Goal: Transaction & Acquisition: Purchase product/service

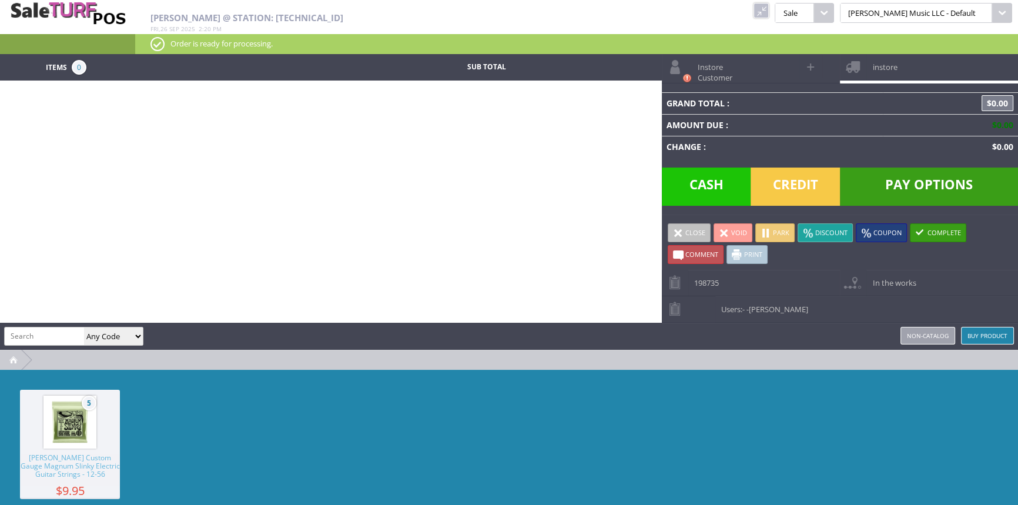
click at [769, 8] on link at bounding box center [761, 10] width 15 height 15
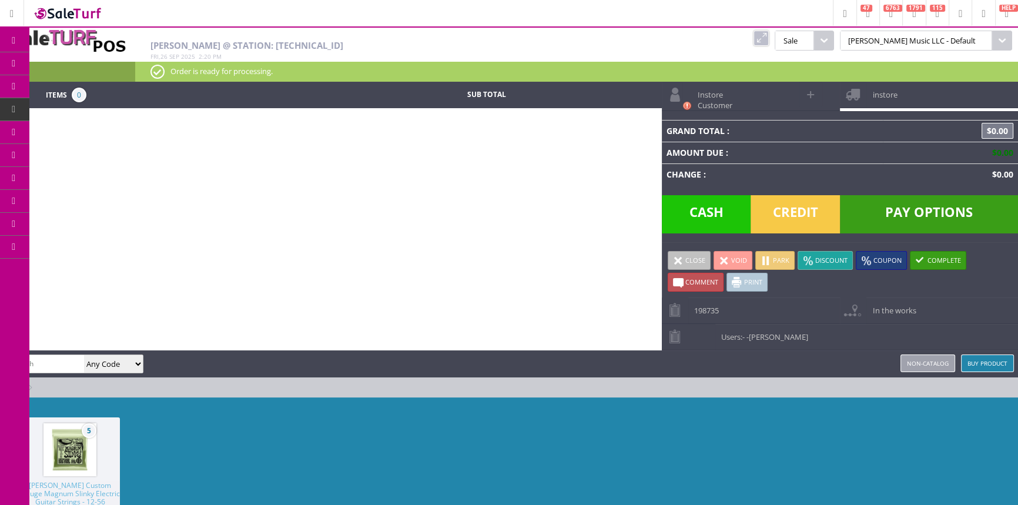
click at [96, 68] on link "Products" at bounding box center [90, 64] width 123 height 24
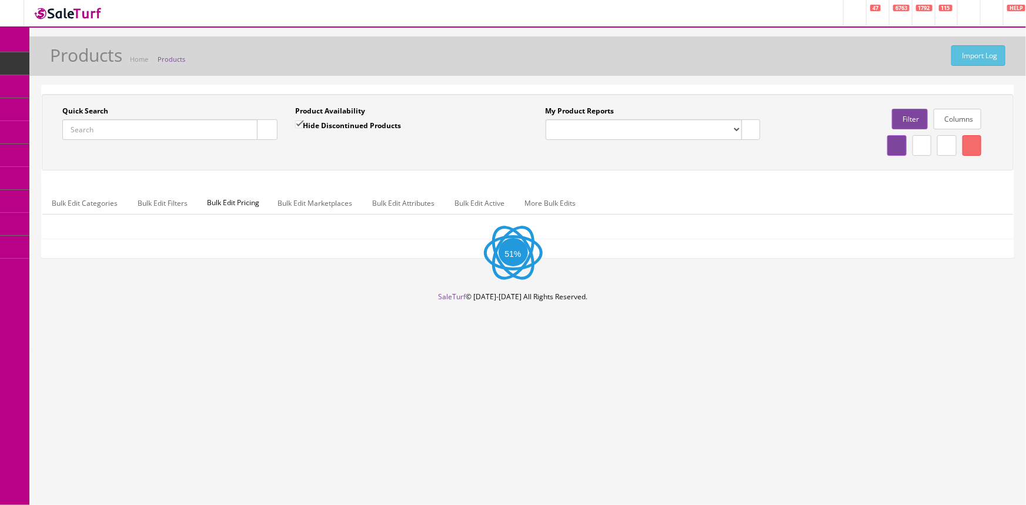
click at [105, 126] on input "Quick Search" at bounding box center [159, 129] width 195 height 21
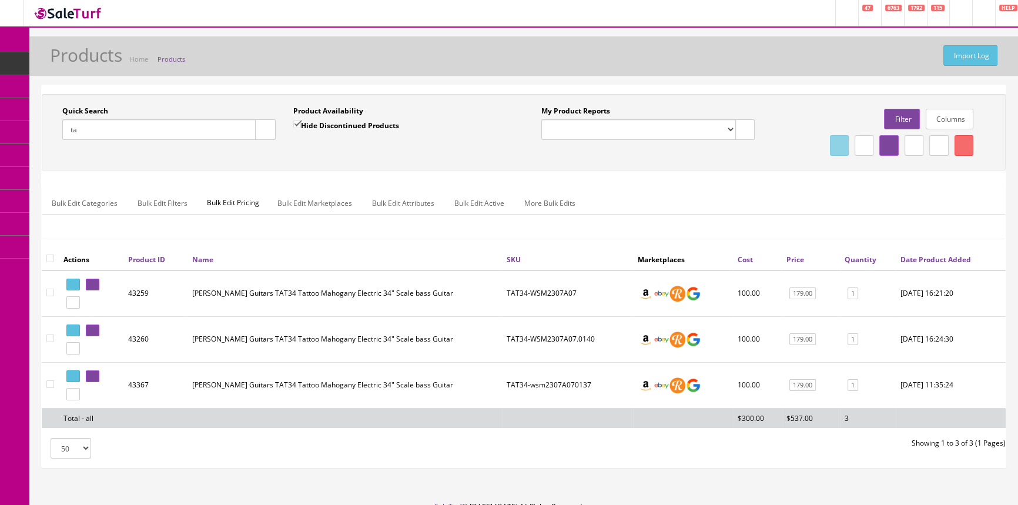
type input "t"
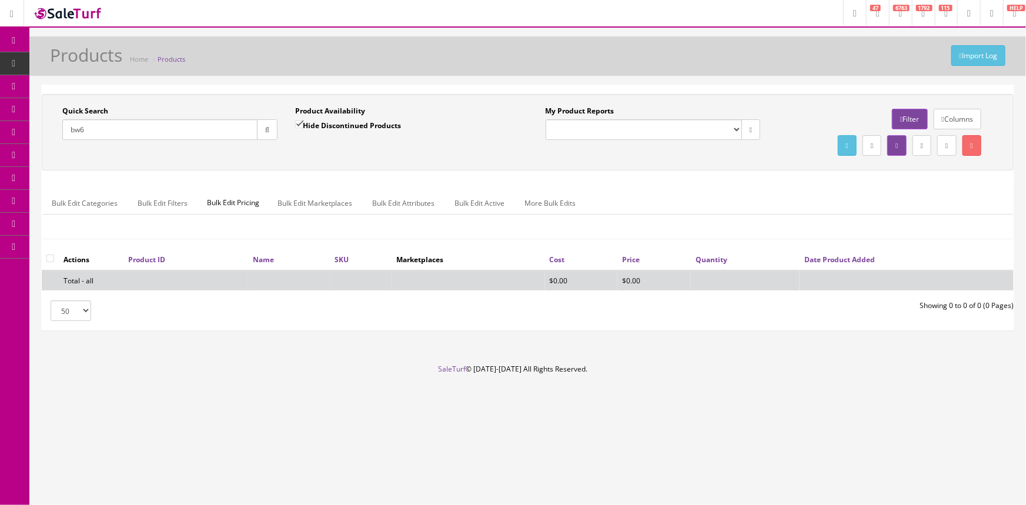
type input "bw6"
click at [297, 126] on input "Hide Discontinued Products" at bounding box center [299, 124] width 8 height 8
checkbox input "false"
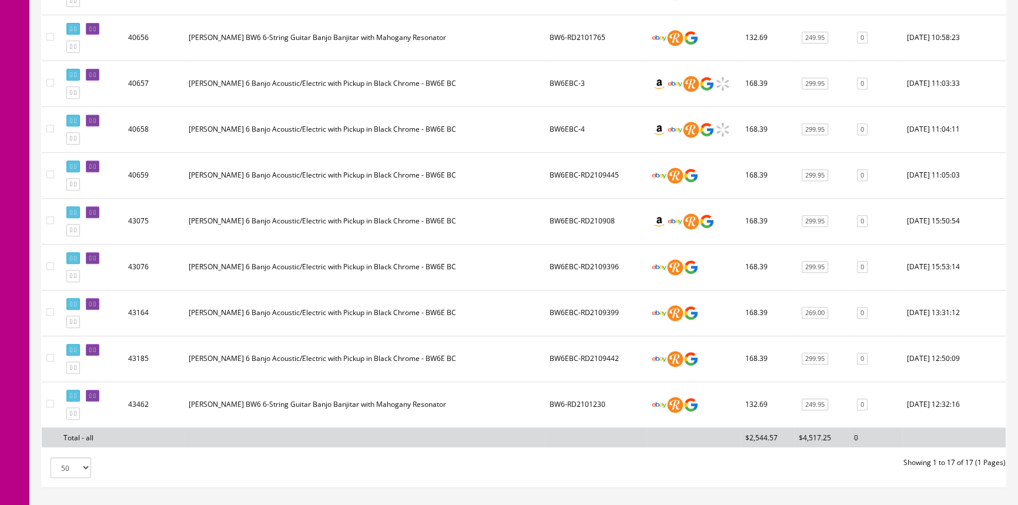
scroll to position [641, 0]
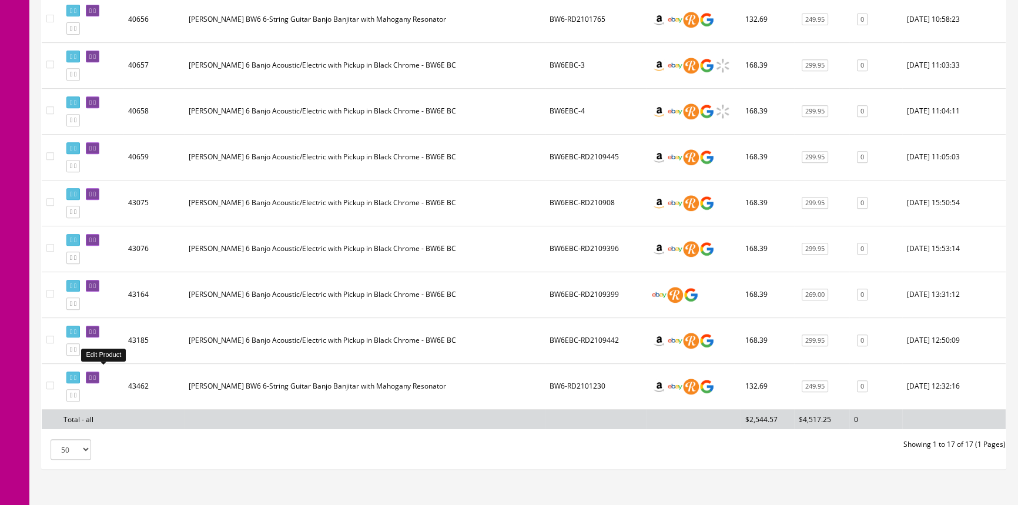
click at [96, 374] on icon at bounding box center [94, 377] width 2 height 6
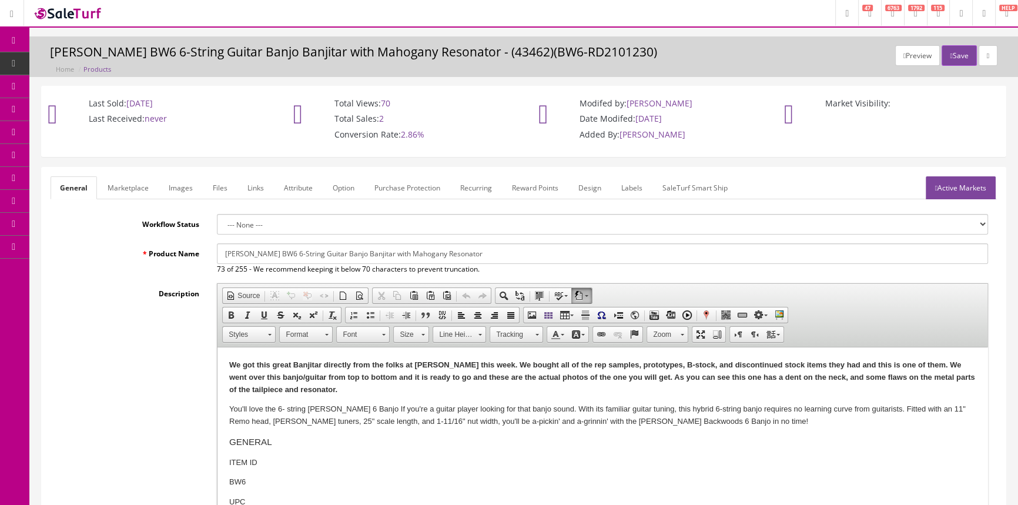
click at [166, 188] on link "Images" at bounding box center [180, 187] width 43 height 23
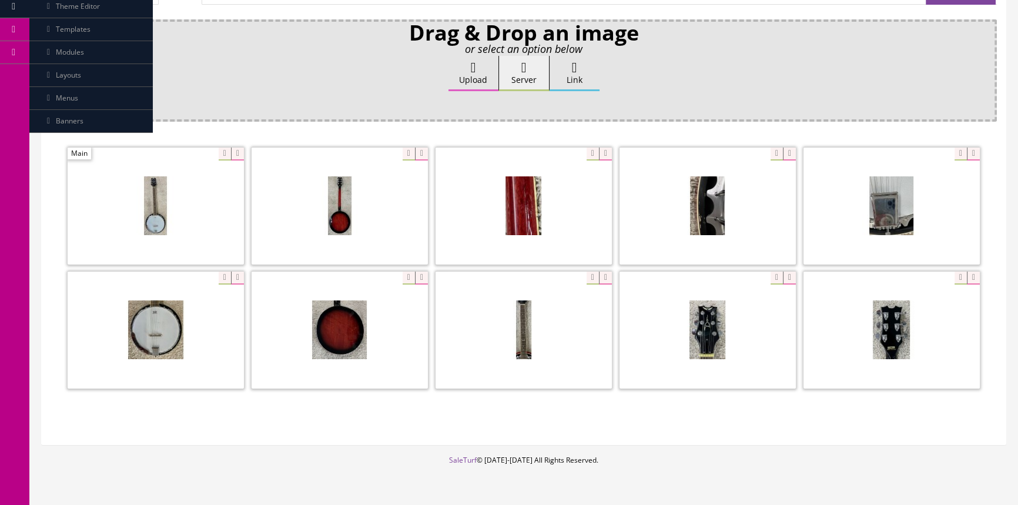
scroll to position [213, 0]
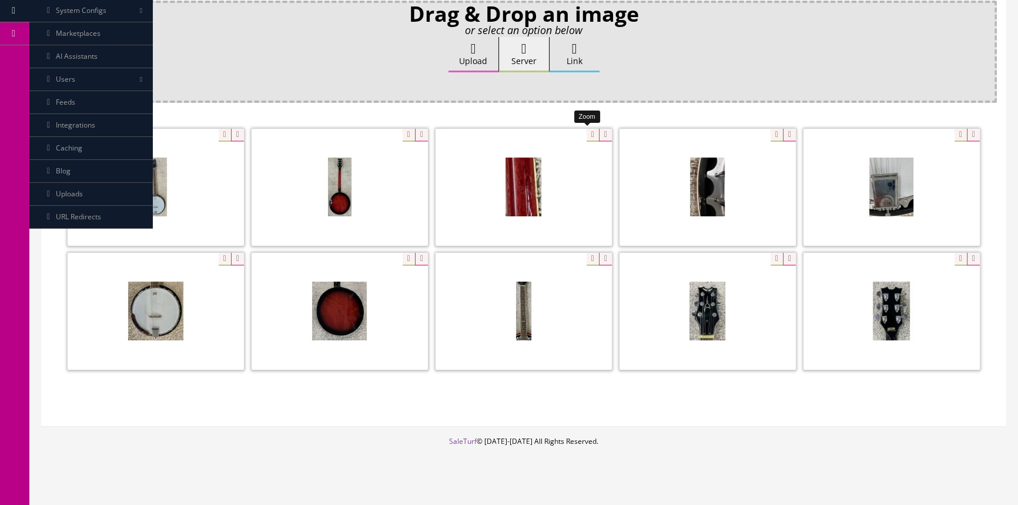
click at [580, 133] on div at bounding box center [524, 187] width 176 height 118
click at [323, 102] on div "Drag & Drop an image or select an option below Upload Server Link Ok WM Left To…" at bounding box center [524, 209] width 946 height 416
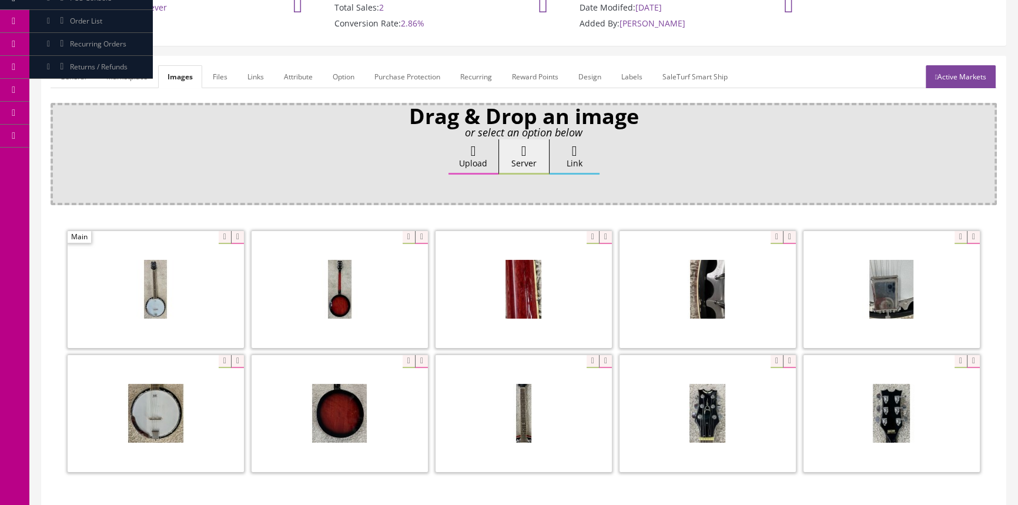
scroll to position [0, 0]
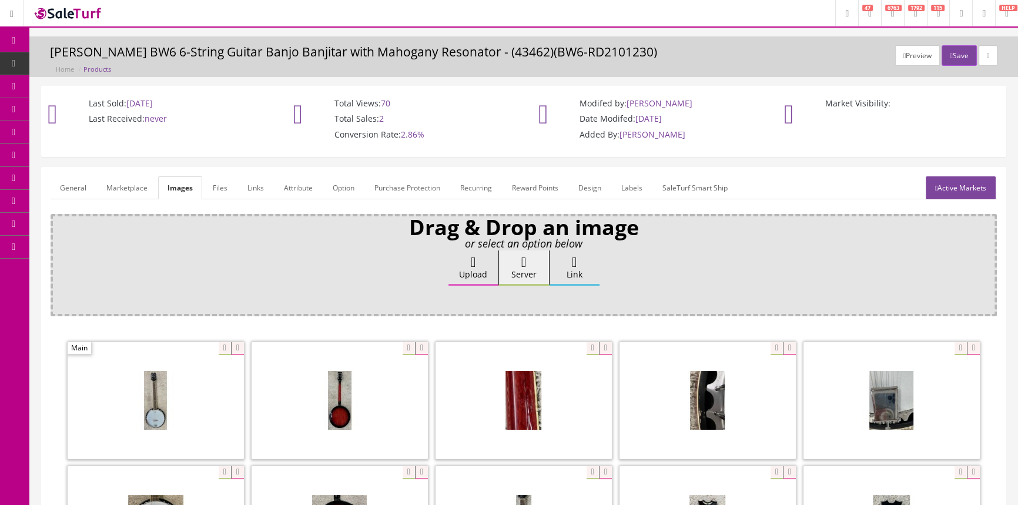
click at [61, 183] on link "General" at bounding box center [73, 187] width 45 height 23
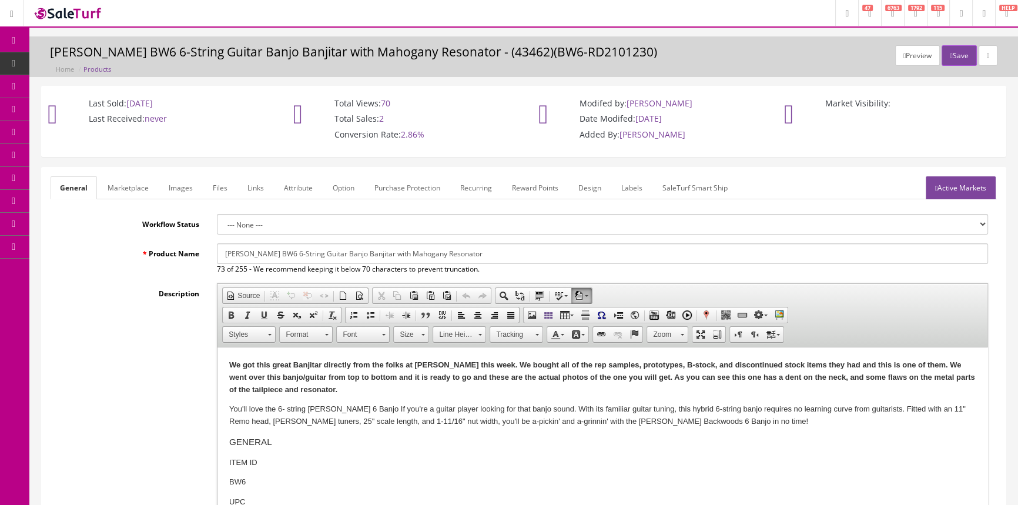
click at [95, 62] on span "Products" at bounding box center [90, 63] width 29 height 10
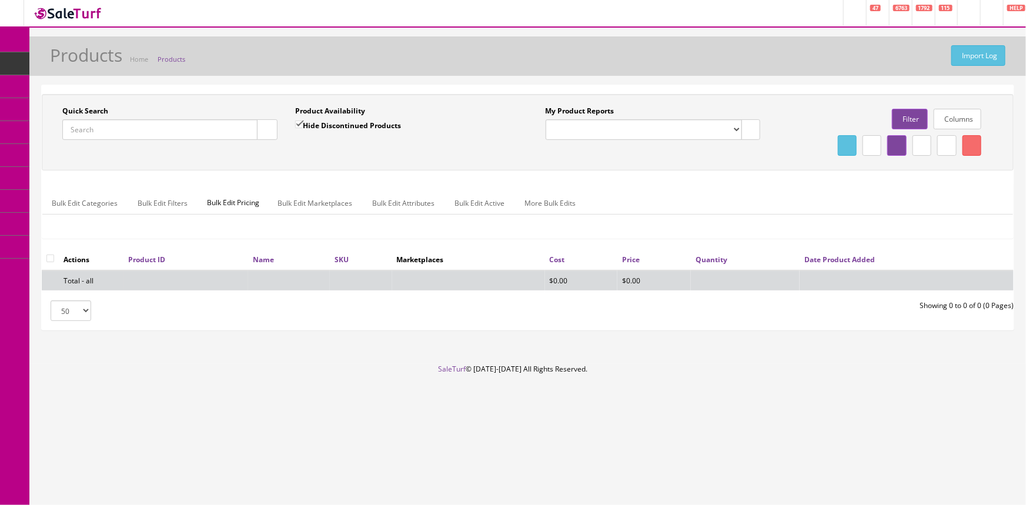
click at [110, 130] on input "Quick Search" at bounding box center [159, 129] width 195 height 21
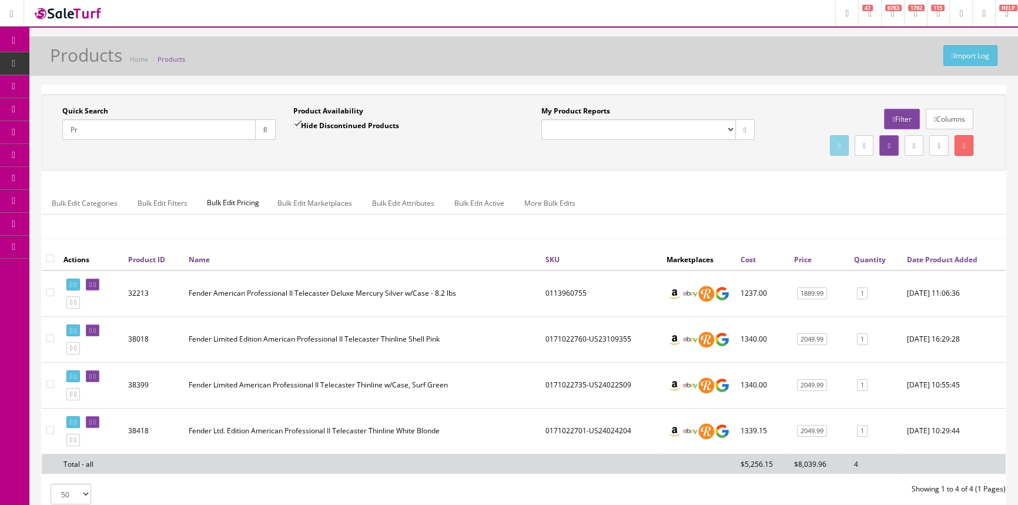
type input "P"
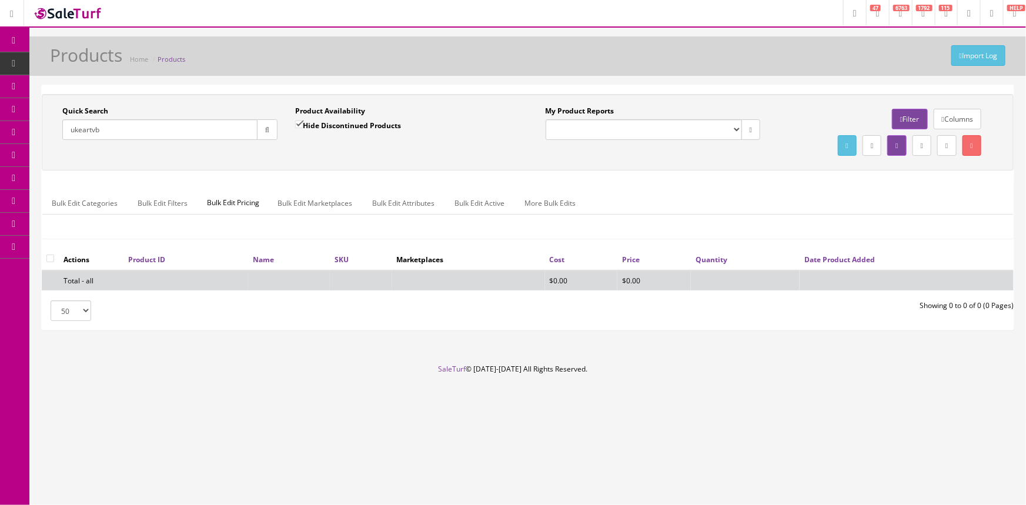
type input "ukeartvb"
click at [299, 120] on input "Hide Discontinued Products" at bounding box center [299, 124] width 8 height 8
checkbox input "false"
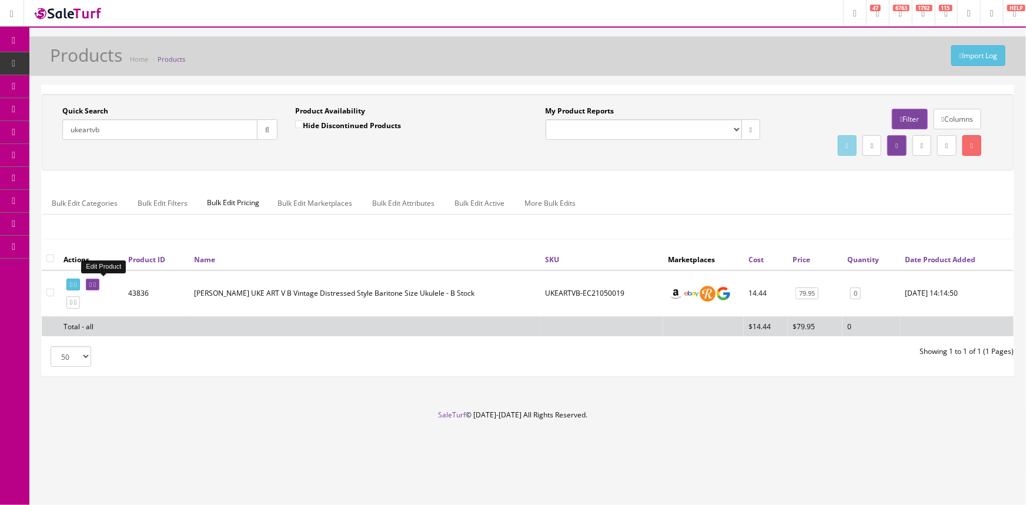
click at [92, 282] on icon at bounding box center [90, 285] width 2 height 6
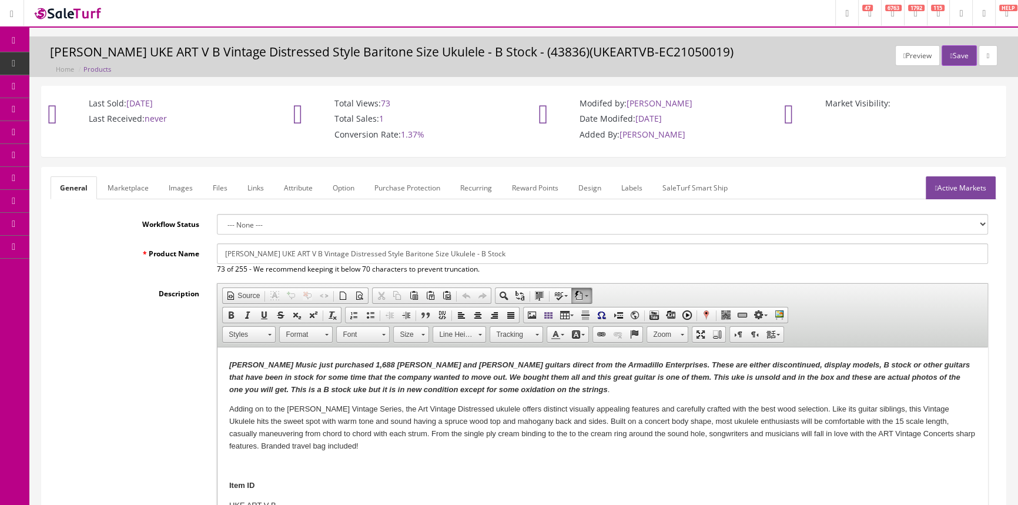
click at [181, 190] on link "Images" at bounding box center [180, 187] width 43 height 23
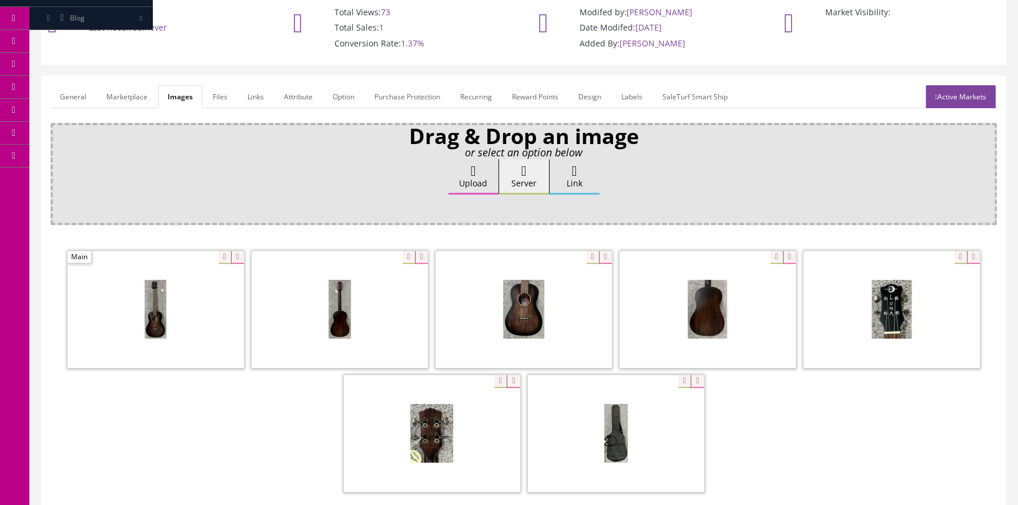
scroll to position [106, 0]
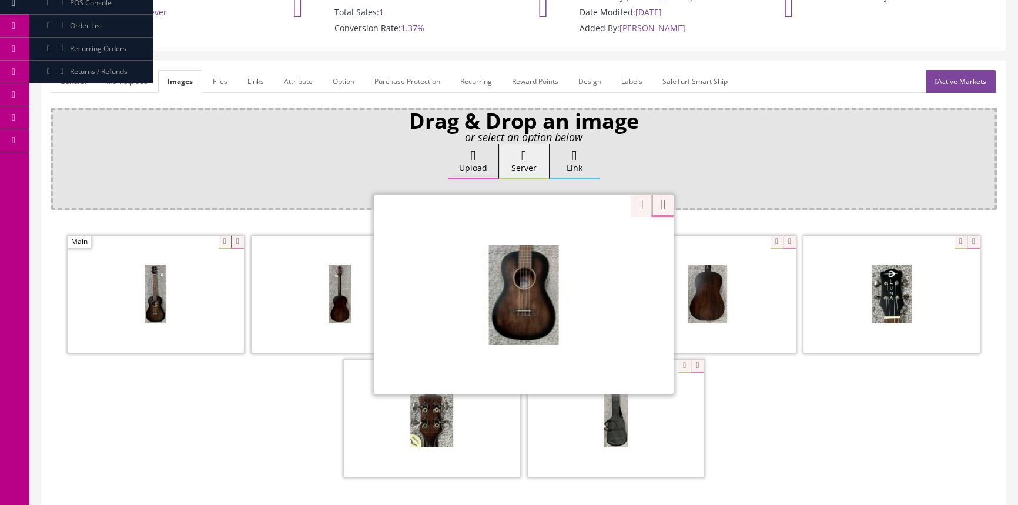
click at [581, 241] on div "Zoom" at bounding box center [524, 294] width 300 height 200
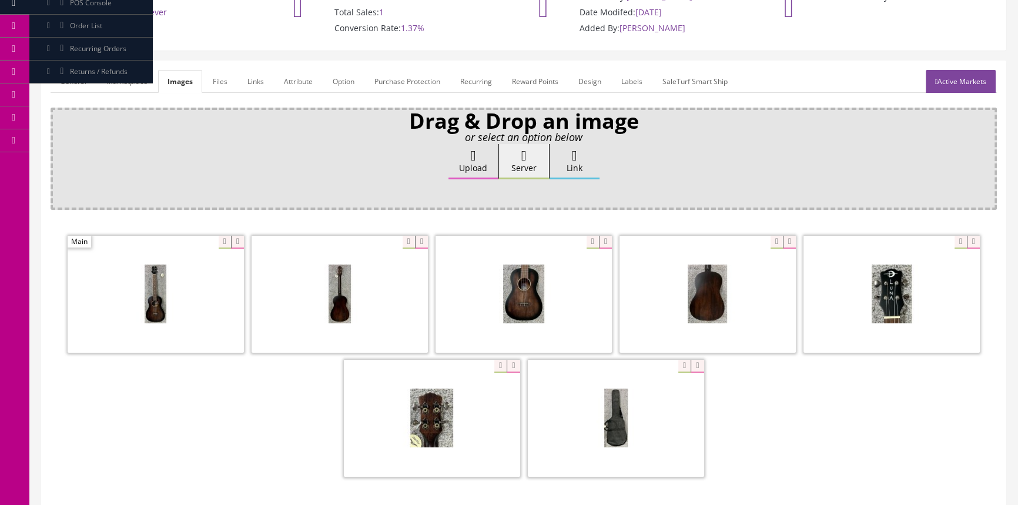
click at [251, 406] on div at bounding box center [524, 357] width 946 height 248
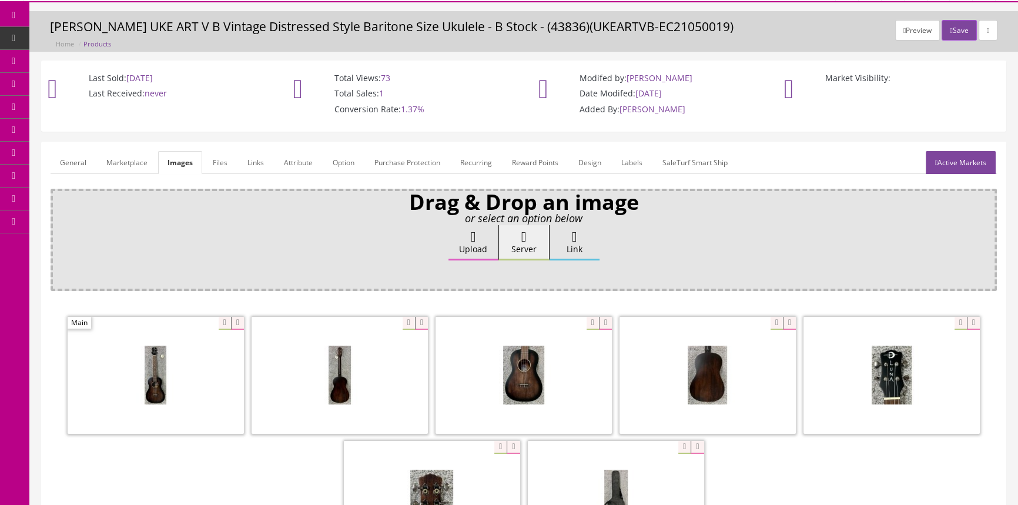
scroll to position [0, 0]
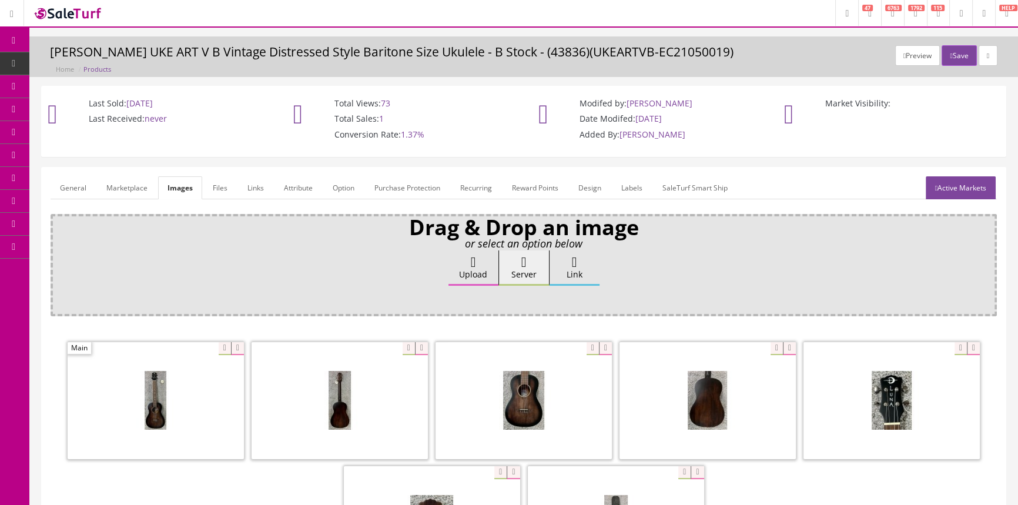
click at [123, 59] on link "Products" at bounding box center [90, 63] width 123 height 23
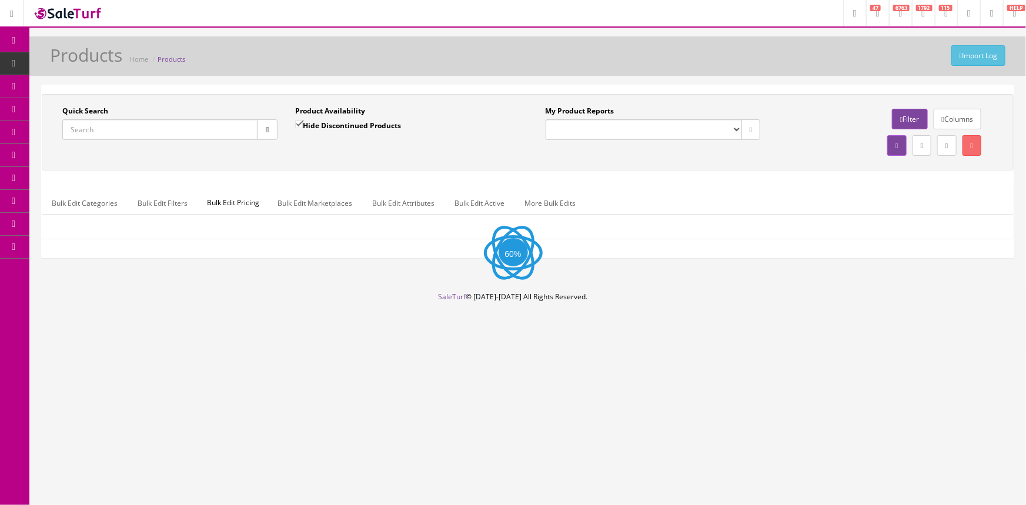
click at [101, 133] on span "Order List" at bounding box center [86, 132] width 32 height 10
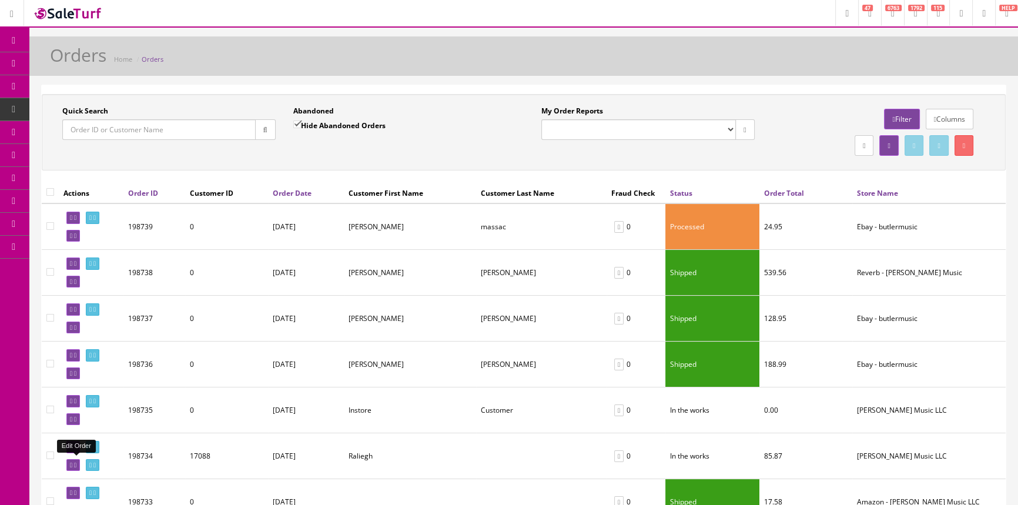
click at [70, 463] on icon at bounding box center [71, 465] width 2 height 6
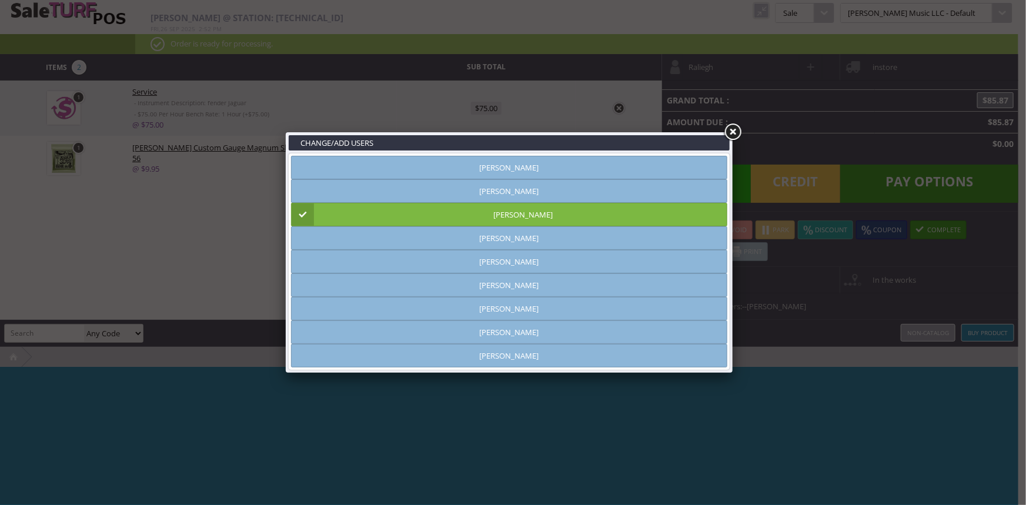
type input "[PERSON_NAME]"
click at [729, 128] on link at bounding box center [732, 132] width 21 height 21
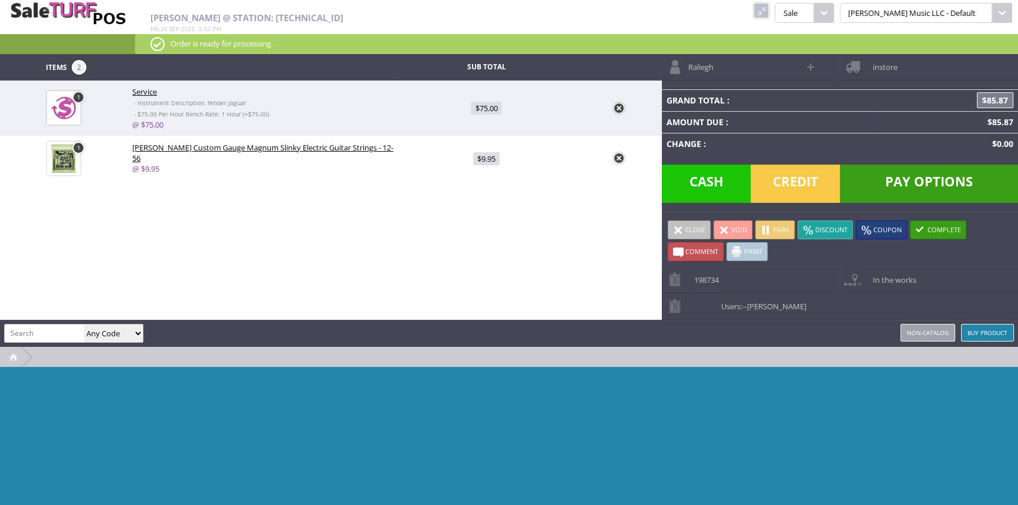
click at [805, 178] on span "Credit" at bounding box center [795, 184] width 89 height 38
click at [929, 178] on span "Pay Options" at bounding box center [929, 184] width 178 height 38
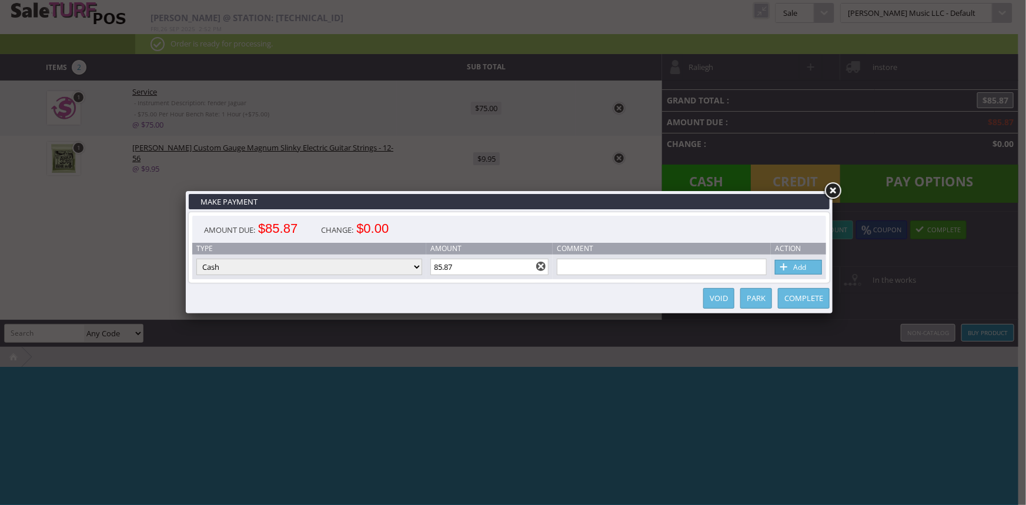
click at [406, 267] on select "Cash Credit Card Cheque or Money Order" at bounding box center [309, 267] width 226 height 16
select select "credit_card"
click at [196, 259] on select "Cash Credit Card Cheque or Money Order" at bounding box center [309, 267] width 226 height 16
click at [793, 268] on link "Add" at bounding box center [798, 267] width 47 height 15
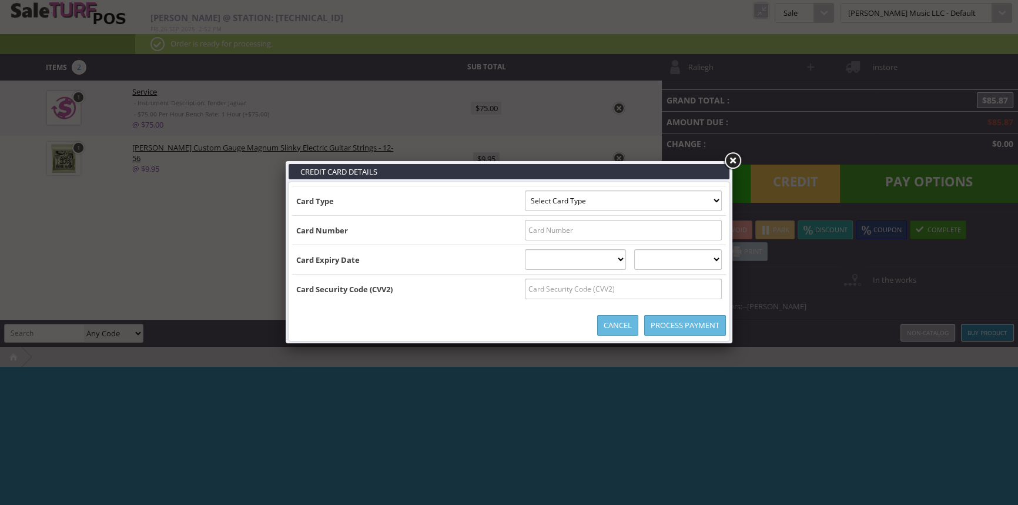
type input "B4147202670121993^DOTY/ALAN ^2904201101001100000000526000000"
select select "VISA"
type input "4147202670121993"
select select "04"
select select "2029"
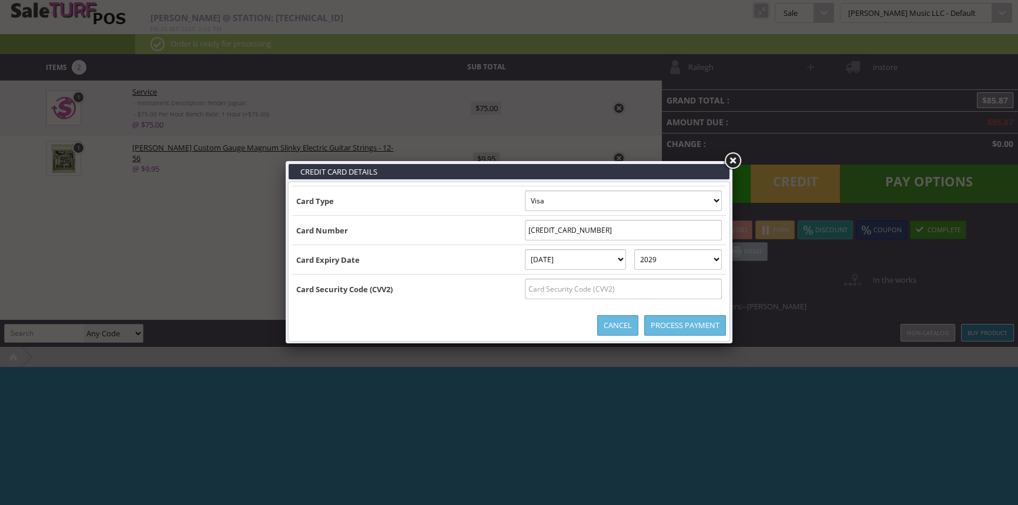
type input "B4147202670121993^DOTY/ALAN ^29042011010011000000005260000004147202670121993=29…"
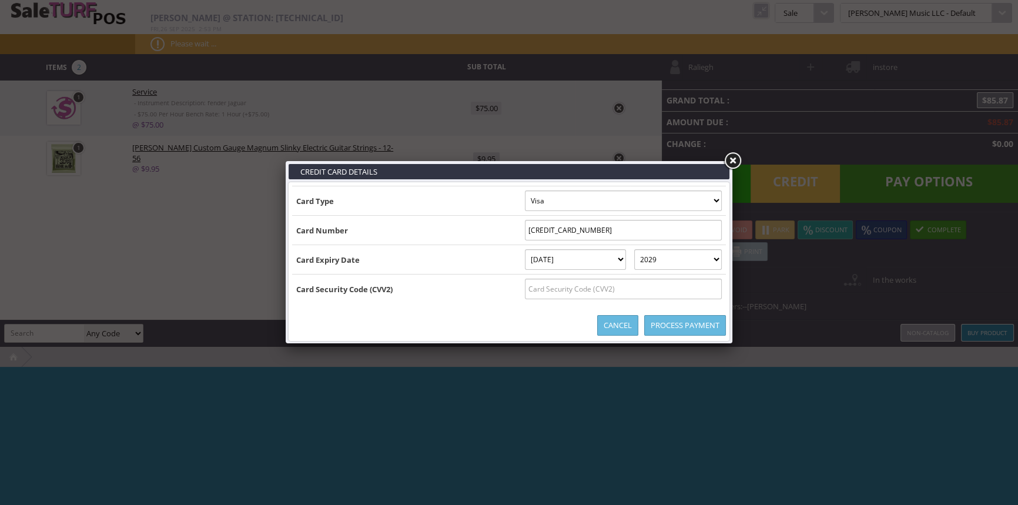
click at [694, 293] on input "text" at bounding box center [623, 289] width 197 height 21
type input "247"
click at [687, 322] on link "Process Payment" at bounding box center [685, 325] width 82 height 21
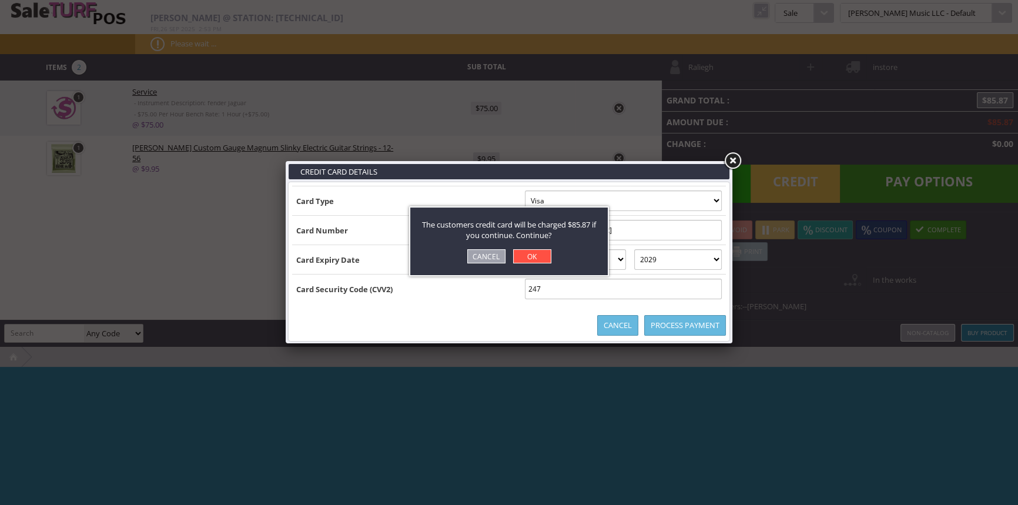
click at [528, 252] on link "OK" at bounding box center [532, 256] width 38 height 14
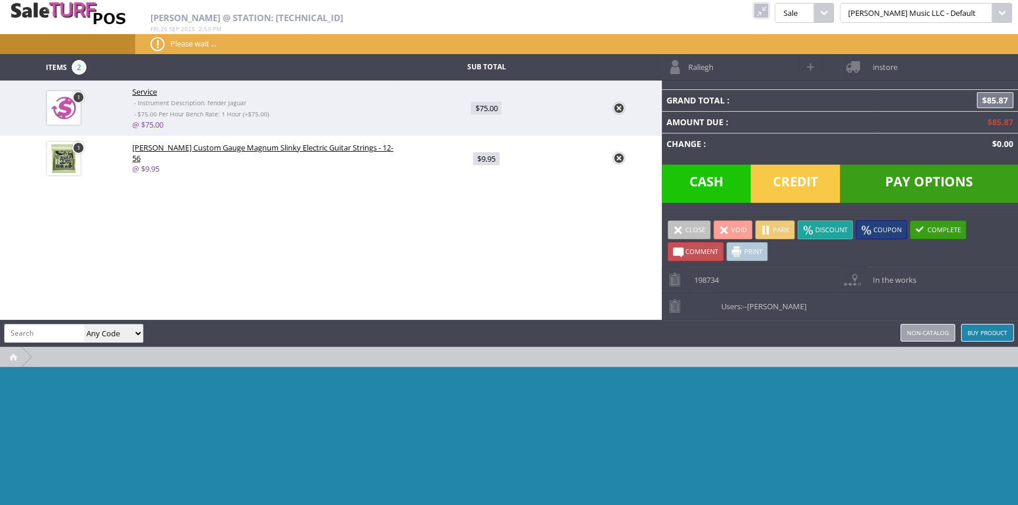
type input "0"
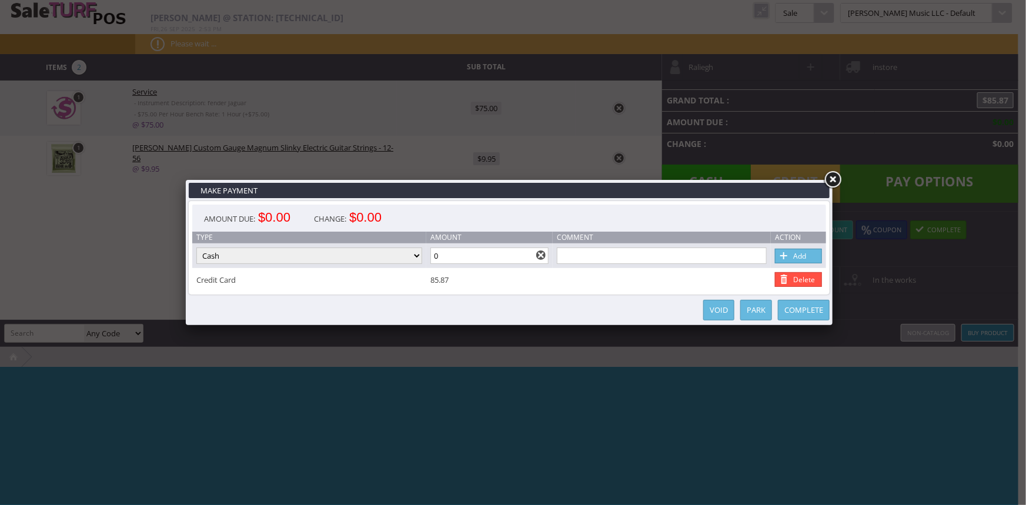
click at [810, 312] on link "Complete" at bounding box center [804, 310] width 52 height 21
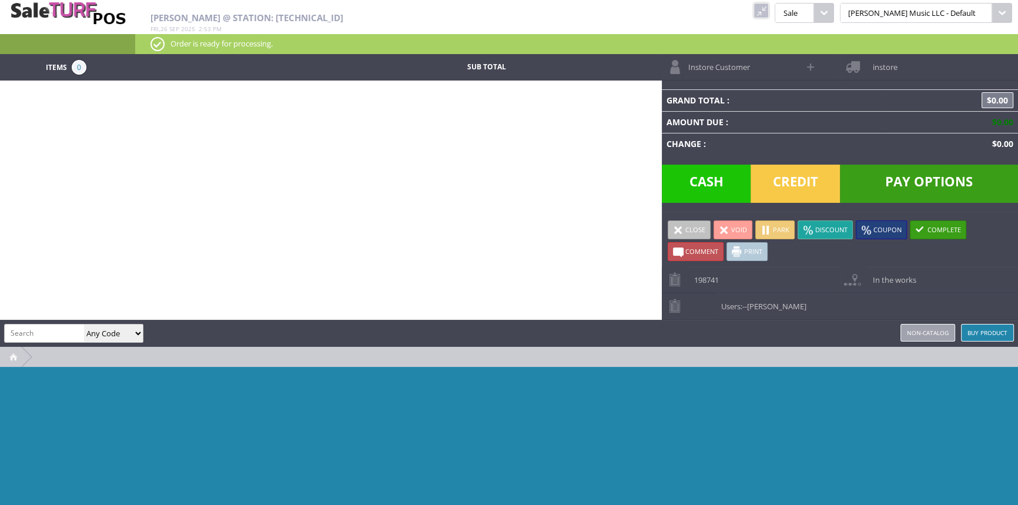
click at [769, 11] on link at bounding box center [761, 10] width 15 height 15
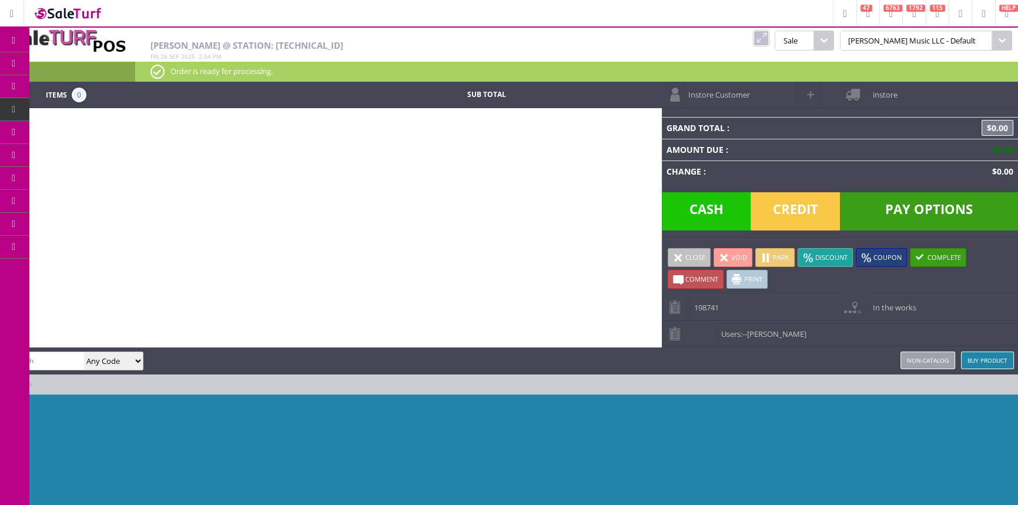
click at [82, 109] on span "POS Console" at bounding box center [92, 109] width 45 height 11
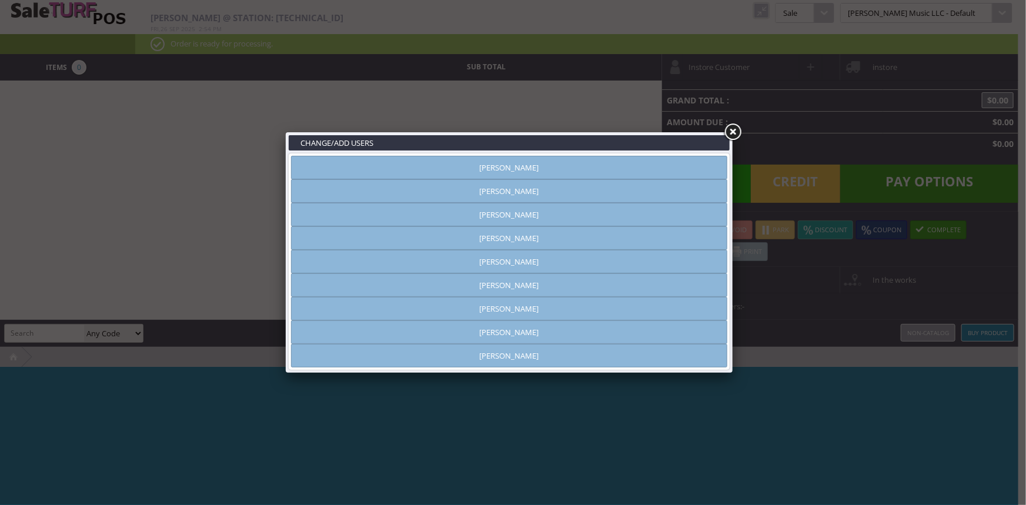
type input "[PERSON_NAME]"
click at [734, 129] on link at bounding box center [732, 132] width 21 height 21
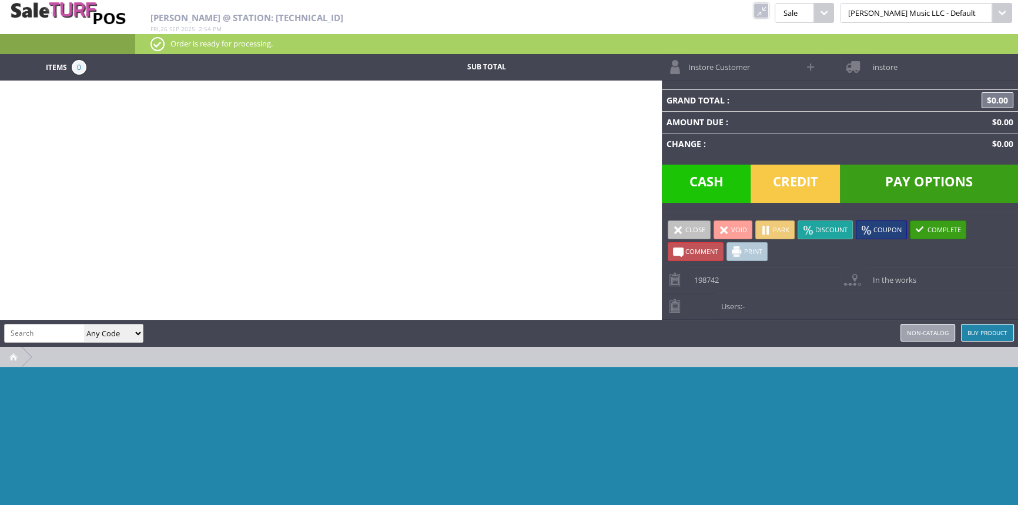
click at [769, 7] on link at bounding box center [761, 10] width 15 height 15
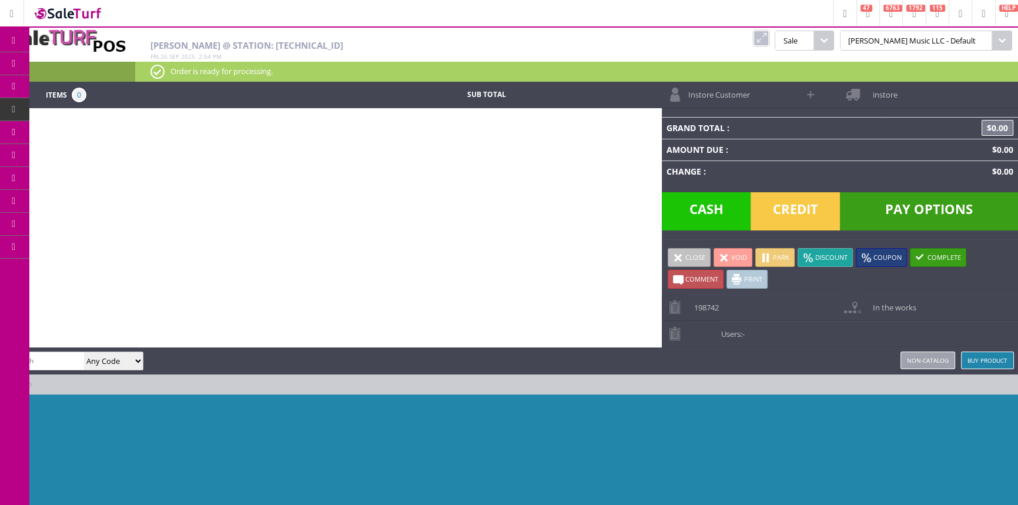
click at [113, 106] on span "POS Console" at bounding box center [98, 109] width 45 height 11
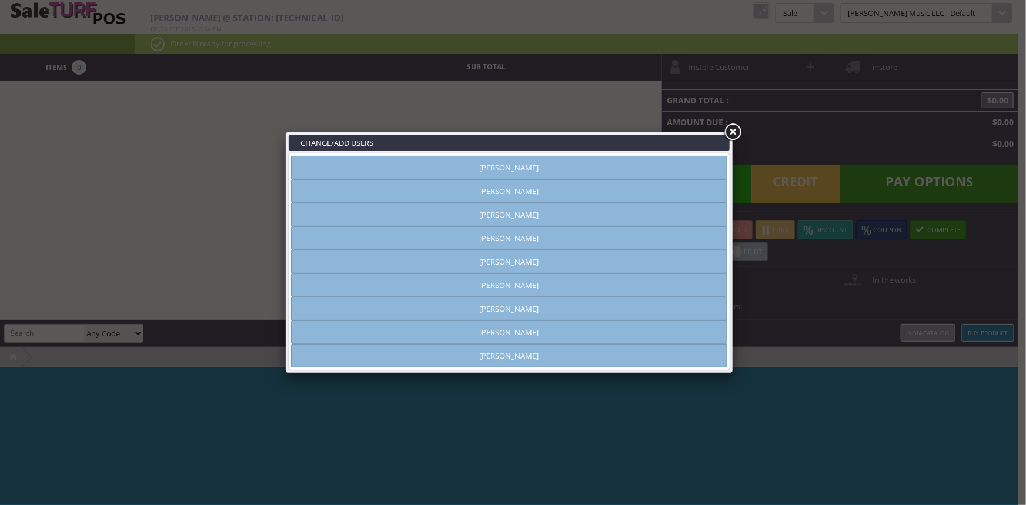
type input "amber helgren"
click at [420, 171] on link "[PERSON_NAME]" at bounding box center [509, 168] width 436 height 24
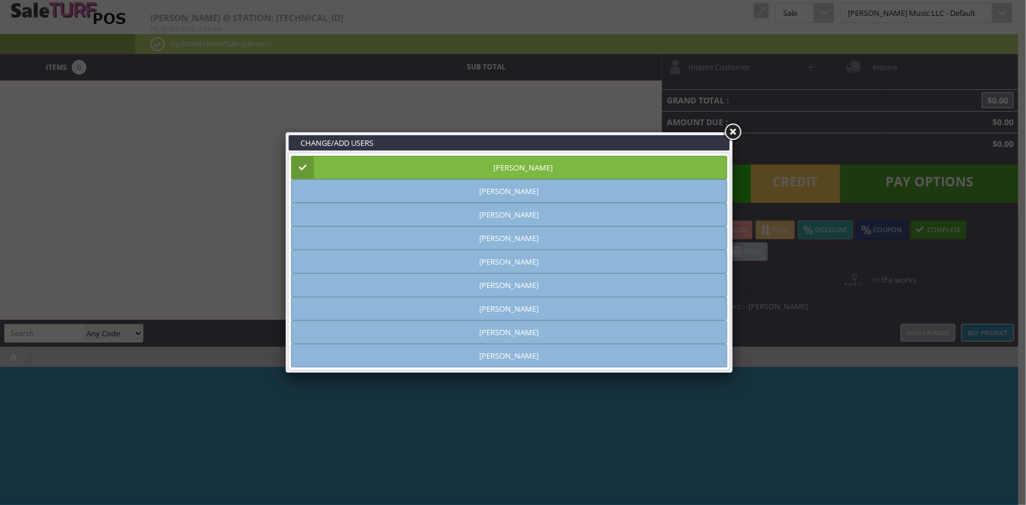
click at [732, 132] on link at bounding box center [732, 132] width 21 height 21
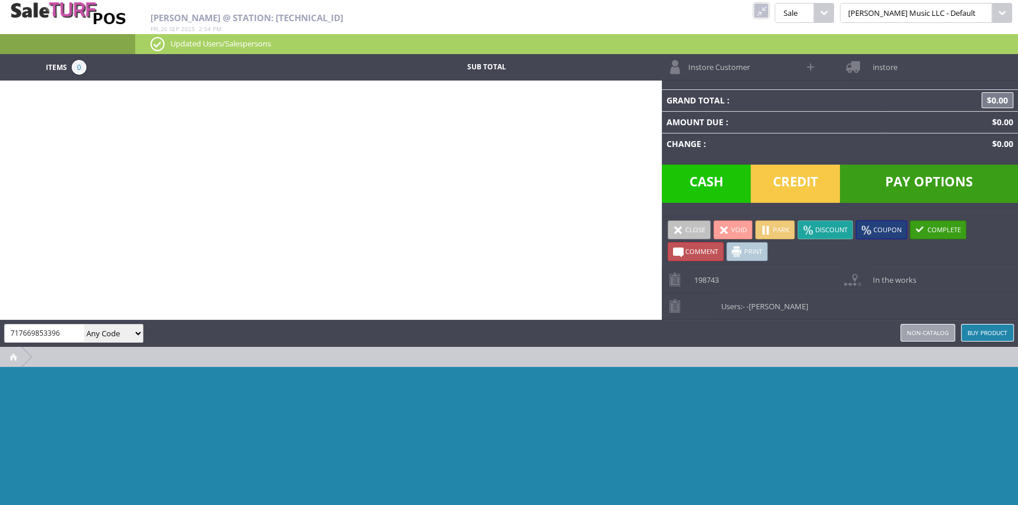
type input "717669853396"
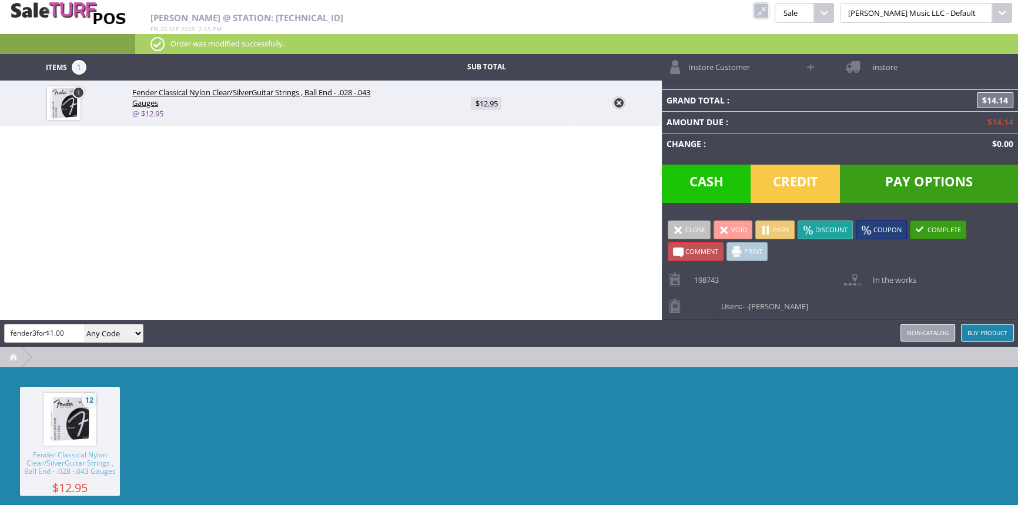
type input "fender3for$1.00"
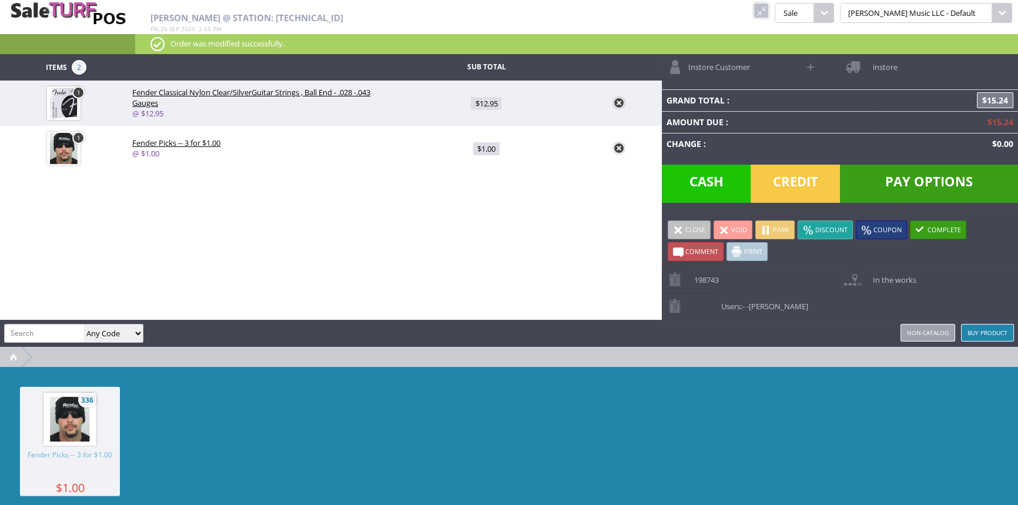
click at [943, 176] on span "Pay Options" at bounding box center [929, 184] width 178 height 38
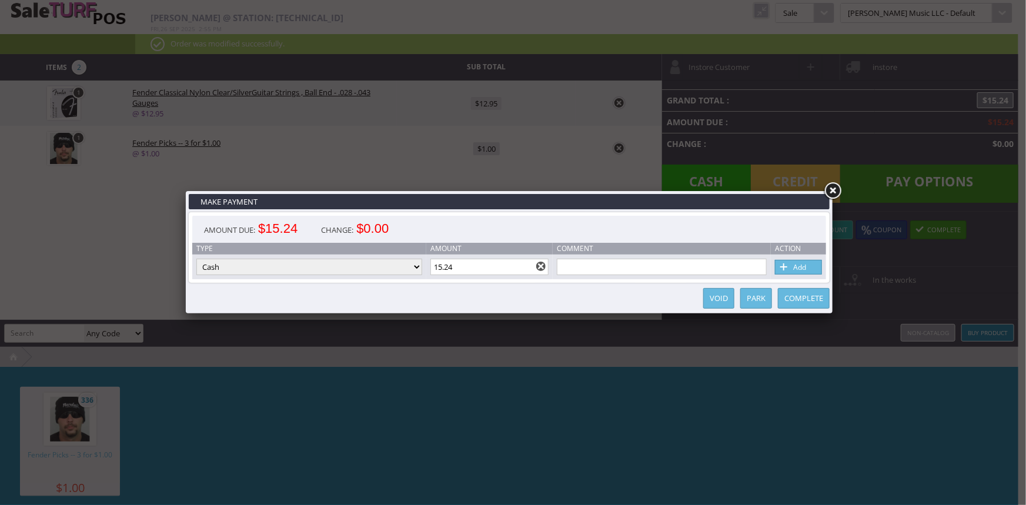
click at [417, 270] on select "Cash Credit Card Cheque or Money Order" at bounding box center [309, 267] width 226 height 16
select select "credit_card"
click at [196, 259] on select "Cash Credit Card Cheque or Money Order" at bounding box center [309, 267] width 226 height 16
click at [807, 265] on link "Add" at bounding box center [798, 267] width 47 height 15
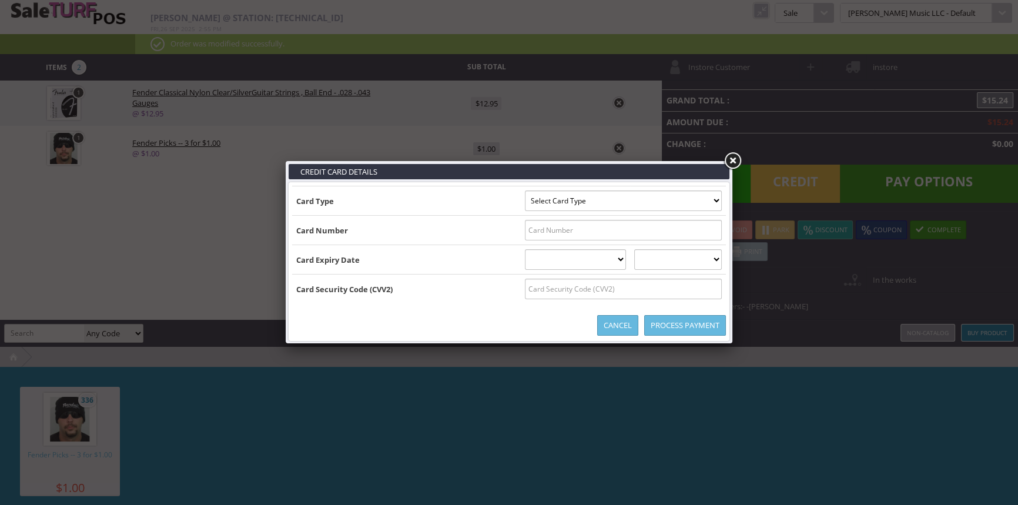
type input "B4008950004835823^HOCKADAY/TREVOR^2906201000000850000000"
select select "VISA"
type input "4008950004835823"
select select "06"
select select "2029"
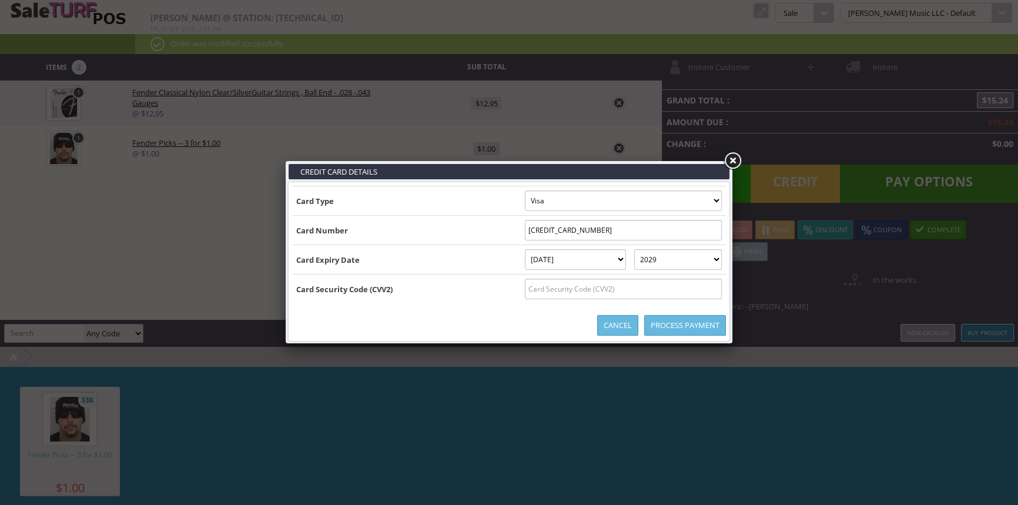
type input "B4008950004835823^HOCKADAY/TREVOR^29062010000008500000004008950004835823=290620…"
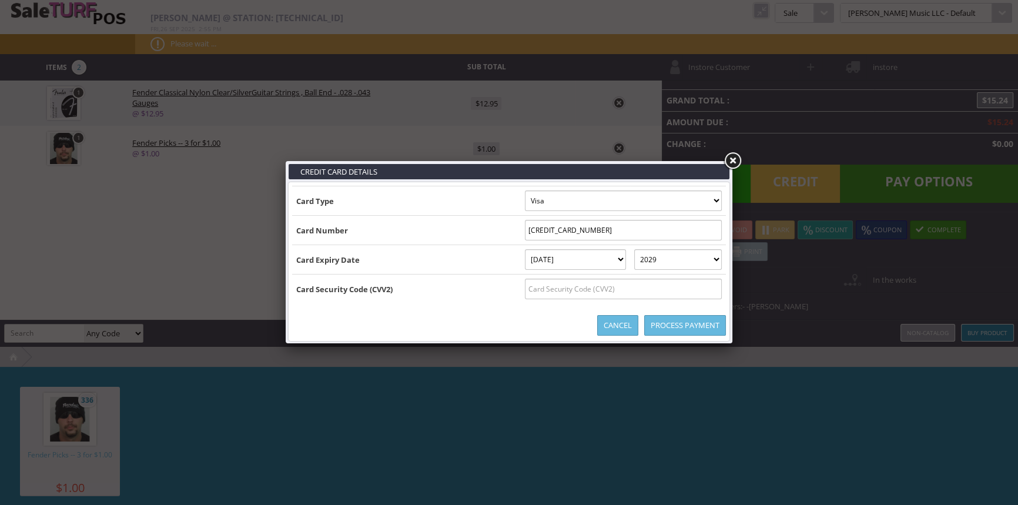
click at [628, 287] on input "text" at bounding box center [623, 289] width 197 height 21
type input "859"
click at [664, 322] on link "Process Payment" at bounding box center [685, 325] width 82 height 21
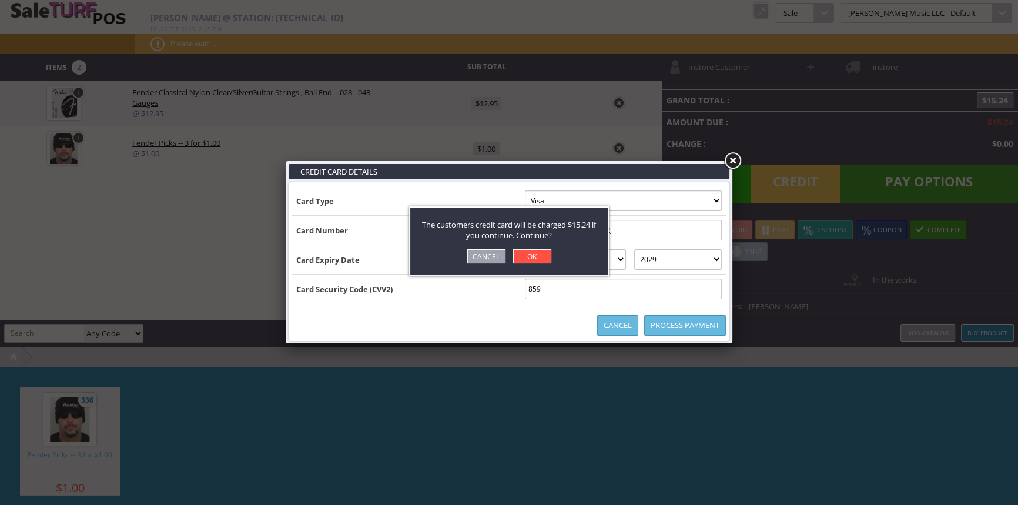
click at [538, 255] on link "OK" at bounding box center [532, 256] width 38 height 14
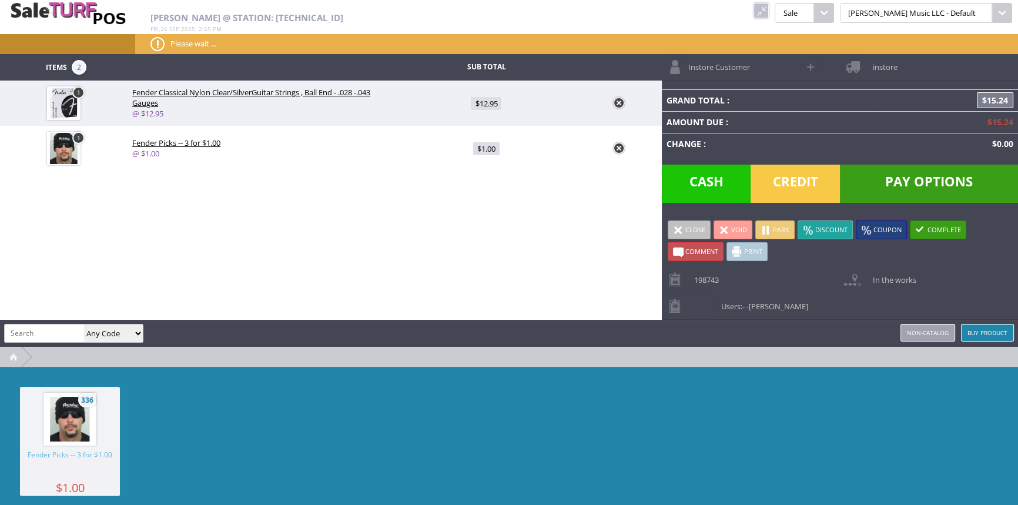
type input "0"
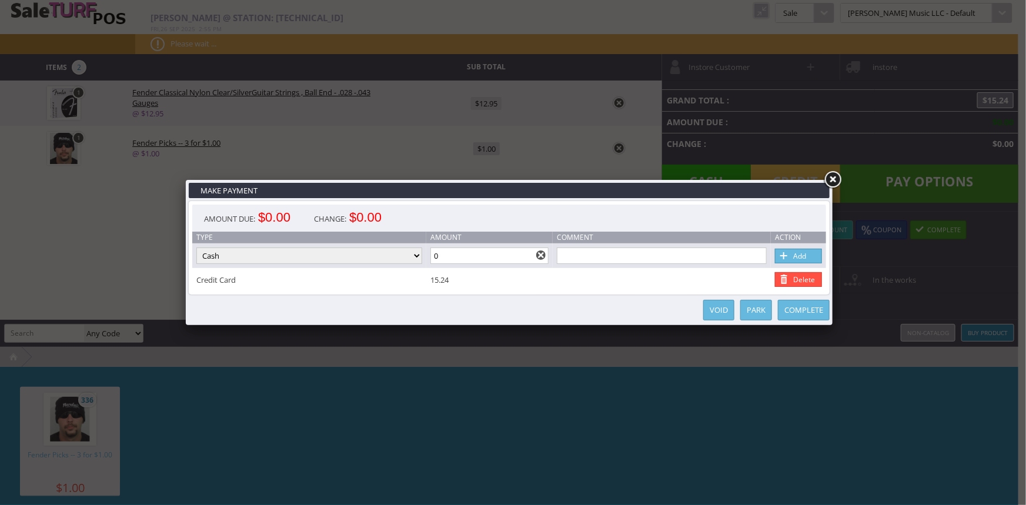
click at [792, 307] on link "Complete" at bounding box center [804, 310] width 52 height 21
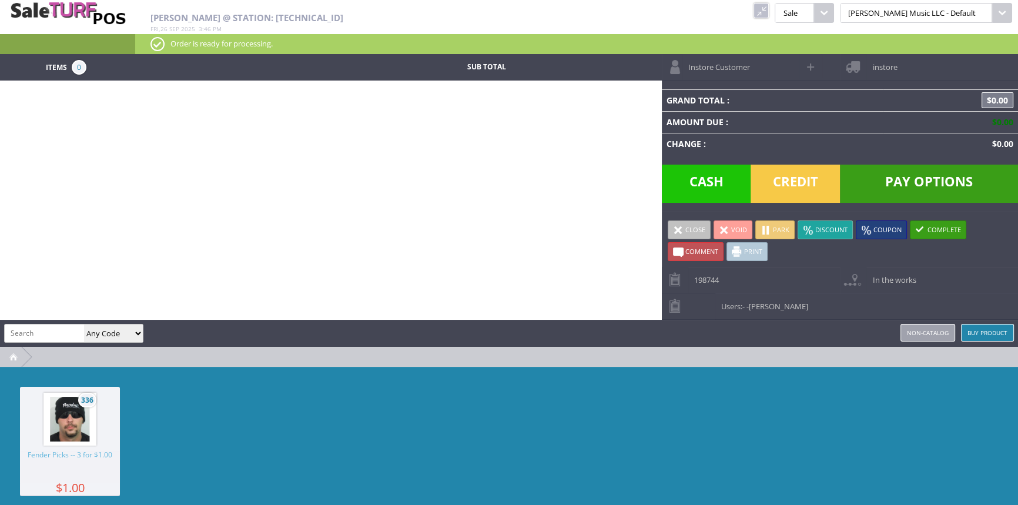
click at [769, 7] on link at bounding box center [761, 10] width 15 height 15
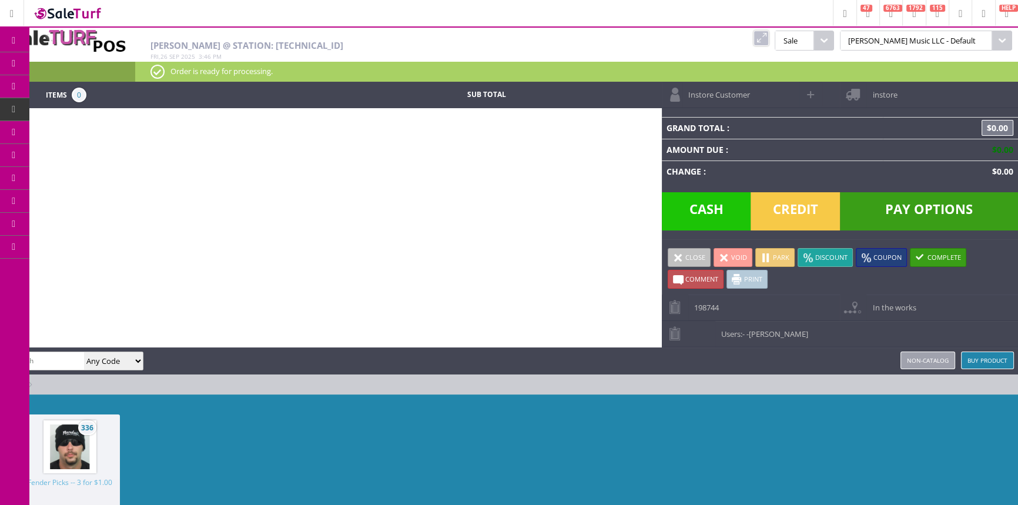
click at [97, 61] on span "Products" at bounding box center [86, 63] width 32 height 11
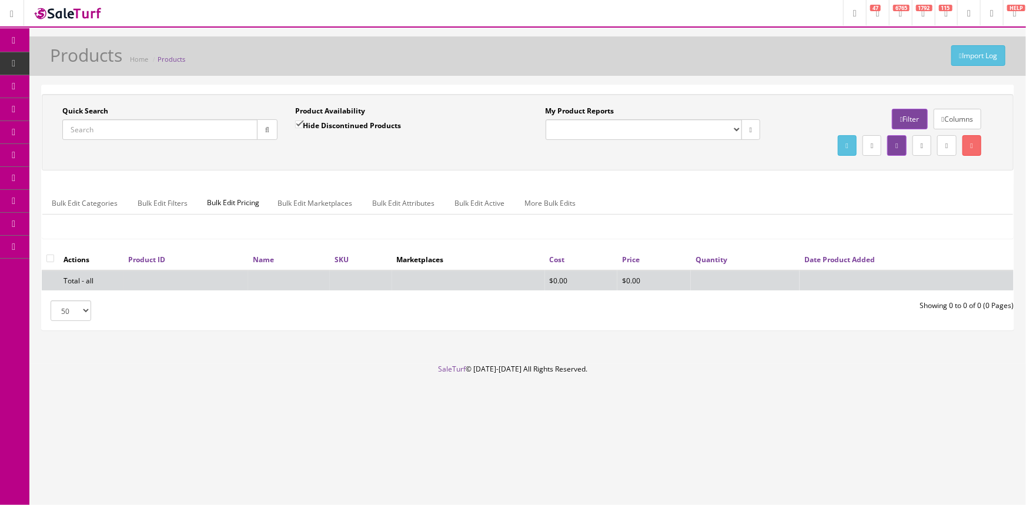
click at [95, 128] on input "Quick Search" at bounding box center [159, 129] width 195 height 21
type input "ec21050019"
click at [298, 122] on input "Hide Discontinued Products" at bounding box center [299, 124] width 8 height 8
checkbox input "false"
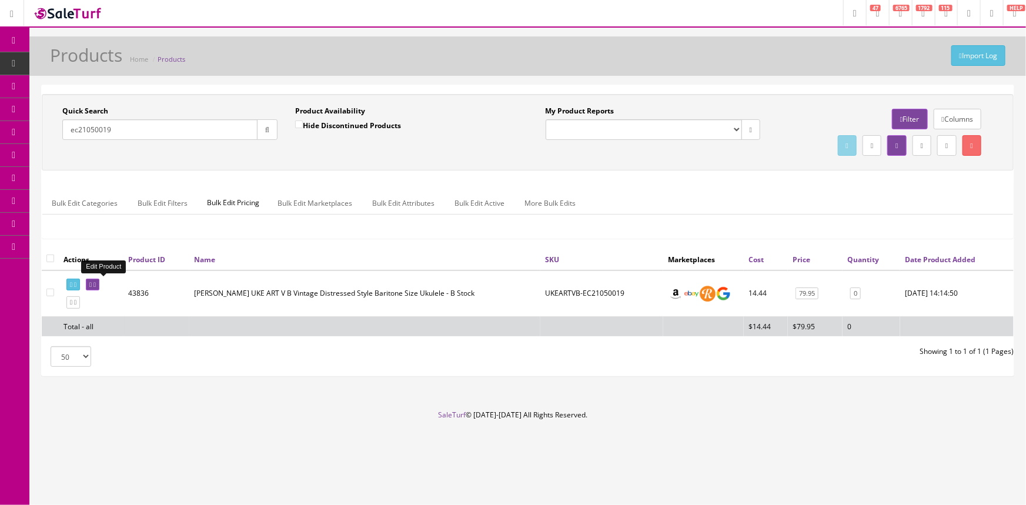
click at [92, 282] on icon at bounding box center [90, 285] width 2 height 6
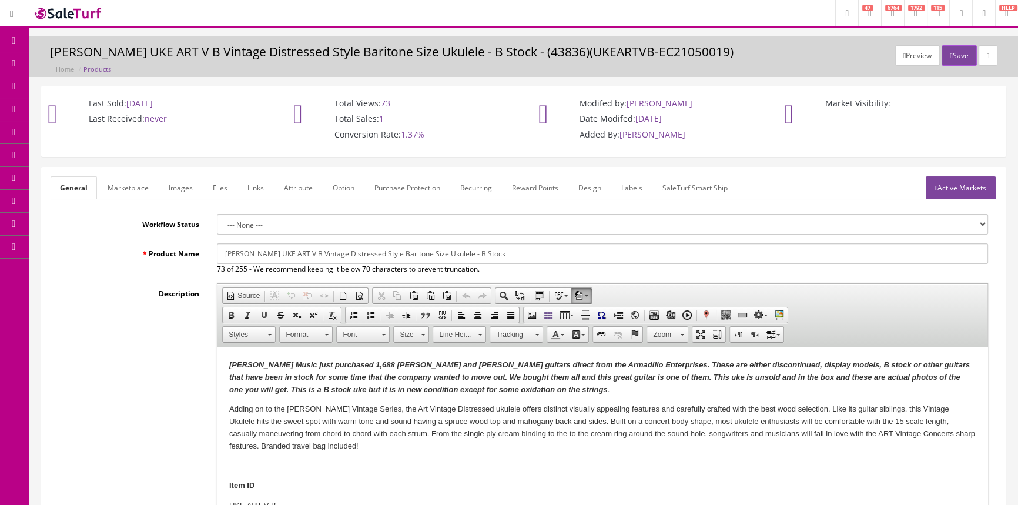
click at [173, 182] on link "Images" at bounding box center [180, 187] width 43 height 23
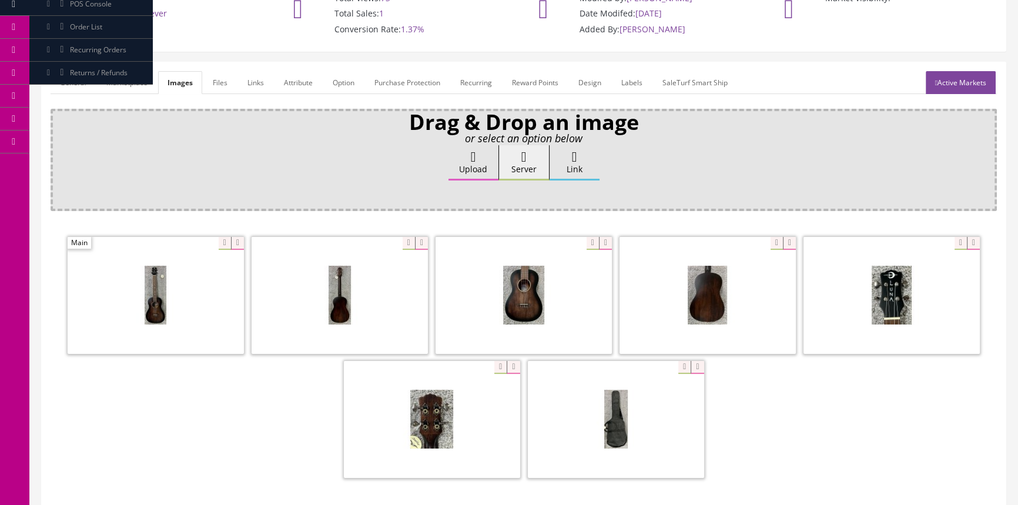
scroll to position [226, 0]
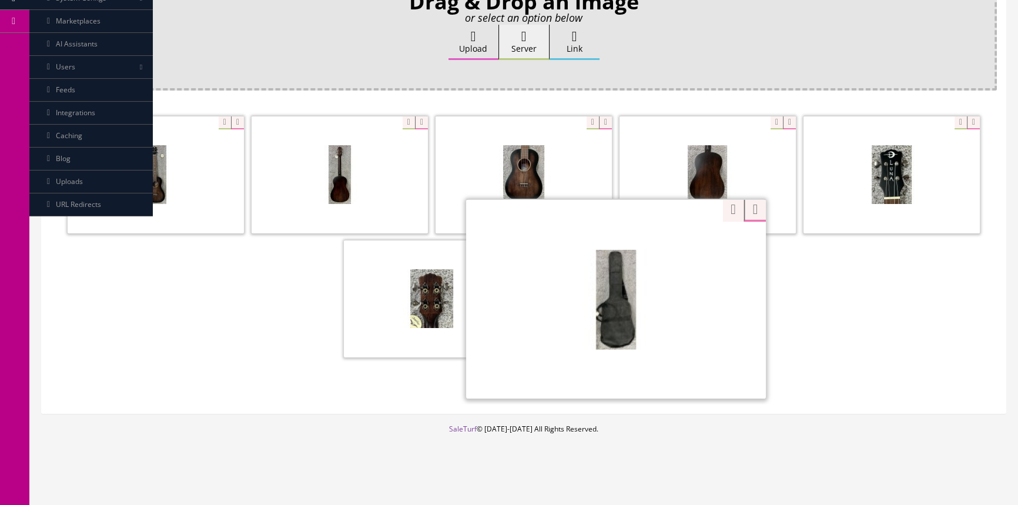
click at [677, 244] on div "Zoom" at bounding box center [616, 299] width 300 height 200
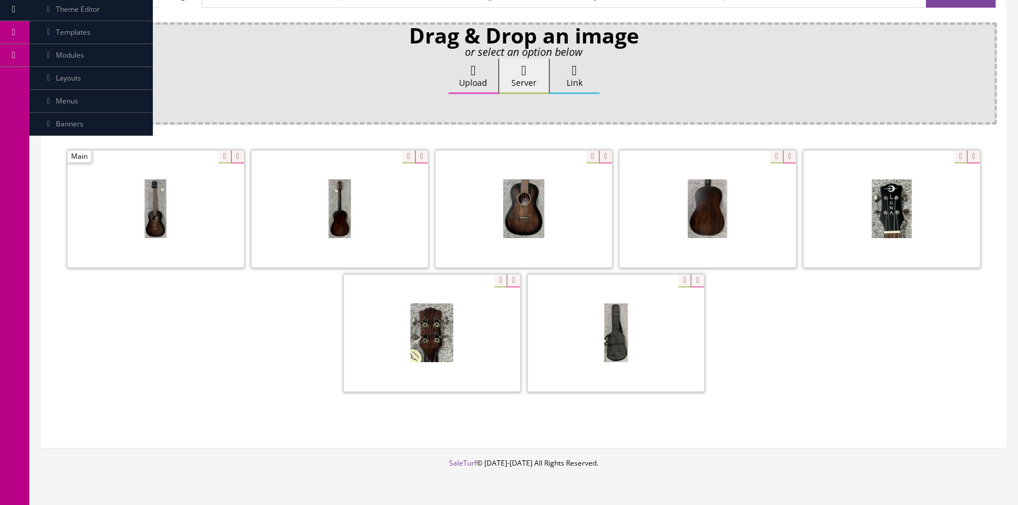
scroll to position [0, 0]
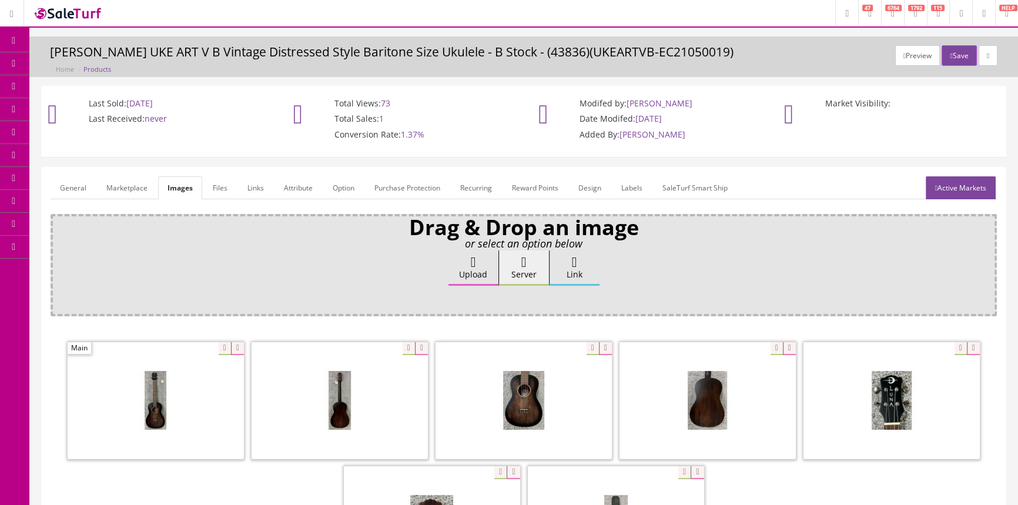
click at [119, 65] on link "Products" at bounding box center [90, 63] width 123 height 23
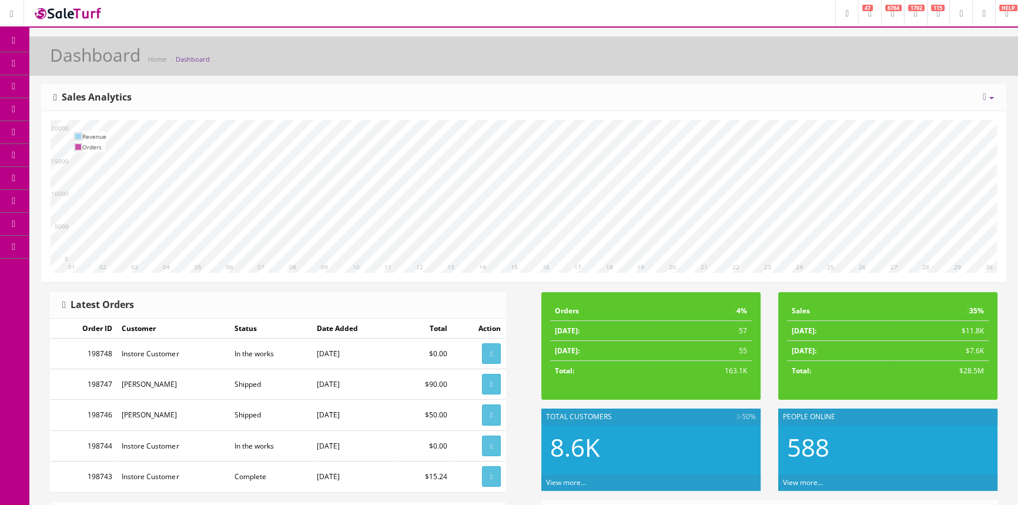
click at [99, 65] on span "Products" at bounding box center [84, 63] width 29 height 10
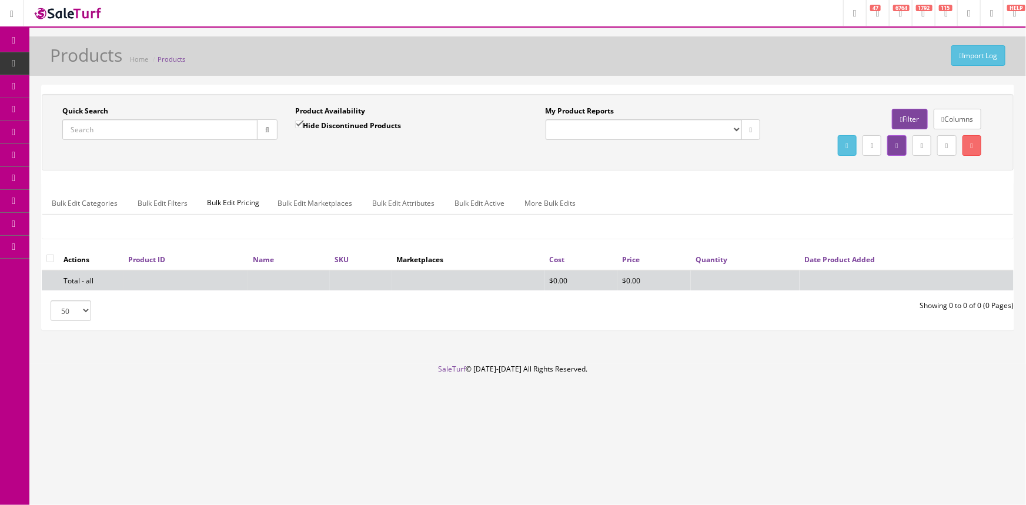
click at [148, 132] on input "Quick Search" at bounding box center [159, 129] width 195 height 21
type input "0"
type input "s"
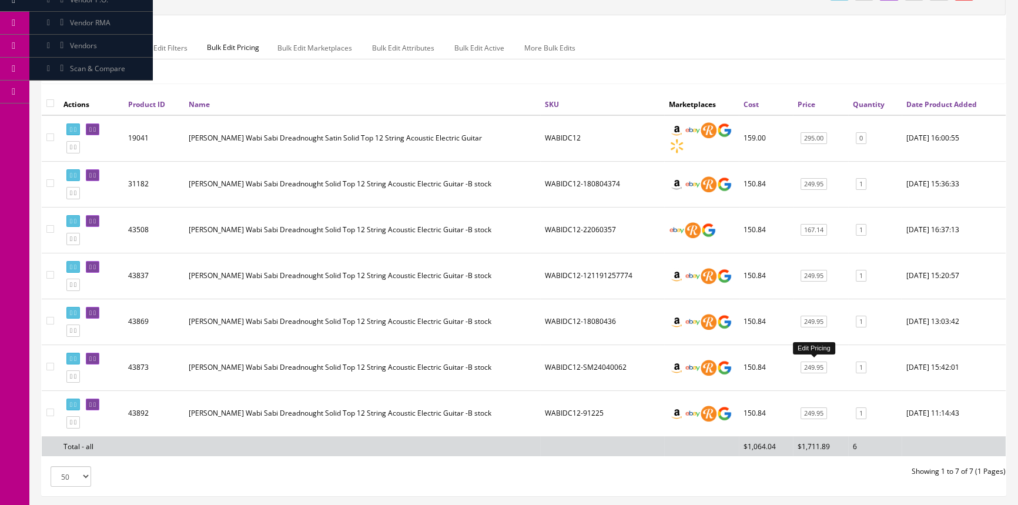
scroll to position [160, 0]
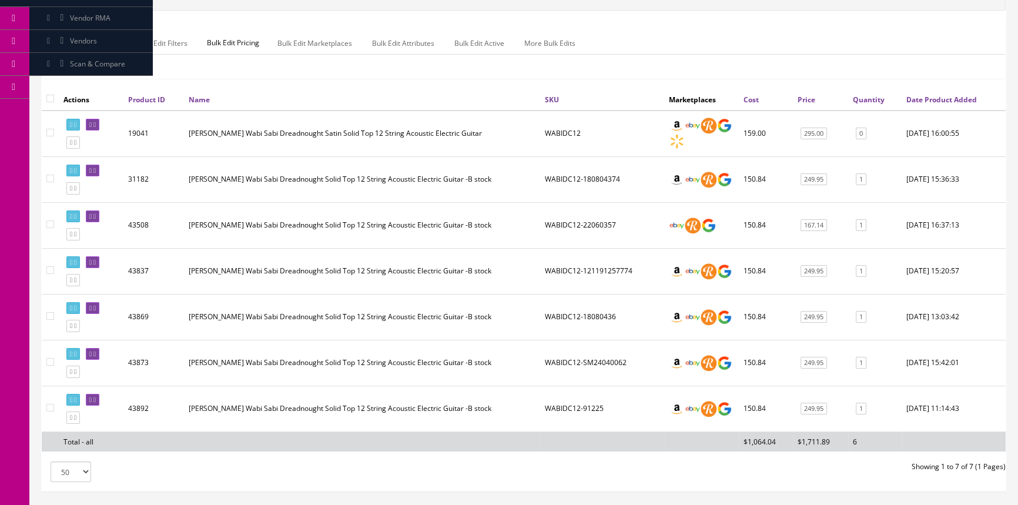
type input "wabidc12"
drag, startPoint x: 624, startPoint y: 225, endPoint x: 544, endPoint y: 223, distance: 80.0
click at [544, 223] on td "WABIDC12-22060357" at bounding box center [602, 225] width 124 height 46
copy td "WABIDC12-22060357"
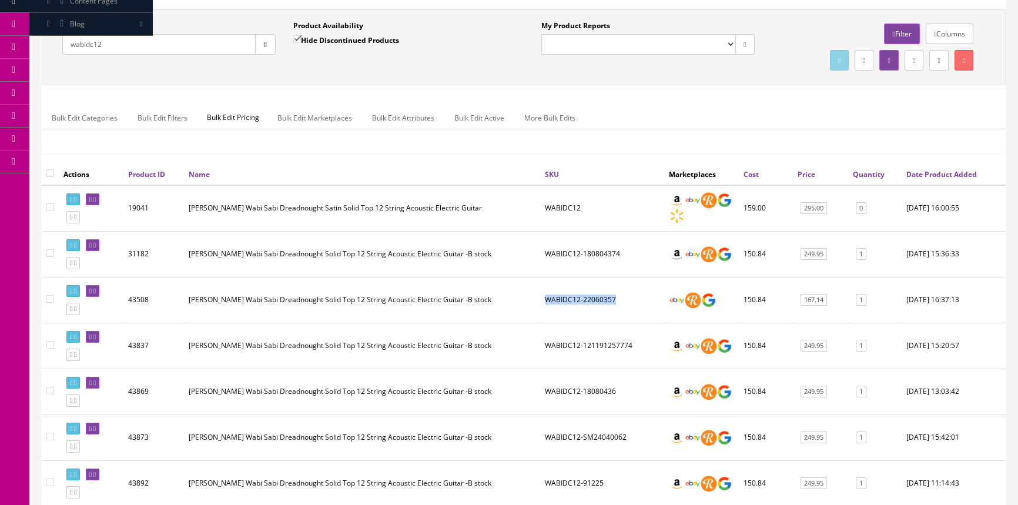
scroll to position [0, 0]
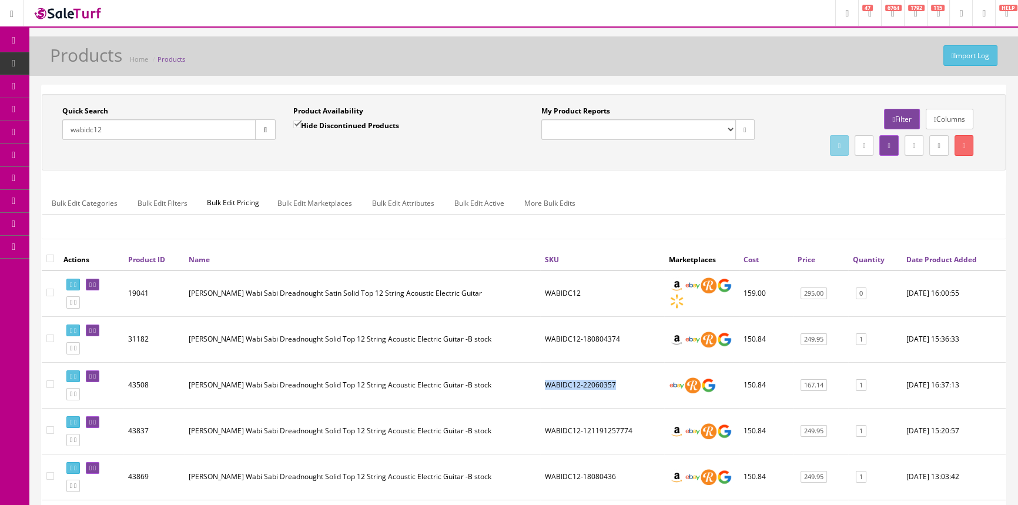
click at [58, 105] on link "POS Console" at bounding box center [90, 109] width 123 height 23
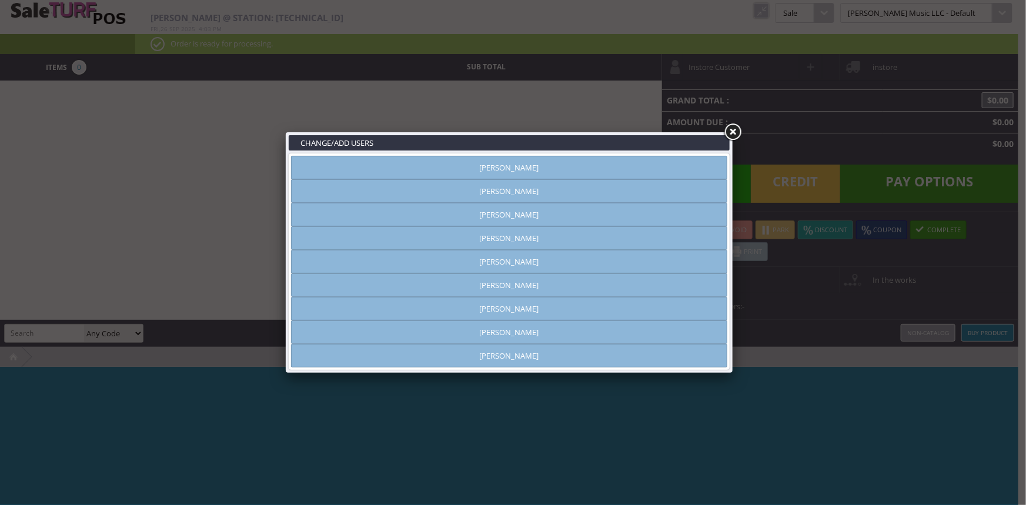
type input "[PERSON_NAME]"
click at [473, 168] on link "[PERSON_NAME]" at bounding box center [509, 168] width 436 height 24
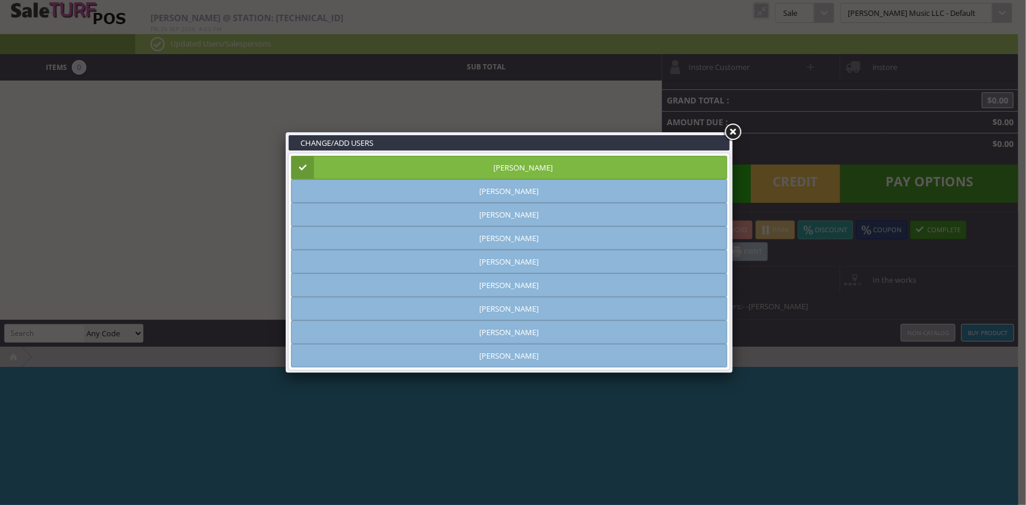
click at [731, 129] on link at bounding box center [732, 132] width 21 height 21
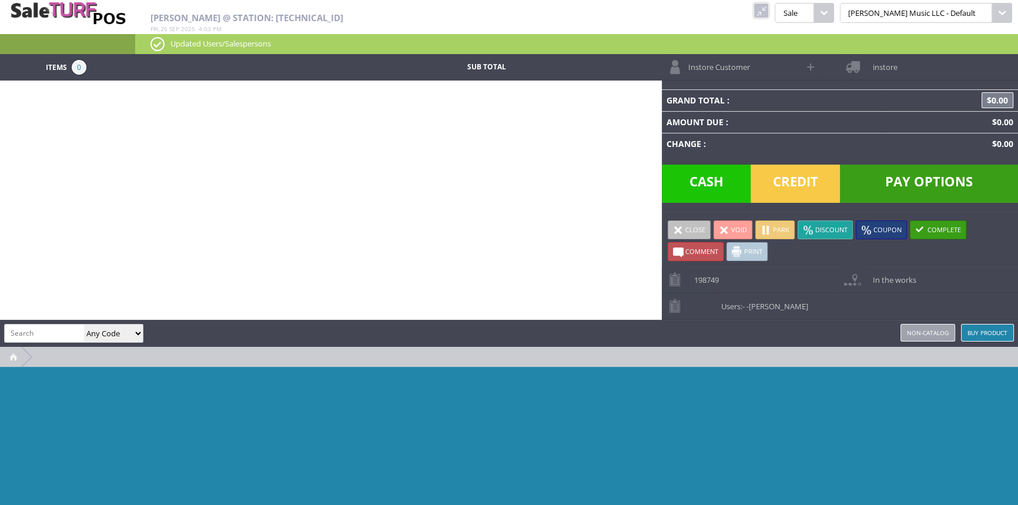
paste input "WABIDC12-22060357"
type input "WABIDC12-22060357"
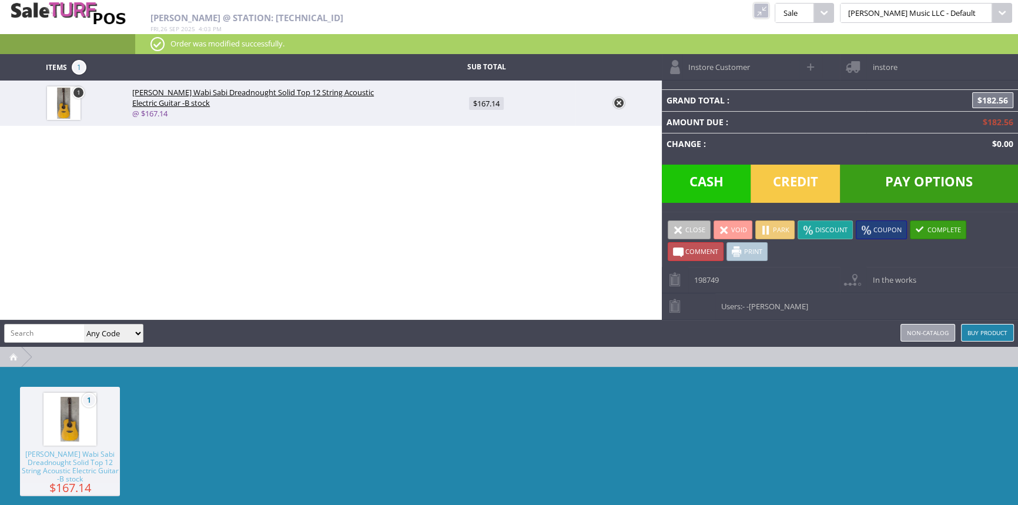
click at [770, 180] on span "Credit" at bounding box center [795, 184] width 89 height 38
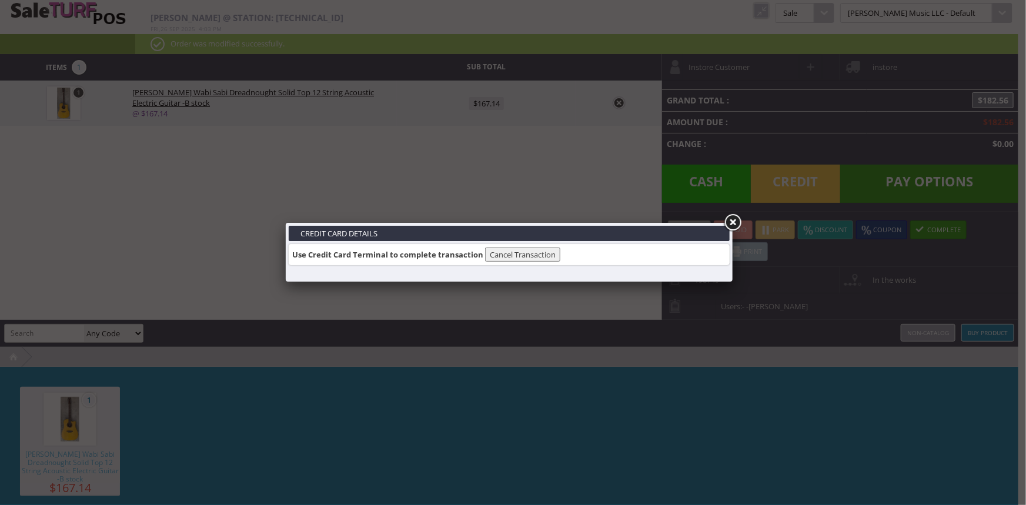
click at [738, 222] on link at bounding box center [732, 222] width 21 height 21
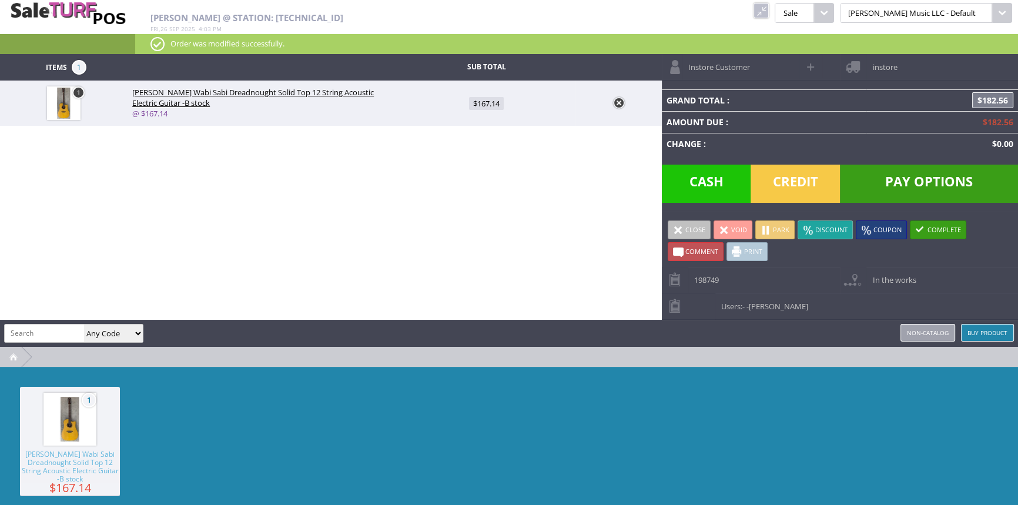
click at [902, 176] on span "Pay Options" at bounding box center [929, 184] width 178 height 38
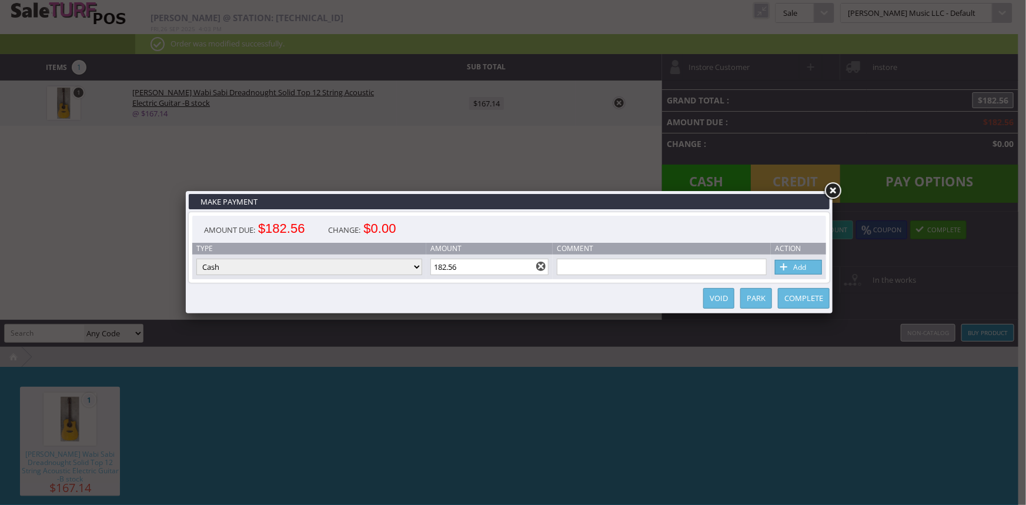
click at [316, 267] on select "Cash Credit Card Cheque or Money Order" at bounding box center [309, 267] width 226 height 16
select select "credit_card"
click at [196, 259] on select "Cash Credit Card Cheque or Money Order" at bounding box center [309, 267] width 226 height 16
click at [809, 267] on link "Add" at bounding box center [798, 267] width 47 height 15
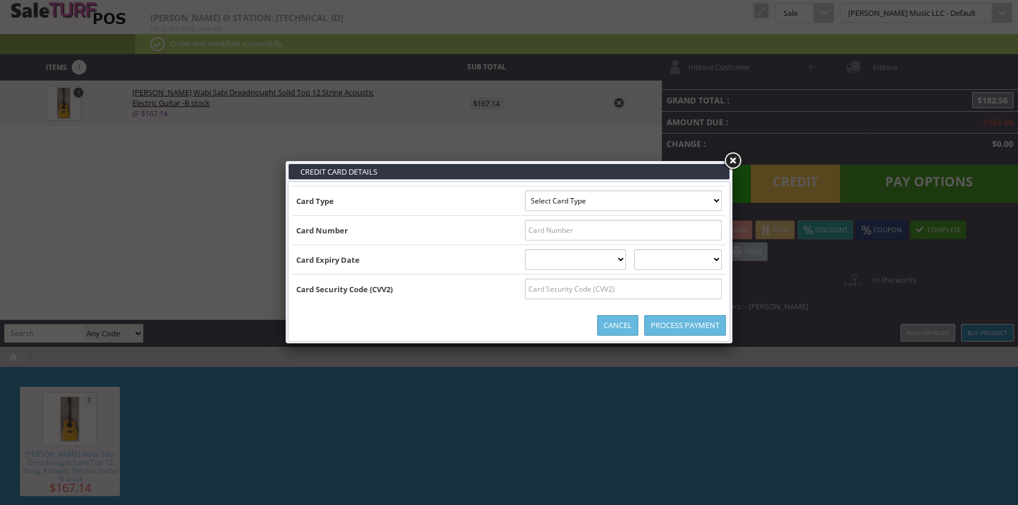
type input "B4412810025699956^HANKS/STACIA^28012011812220048400000044"
select select "VISA"
type input "4412810025699956"
select select "01"
select select "2028"
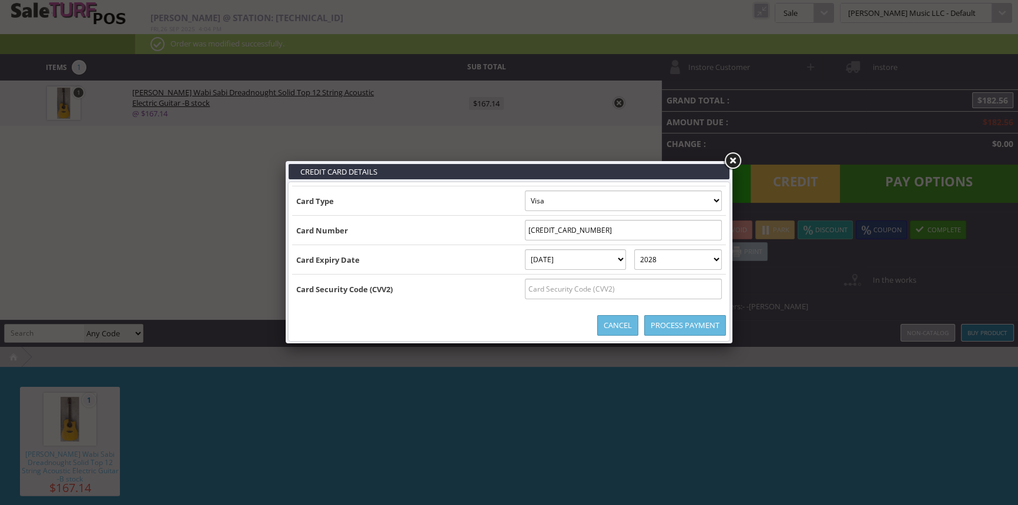
type input "B4412810025699956^HANKS/STACIA^2801201181222004840000004412810025699956=2801201…"
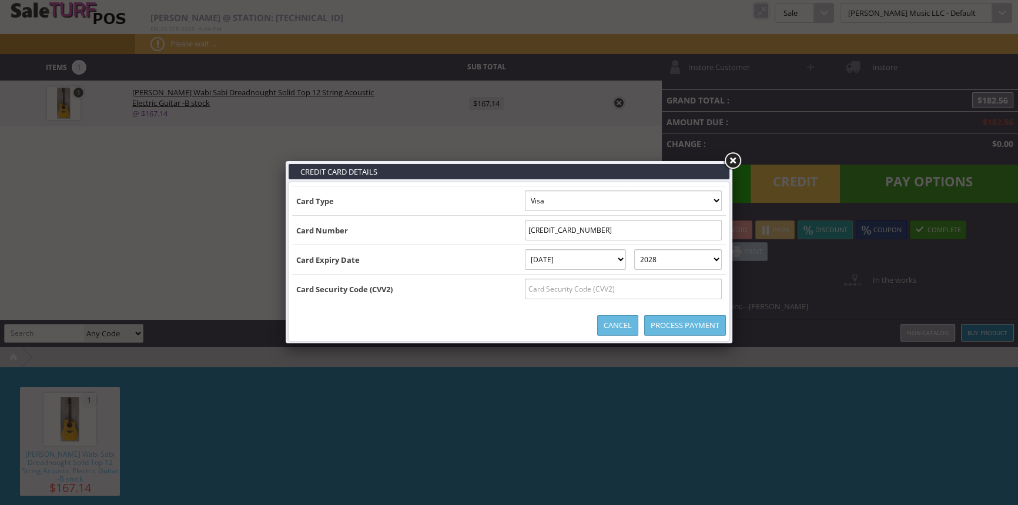
click at [683, 323] on link "Process Payment" at bounding box center [685, 325] width 82 height 21
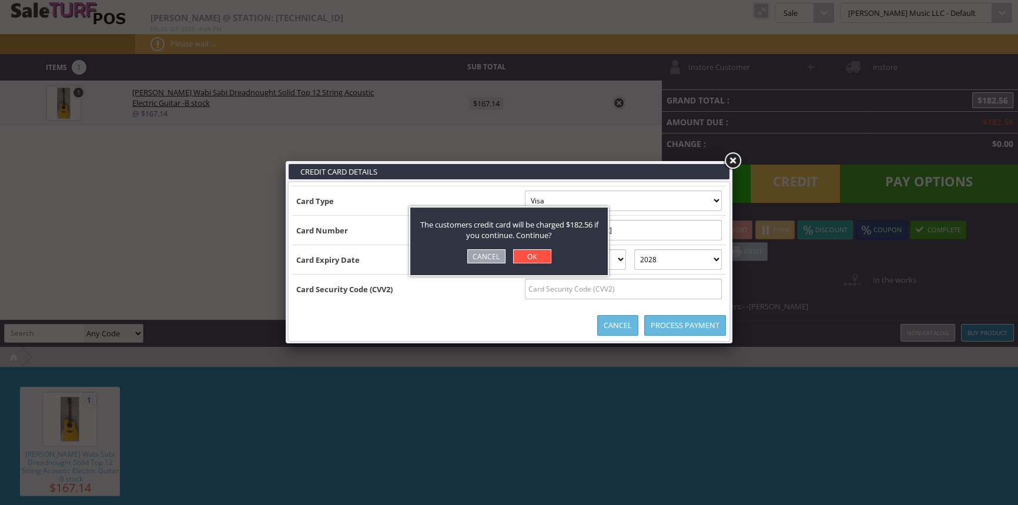
click at [528, 253] on link "OK" at bounding box center [532, 256] width 38 height 14
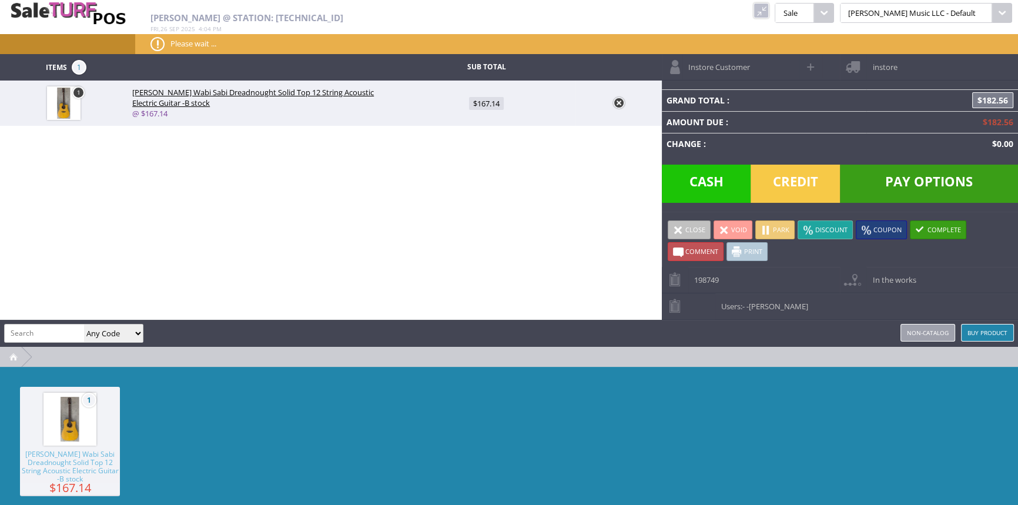
type input "0"
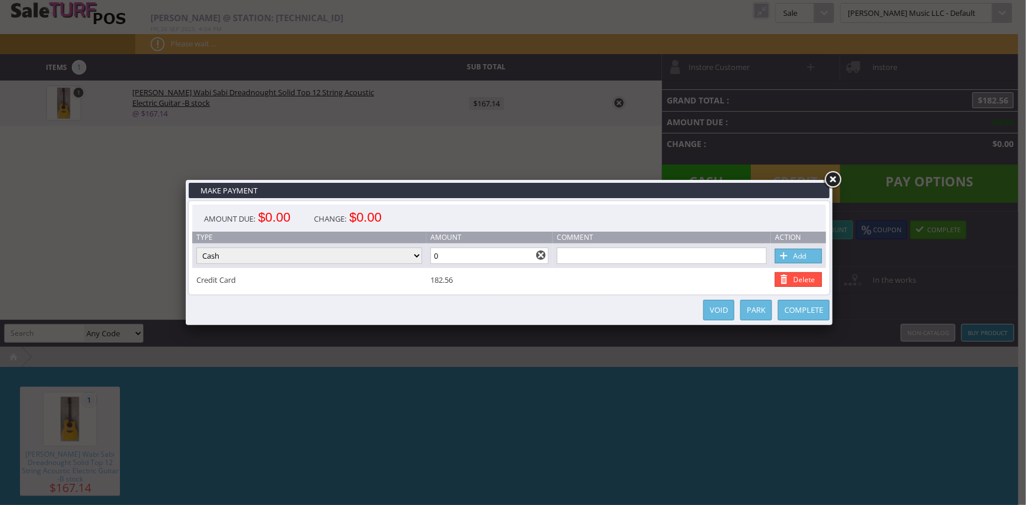
click at [794, 303] on link "Complete" at bounding box center [804, 310] width 52 height 21
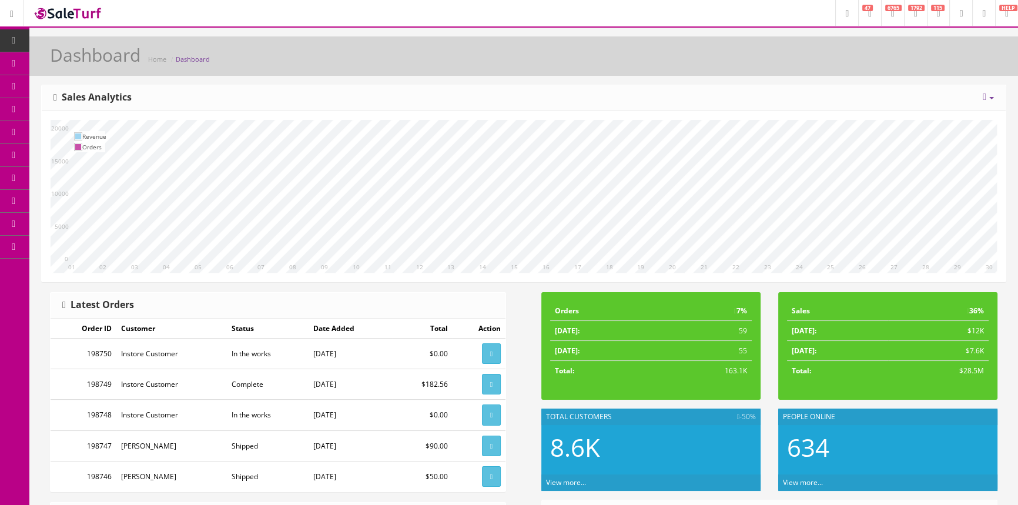
click at [91, 59] on span "Products" at bounding box center [84, 63] width 29 height 10
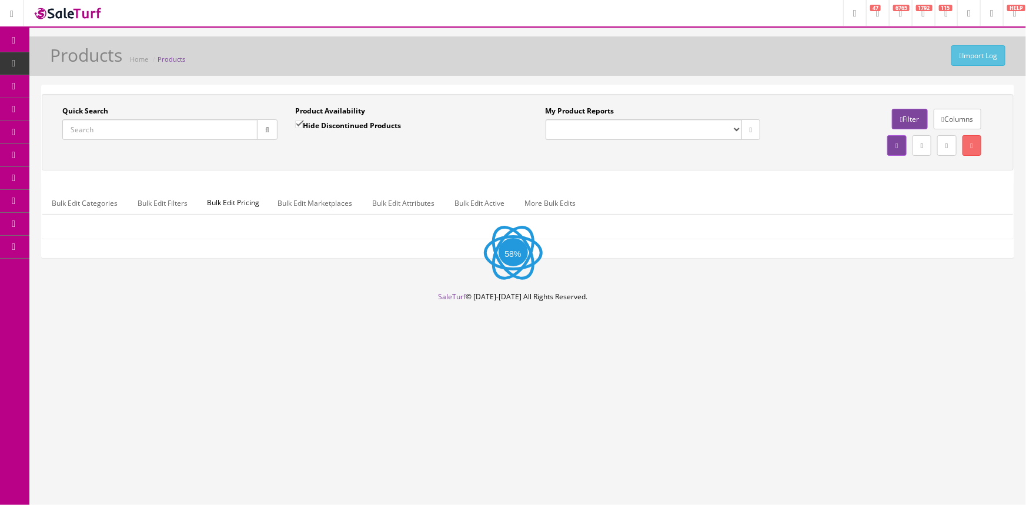
click at [191, 132] on input "Quick Search" at bounding box center [159, 129] width 195 height 21
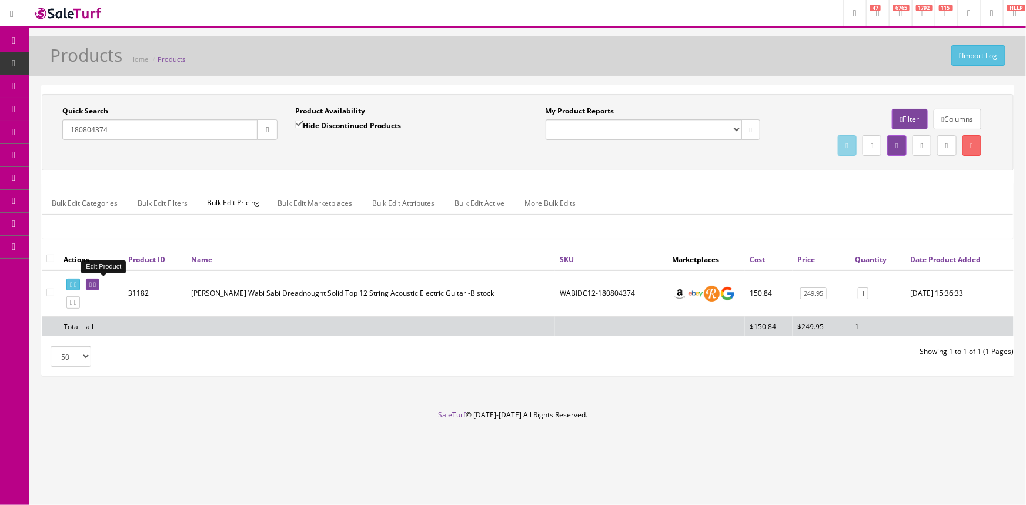
type input "180804374"
click at [92, 282] on icon at bounding box center [90, 285] width 2 height 6
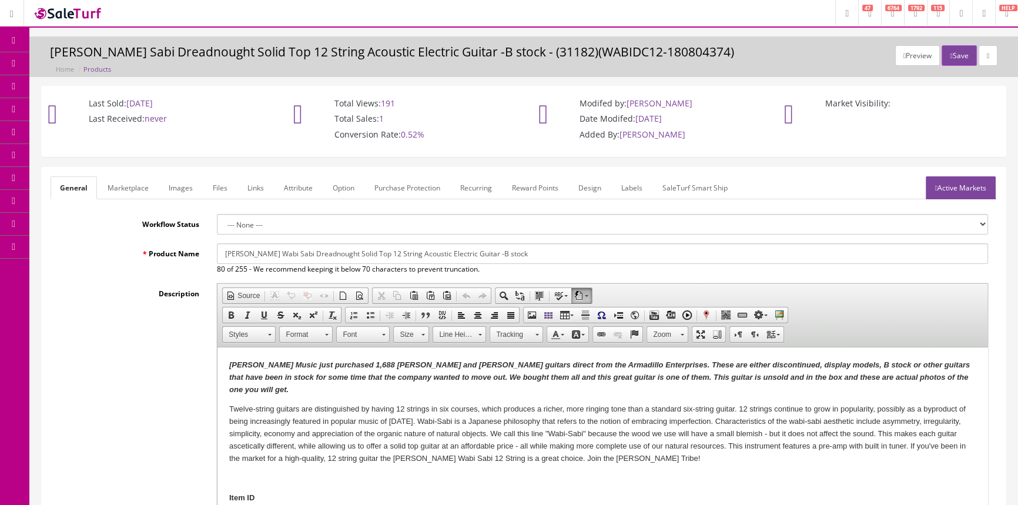
click at [629, 188] on link "Labels" at bounding box center [632, 187] width 40 height 23
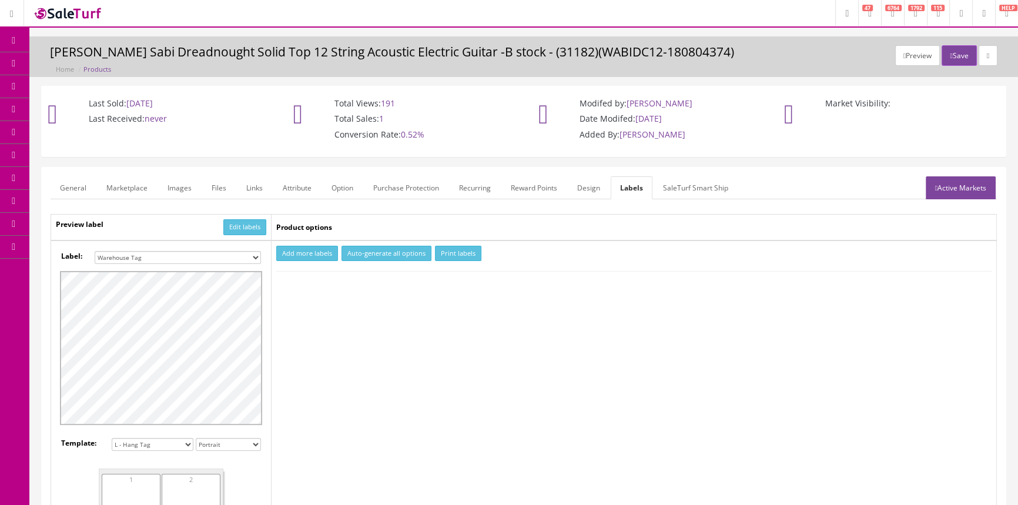
click at [244, 256] on select "Small Label 2 x 1 Label Shoe label 100 barcodes Dymo Label 2 X 1 Sticker Labels…" at bounding box center [178, 257] width 166 height 13
select select "16"
click at [95, 251] on select "Small Label 2 x 1 Label Shoe label 100 barcodes Dymo Label 2 X 1 Sticker Labels…" at bounding box center [178, 257] width 166 height 13
click at [299, 252] on button "Add more labels" at bounding box center [307, 254] width 62 height 16
type input "1"
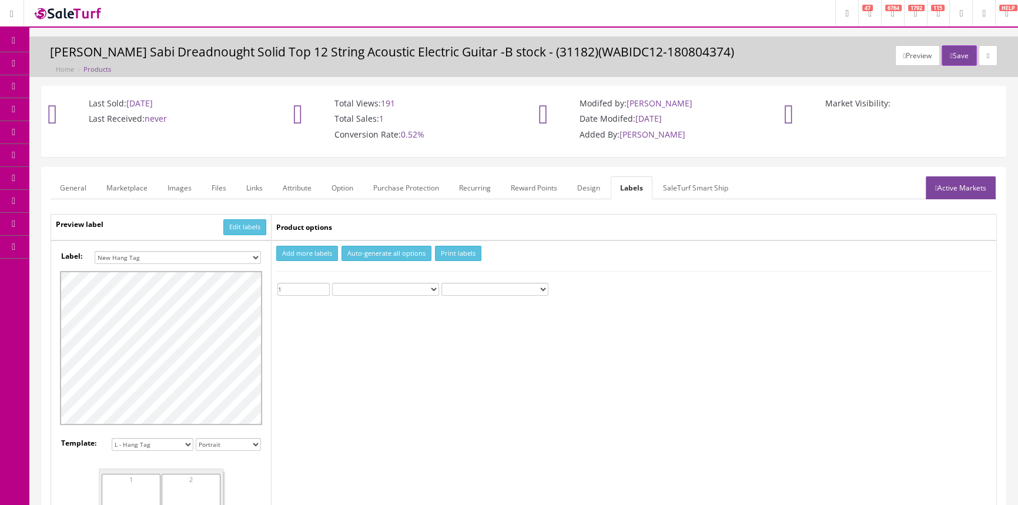
click at [323, 286] on input "1" at bounding box center [303, 289] width 52 height 13
click at [463, 256] on button "Print labels" at bounding box center [458, 254] width 46 height 16
click at [102, 133] on span "Order List" at bounding box center [86, 132] width 32 height 10
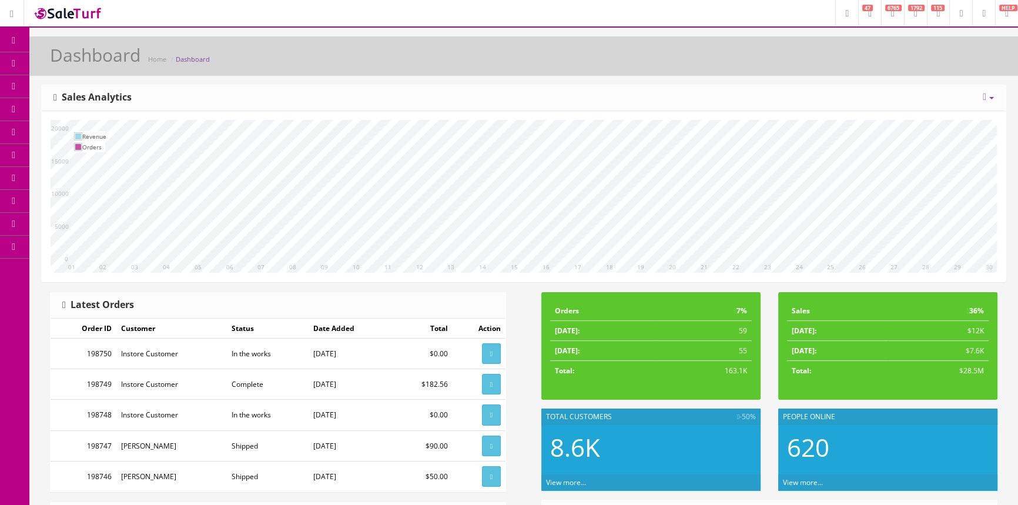
click at [99, 134] on span "Order List" at bounding box center [86, 132] width 32 height 10
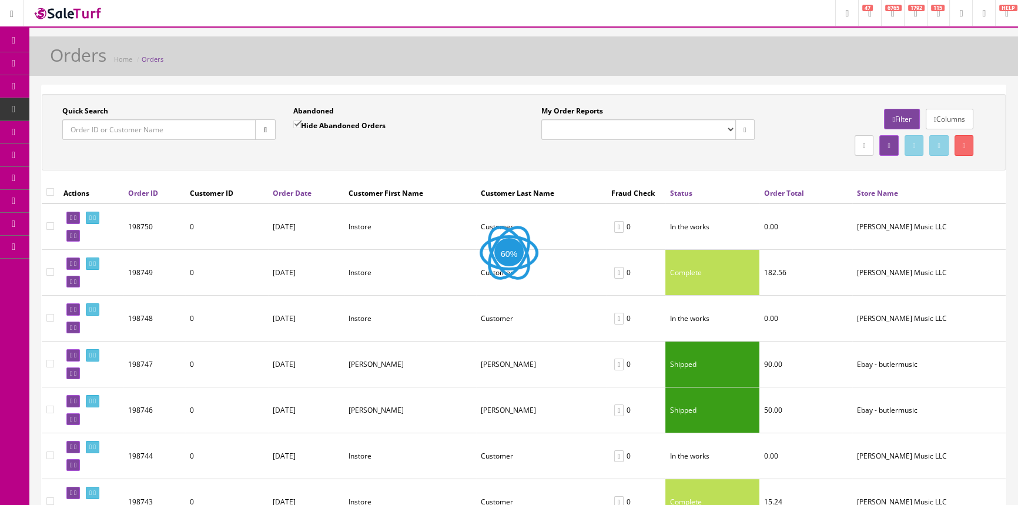
click at [106, 133] on input "Quick Search" at bounding box center [158, 129] width 193 height 21
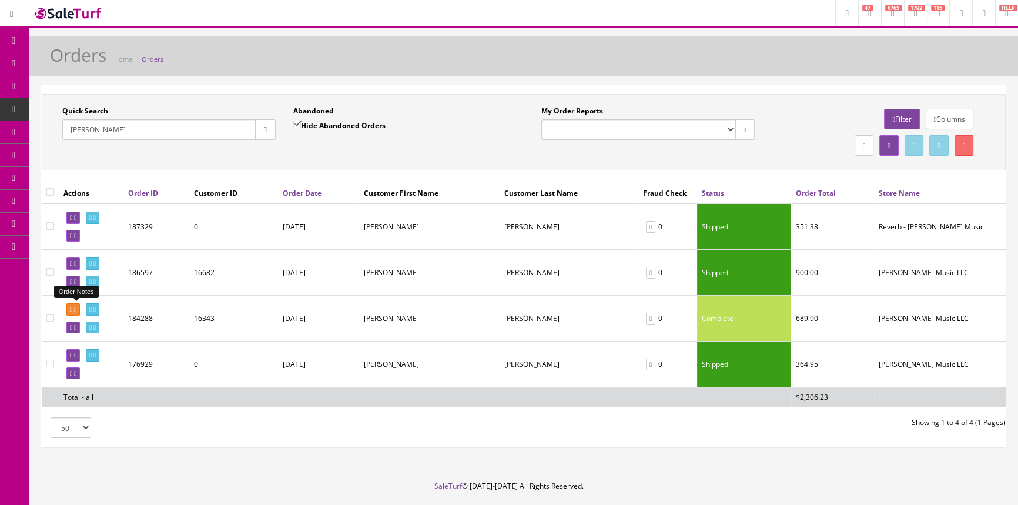
type input "[PERSON_NAME]"
click at [71, 306] on icon at bounding box center [71, 309] width 2 height 6
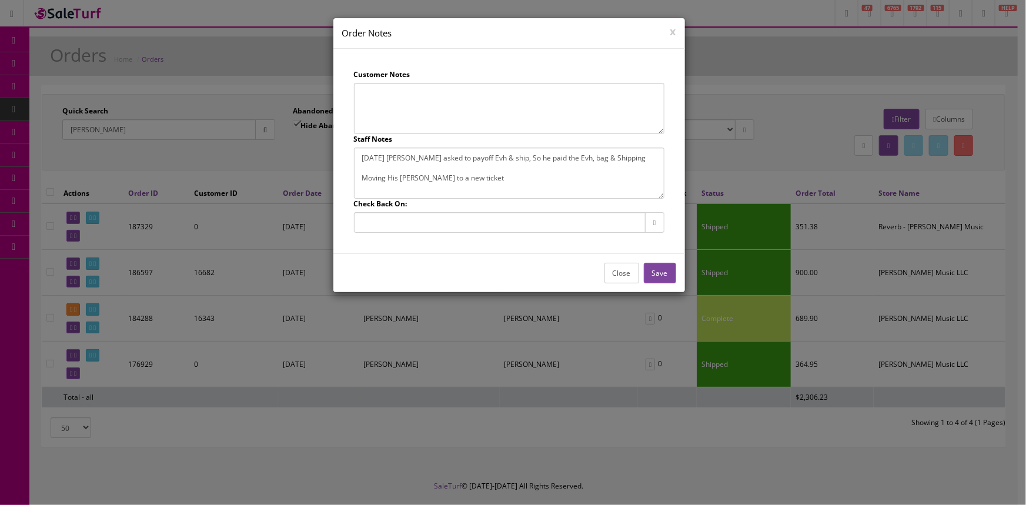
click at [625, 270] on button "Close" at bounding box center [621, 273] width 35 height 21
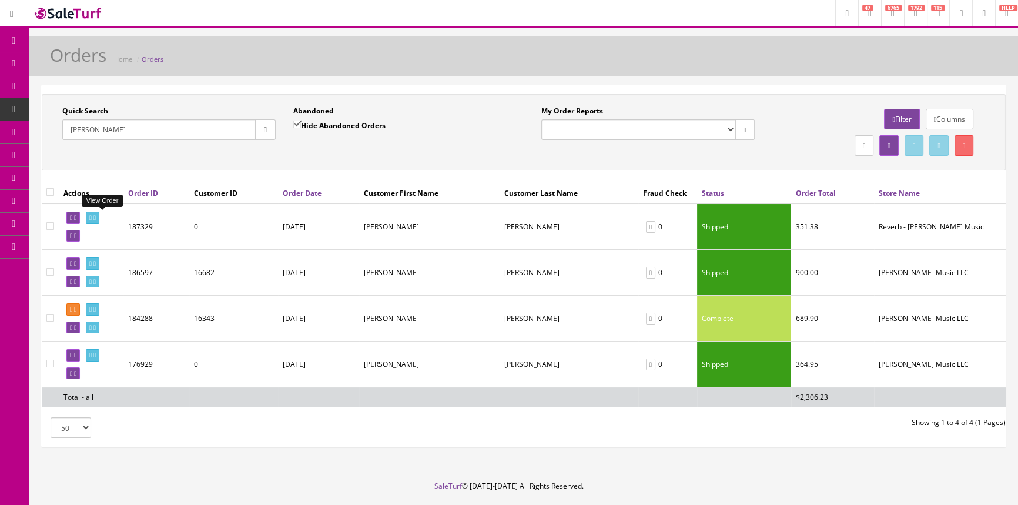
click at [92, 215] on icon at bounding box center [90, 218] width 2 height 6
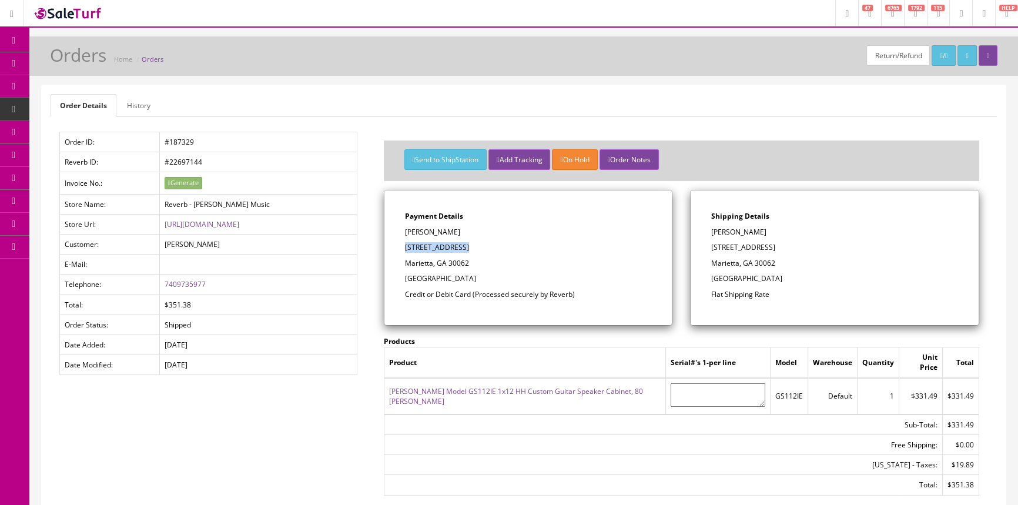
drag, startPoint x: 406, startPoint y: 243, endPoint x: 462, endPoint y: 249, distance: 56.8
click at [462, 249] on p "1525 Evanston Ln" at bounding box center [528, 247] width 247 height 11
copy p "1525 Evanston Ln"
drag, startPoint x: 578, startPoint y: 228, endPoint x: 493, endPoint y: 259, distance: 90.0
click at [578, 229] on p "Jeff Brandon" at bounding box center [528, 232] width 247 height 11
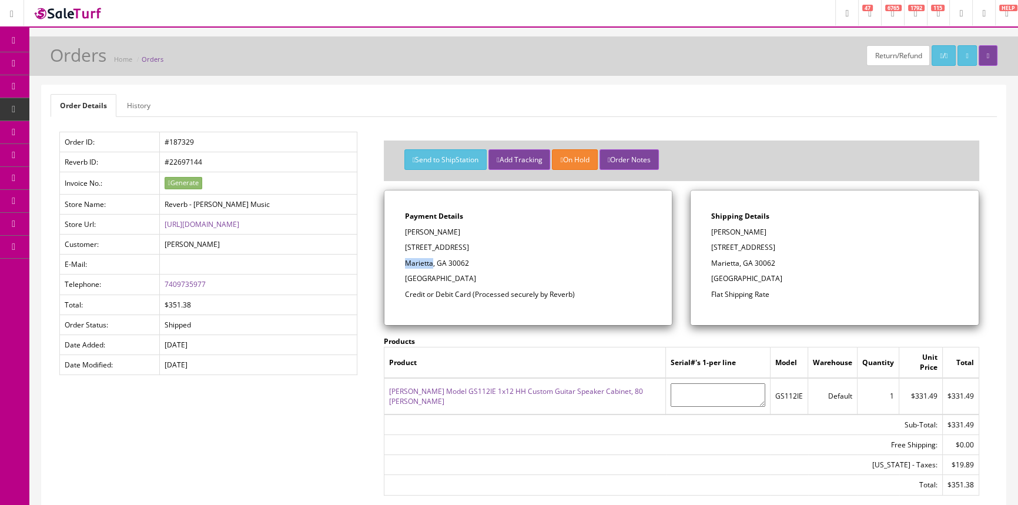
drag, startPoint x: 406, startPoint y: 263, endPoint x: 430, endPoint y: 266, distance: 24.9
click at [430, 266] on p "Marietta, GA 30062" at bounding box center [528, 263] width 247 height 11
copy p "Marietta"
click at [500, 261] on p "Marietta, GA 30062" at bounding box center [528, 263] width 247 height 11
drag, startPoint x: 447, startPoint y: 263, endPoint x: 466, endPoint y: 264, distance: 19.4
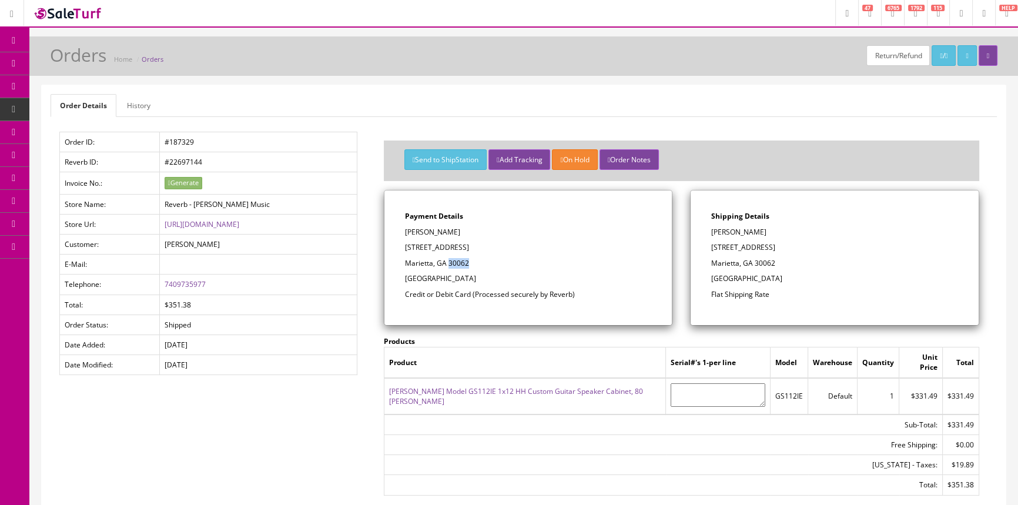
click at [466, 264] on p "Marietta, GA 30062" at bounding box center [528, 263] width 247 height 11
copy p "30062"
click at [11, 39] on icon at bounding box center [14, 40] width 12 height 9
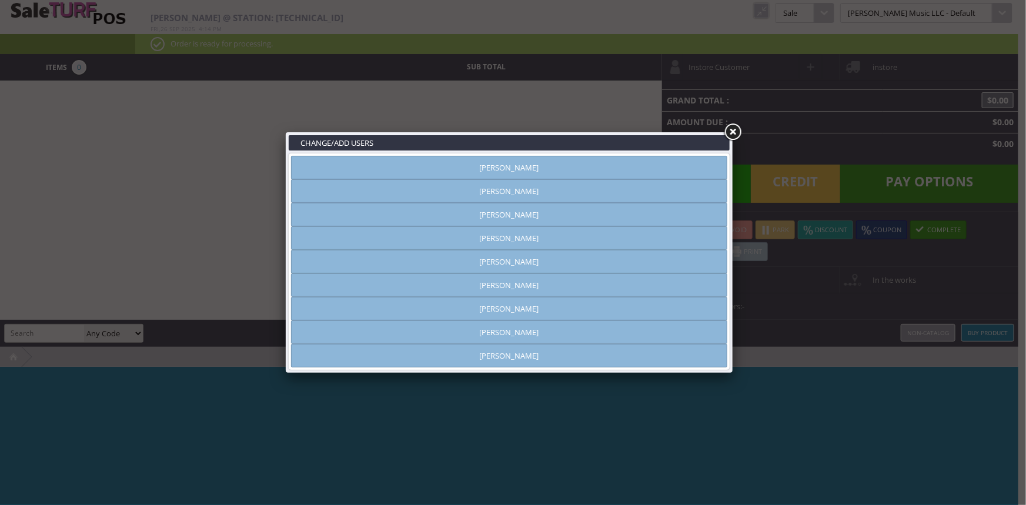
type input "[PERSON_NAME]"
click at [582, 169] on link "[PERSON_NAME]" at bounding box center [509, 168] width 436 height 24
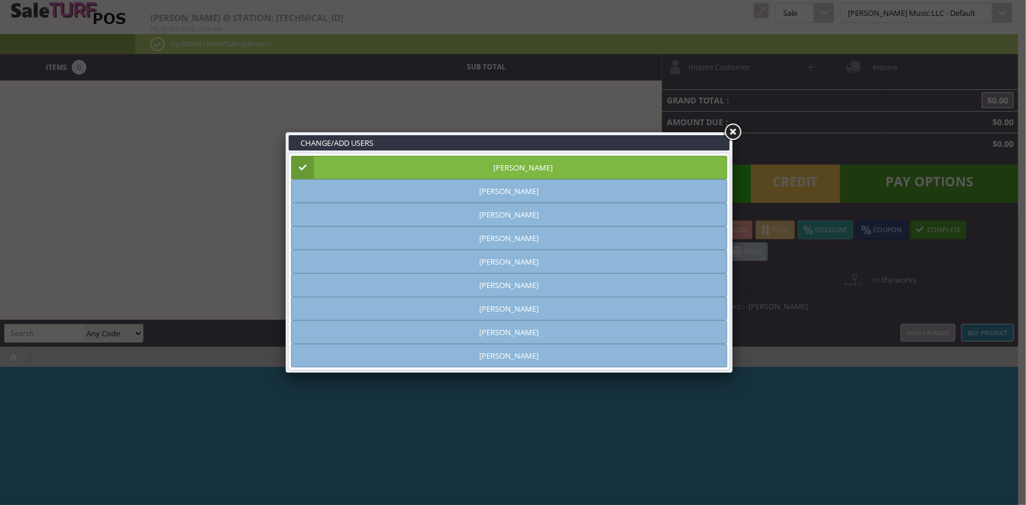
click at [737, 129] on link at bounding box center [732, 132] width 21 height 21
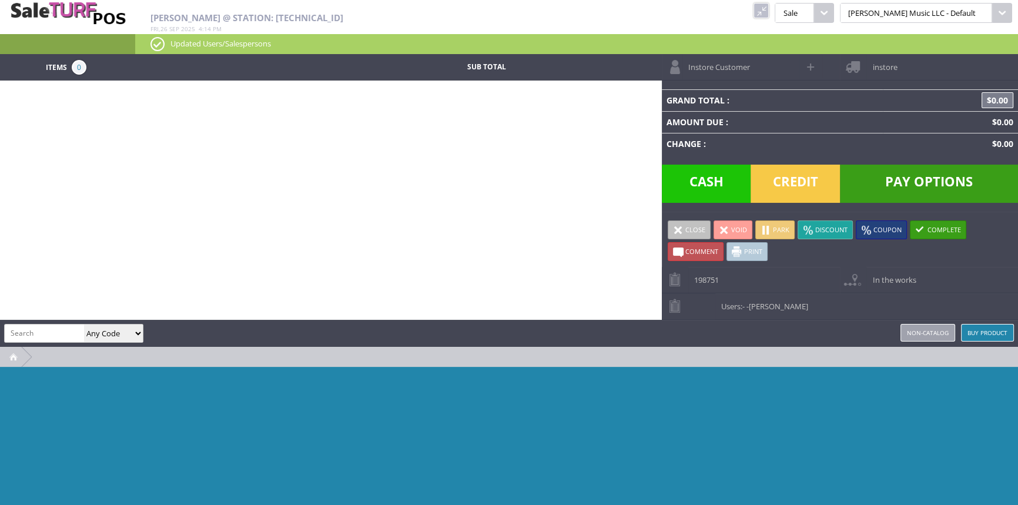
paste input "[PHONE_NUMBER]"
type input "[PHONE_NUMBER]"
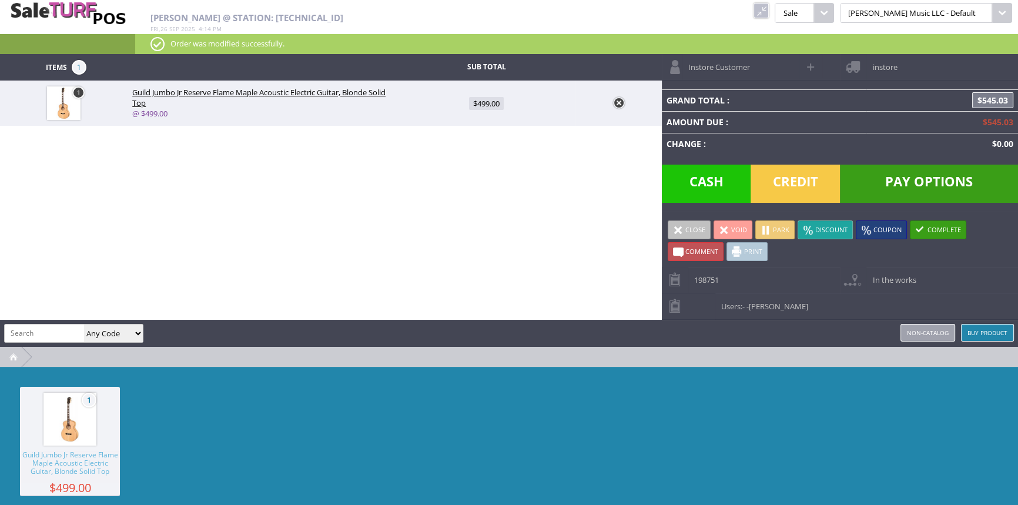
click at [812, 63] on span at bounding box center [812, 67] width 14 height 14
select select "6"
select select "1"
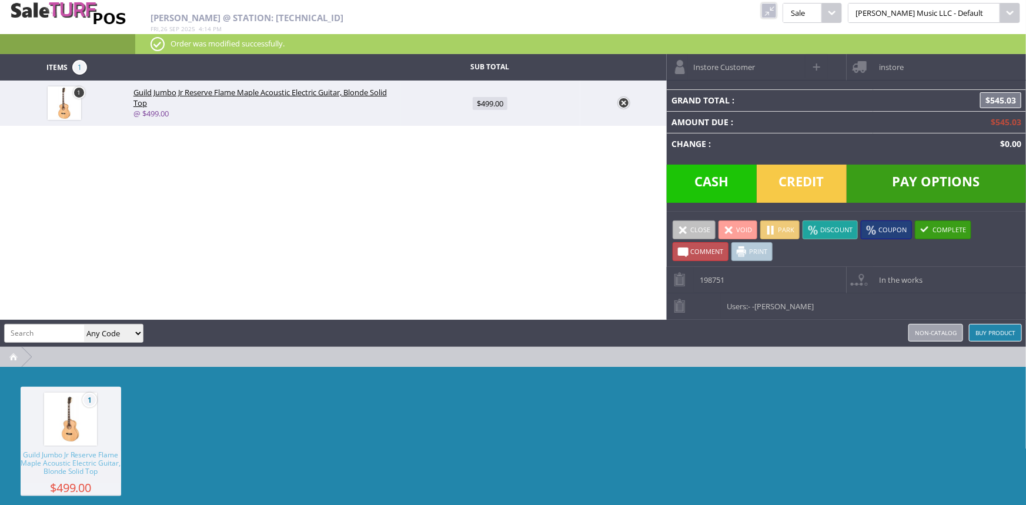
select select "6"
select select "1"
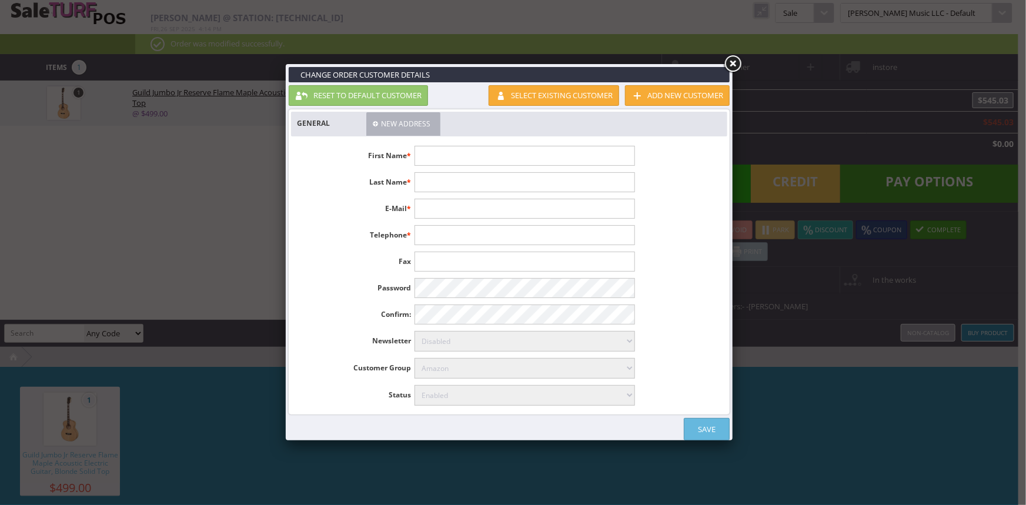
click at [520, 96] on link "Select existing customer" at bounding box center [553, 95] width 130 height 21
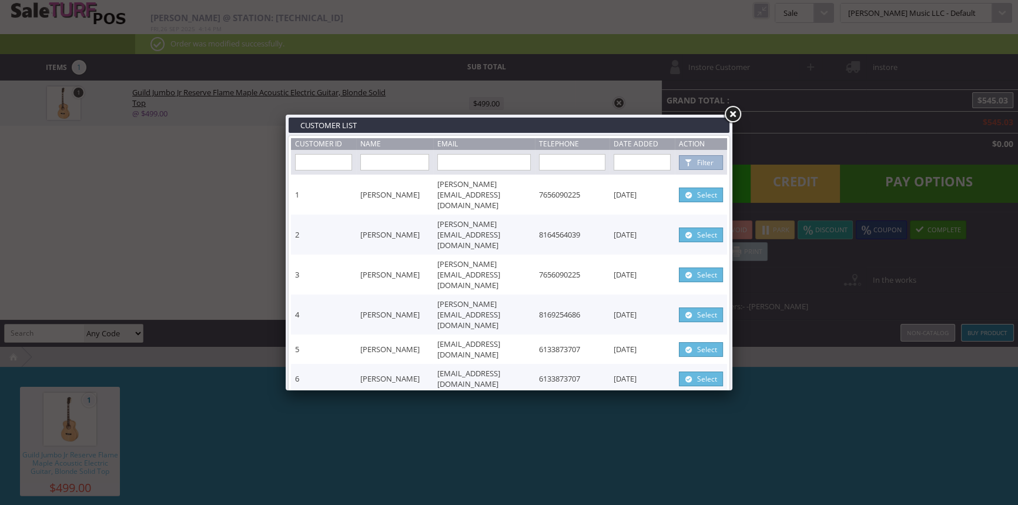
click at [380, 162] on input "text" at bounding box center [394, 162] width 69 height 16
type input "jeff brandon"
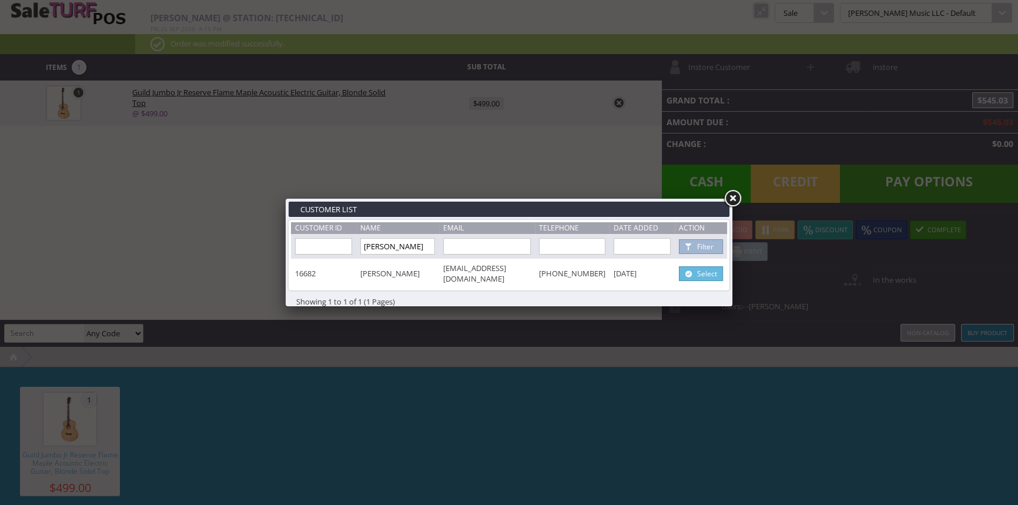
click at [717, 267] on link "Select" at bounding box center [701, 273] width 44 height 15
type input "Jeff"
type input "Brandon"
type input "jonadab7@gmail.com"
type input "740-973-5977"
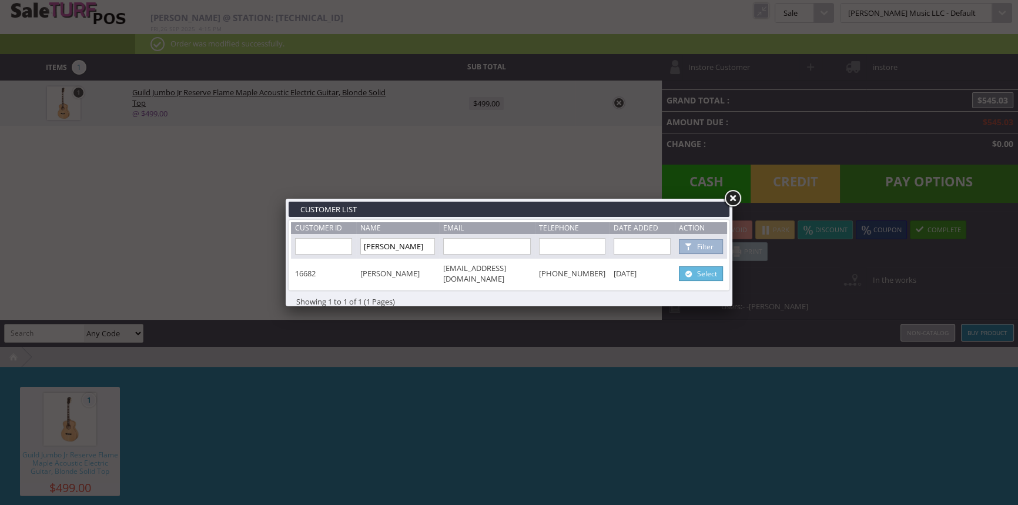
select select "6"
select select "1"
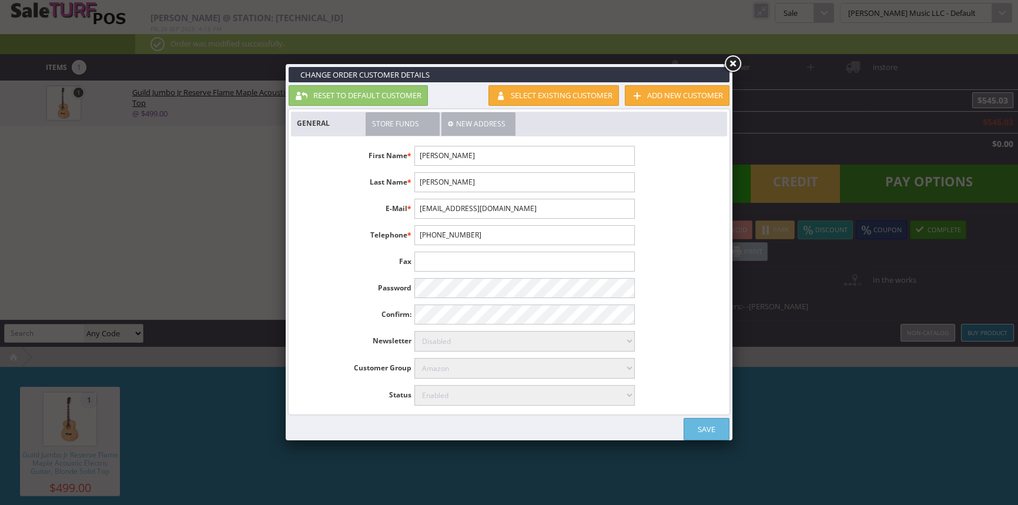
click at [708, 430] on link "Save" at bounding box center [707, 429] width 46 height 22
select select "6"
select select "1"
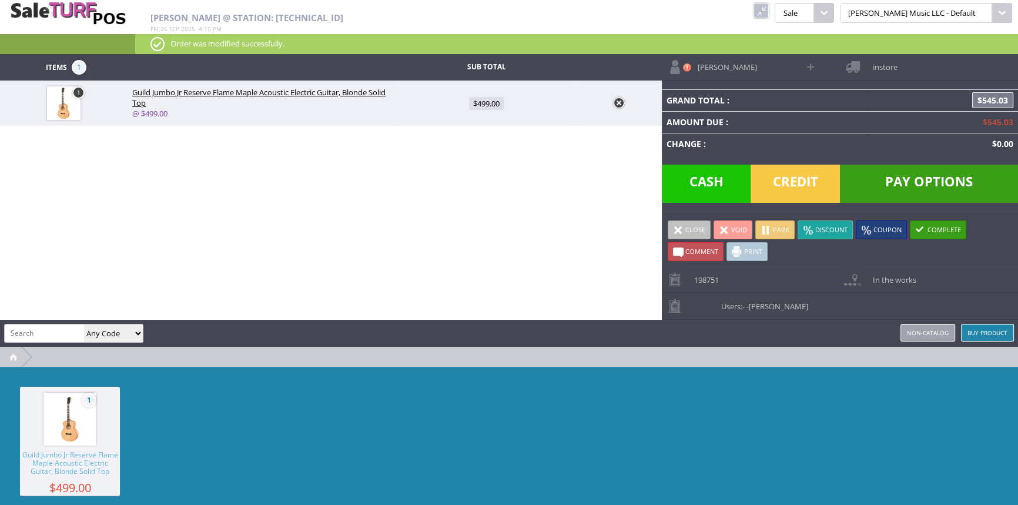
click at [718, 72] on span "Jeff Brandon" at bounding box center [705, 63] width 26 height 18
select select "6"
select select "1"
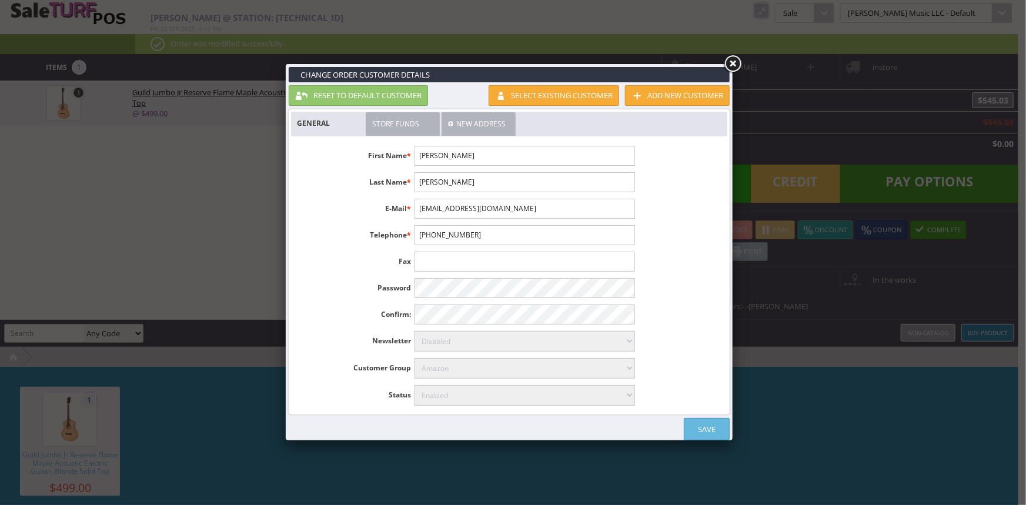
click at [712, 421] on link "Save" at bounding box center [707, 429] width 46 height 22
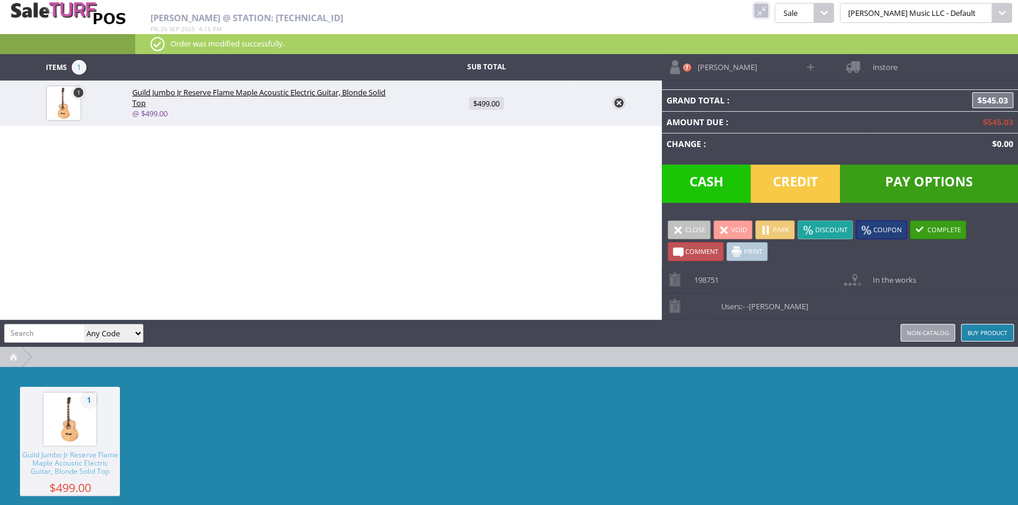
click at [876, 64] on span "instore" at bounding box center [881, 63] width 31 height 18
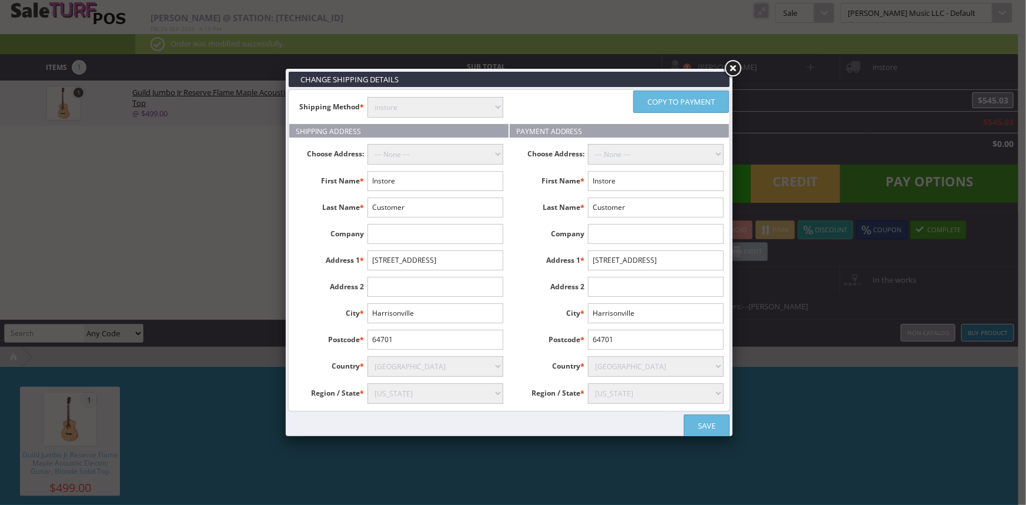
drag, startPoint x: 458, startPoint y: 109, endPoint x: 458, endPoint y: 116, distance: 6.5
click at [458, 109] on select "instore Free Shipping (2-7days) ($0) Per Item Shipping ($1) text_description ($…" at bounding box center [435, 107] width 136 height 21
select select "[DOMAIN_NAME]"
click at [367, 97] on select "instore Free Shipping (2-7days) ($0) Per Item Shipping ($1) text_description ($…" at bounding box center [435, 107] width 136 height 21
click at [450, 179] on input "Instore" at bounding box center [435, 181] width 136 height 20
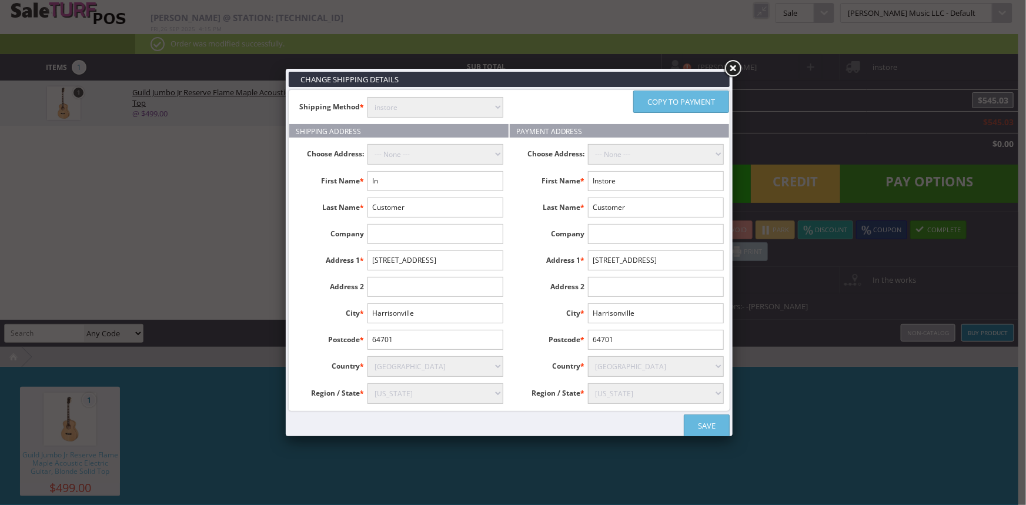
type input "I"
type input "Jeff"
type input "Brandon"
click at [89, 2] on div "Change Shipping Details Shipping Method * instore Free Shipping (2-7days) ($0) …" at bounding box center [513, 252] width 1026 height 505
click at [448, 233] on input "text" at bounding box center [435, 234] width 136 height 20
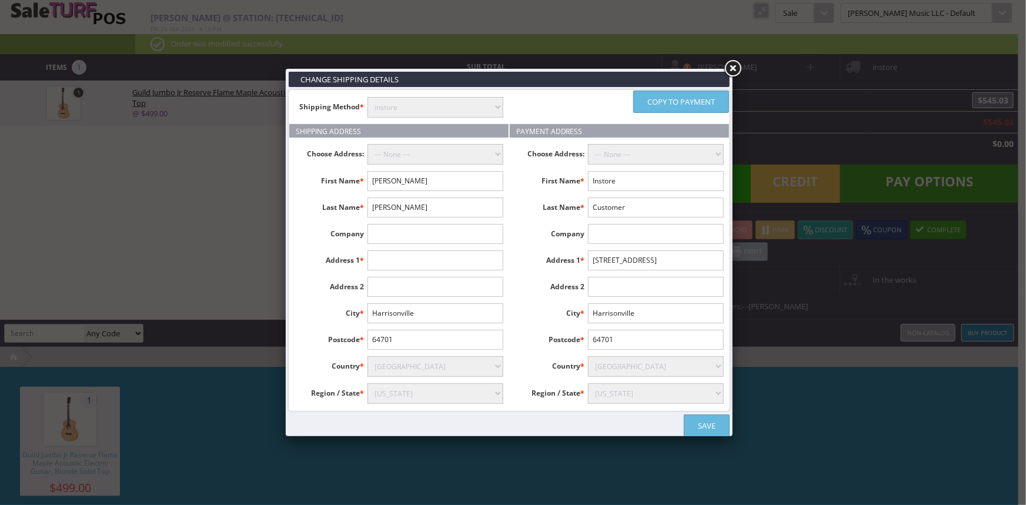
paste input "1525 Evanston Ln"
type input "1525 Evanston Ln"
paste input "Marietta"
type input "Marietta"
paste input "30062"
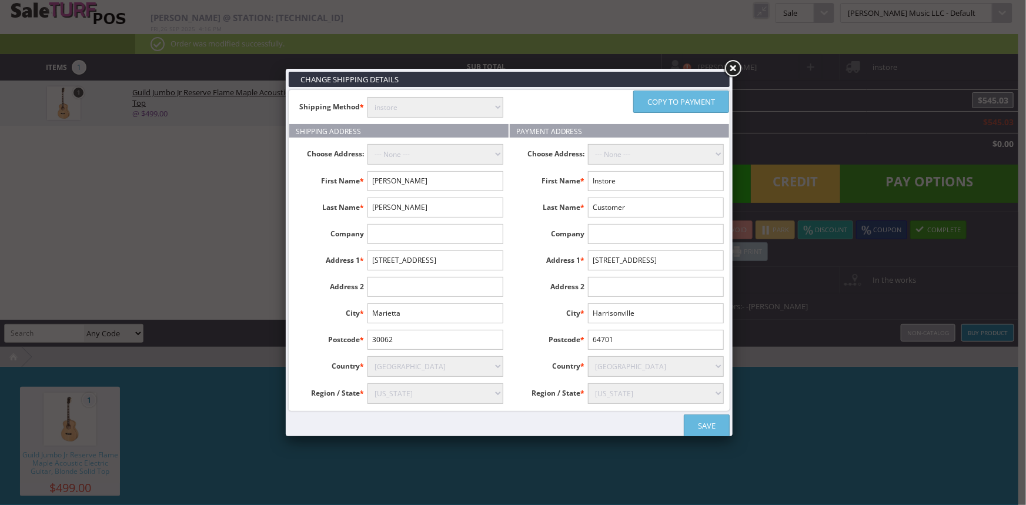
type input "30062"
select select "3631"
click at [688, 98] on link "Copy to payment" at bounding box center [681, 102] width 96 height 22
type input "Jeff"
type input "Brandon"
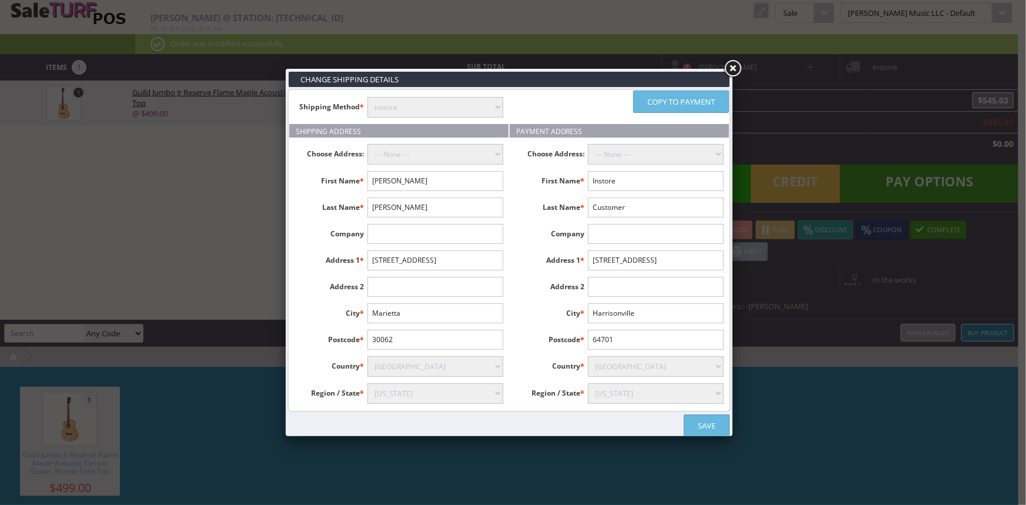
type input "1525 Evanston Ln"
type input "Marietta"
type input "30062"
select select "3631"
click at [712, 425] on link "Save" at bounding box center [707, 425] width 46 height 22
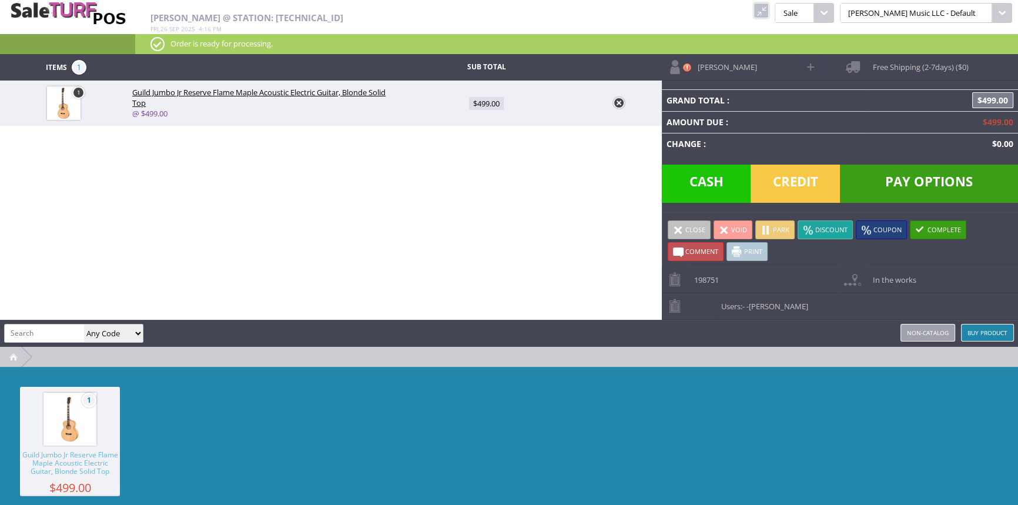
click at [929, 186] on span "Pay Options" at bounding box center [929, 184] width 178 height 38
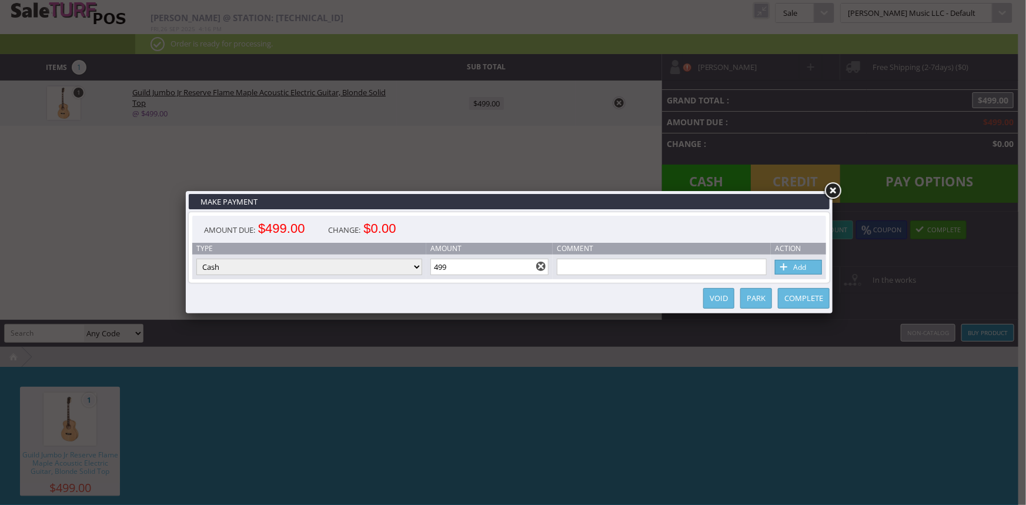
click at [415, 265] on select "Cash Credit Card Cheque or Money Order" at bounding box center [309, 267] width 226 height 16
select select "cheque"
click at [196, 259] on select "Cash Credit Card Cheque or Money Order" at bounding box center [309, 267] width 226 height 16
click at [500, 262] on input "499" at bounding box center [489, 267] width 119 height 16
type input "4"
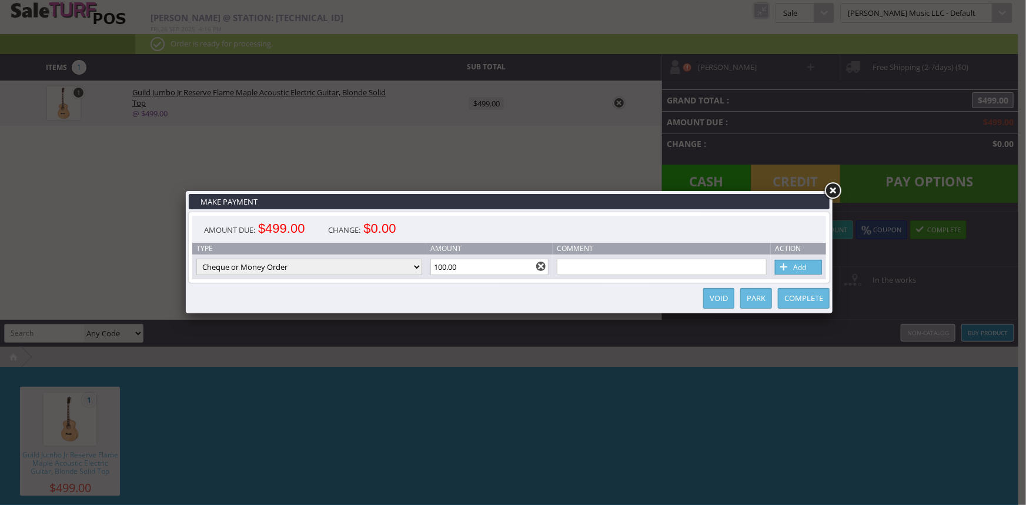
type input "100.00"
drag, startPoint x: 603, startPoint y: 269, endPoint x: 617, endPoint y: 267, distance: 14.2
click at [604, 269] on input "text" at bounding box center [662, 267] width 210 height 16
type input "had a credit from a layway"
click at [797, 267] on link "Add" at bounding box center [798, 267] width 47 height 15
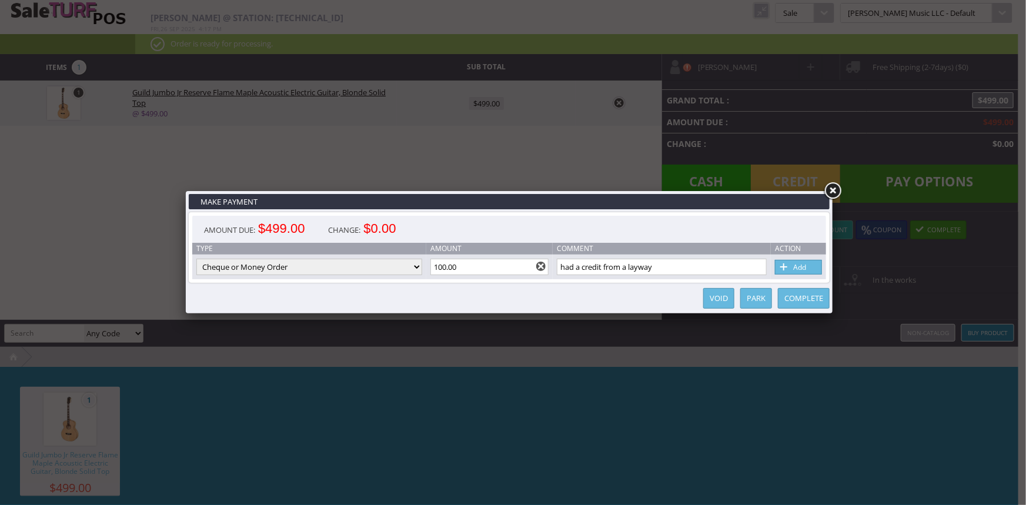
type input "499"
select select "cash"
type input "399"
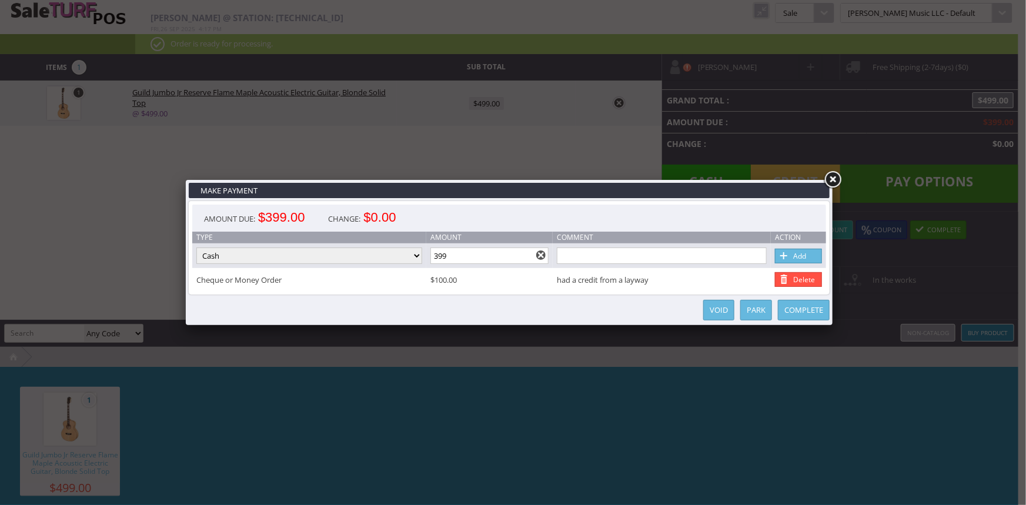
click at [835, 176] on link at bounding box center [832, 179] width 21 height 21
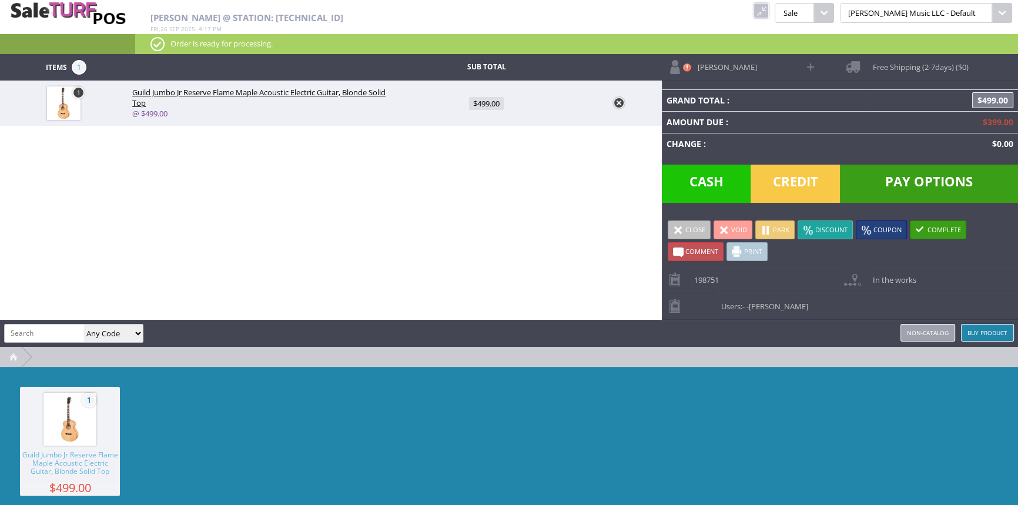
click at [876, 278] on span "In the works" at bounding box center [890, 276] width 49 height 18
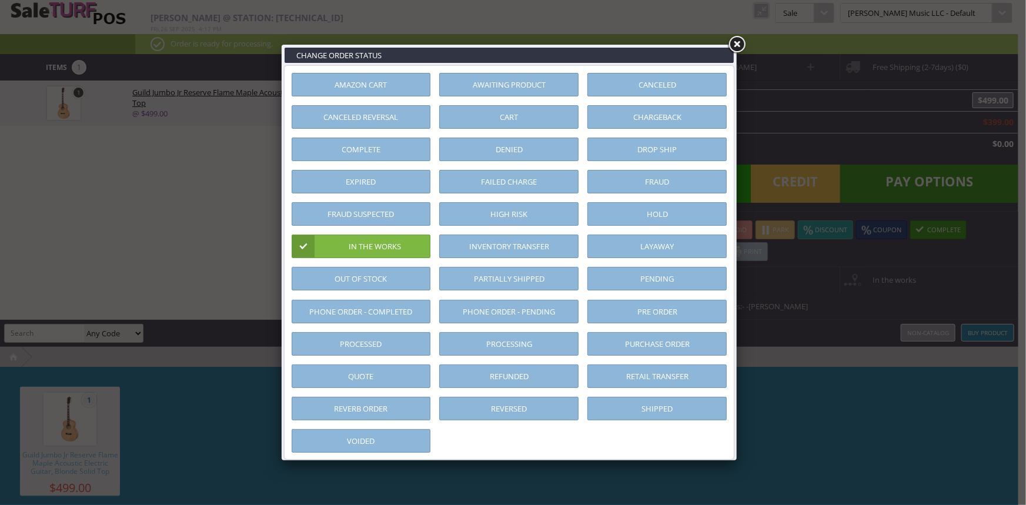
click at [657, 238] on link "Layaway" at bounding box center [656, 247] width 139 height 24
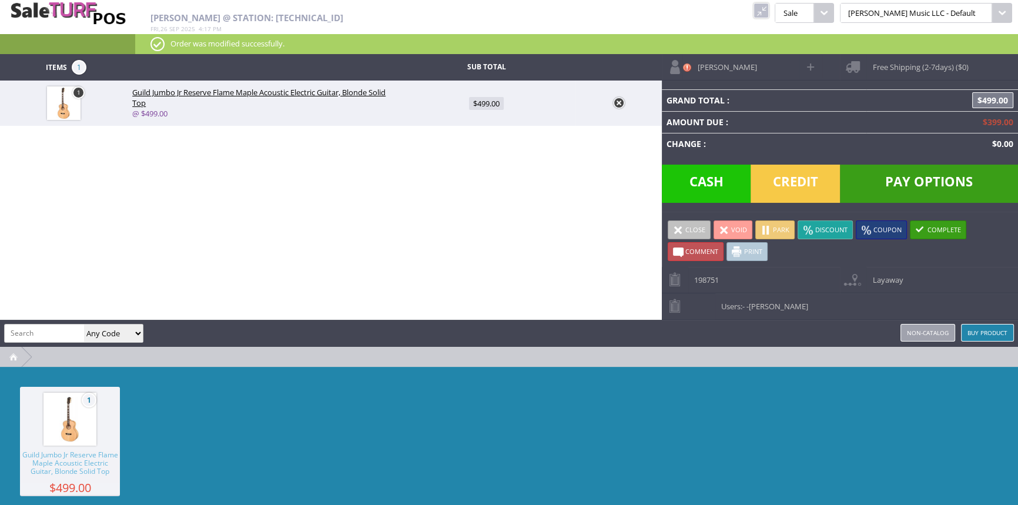
click at [678, 227] on span at bounding box center [678, 230] width 11 height 11
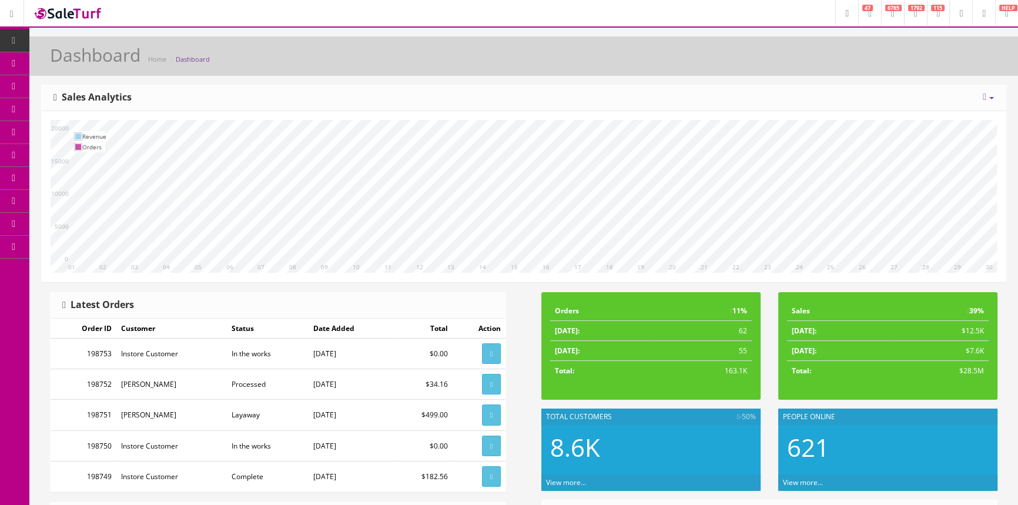
click at [101, 109] on span "POS Console" at bounding box center [91, 109] width 42 height 10
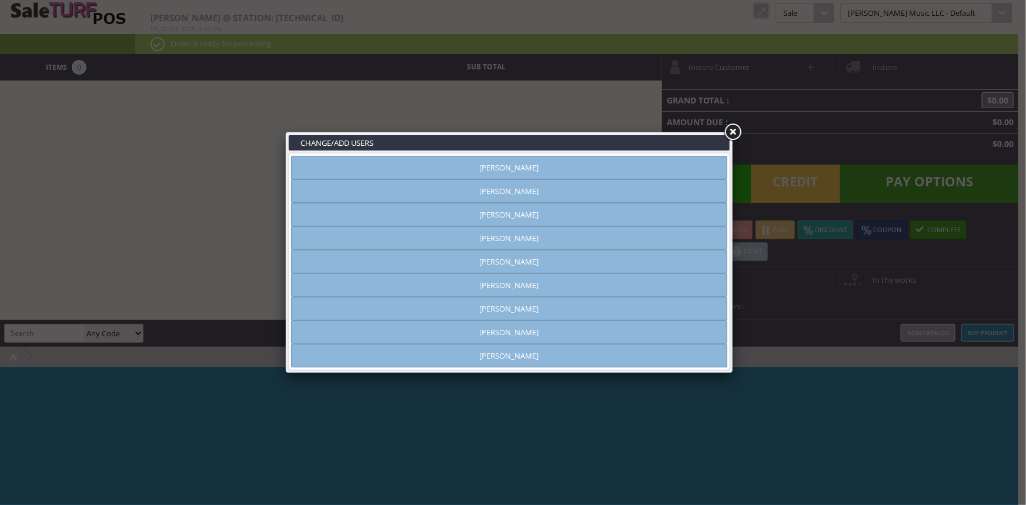
type input "[PERSON_NAME]"
click at [672, 165] on link "[PERSON_NAME]" at bounding box center [509, 168] width 436 height 24
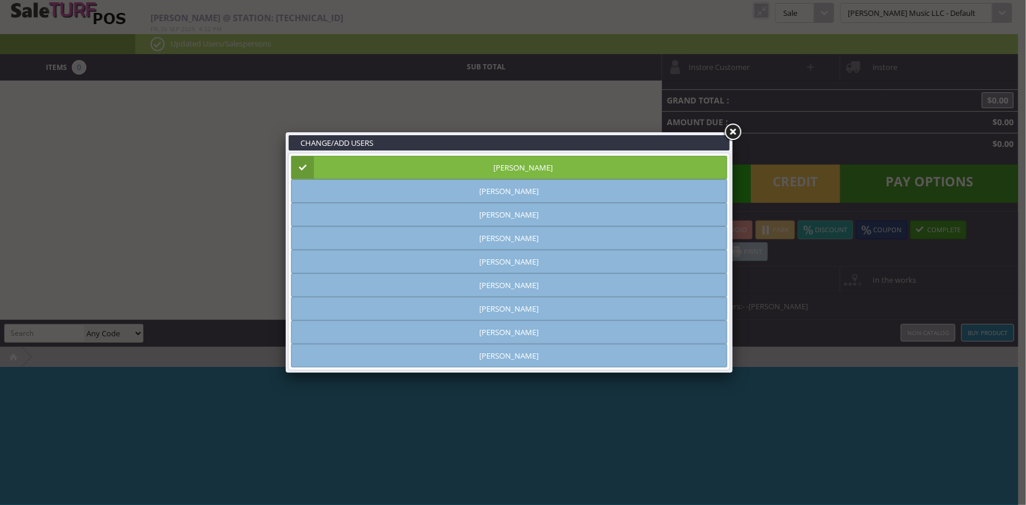
click at [734, 130] on link at bounding box center [732, 132] width 21 height 21
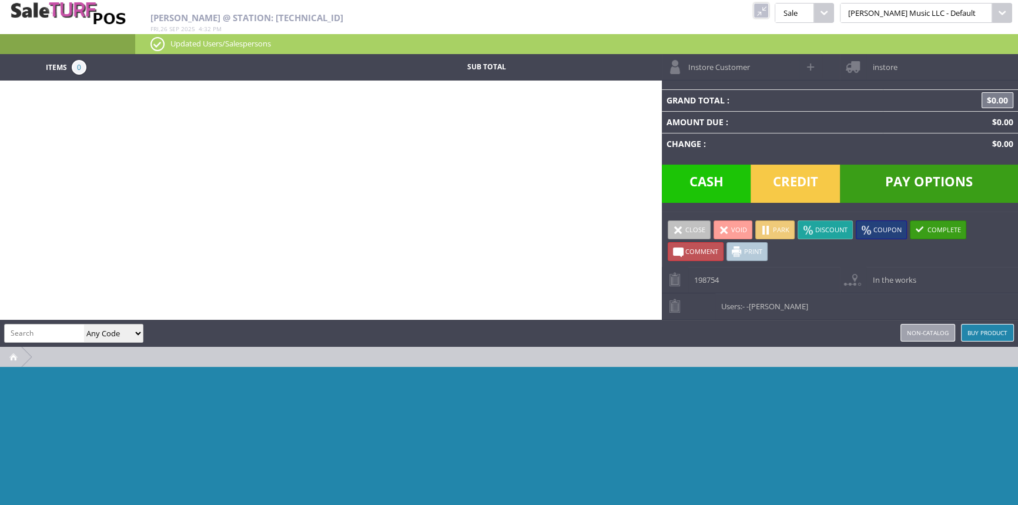
paste input "TWCROE"
type input "TWCROE"
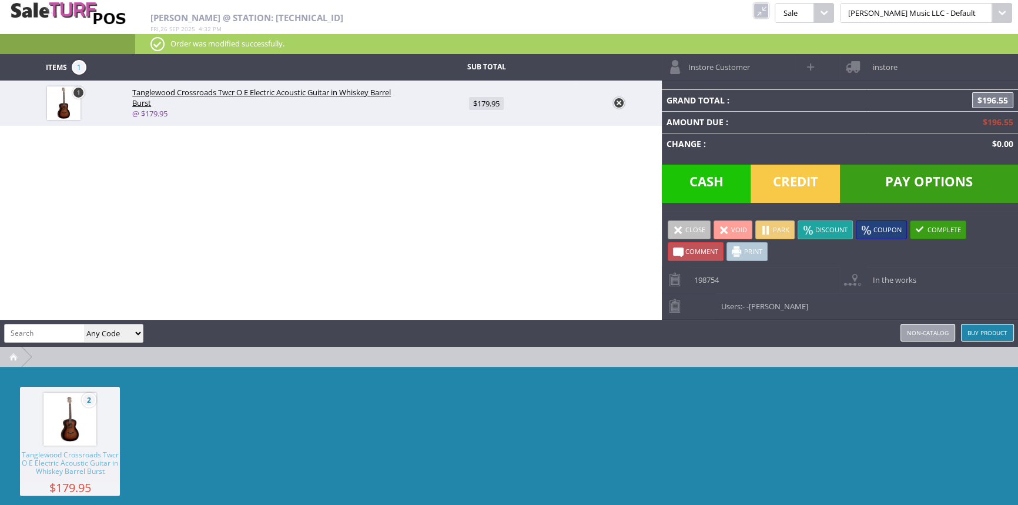
click at [810, 66] on span at bounding box center [812, 67] width 14 height 14
select select "6"
select select "1"
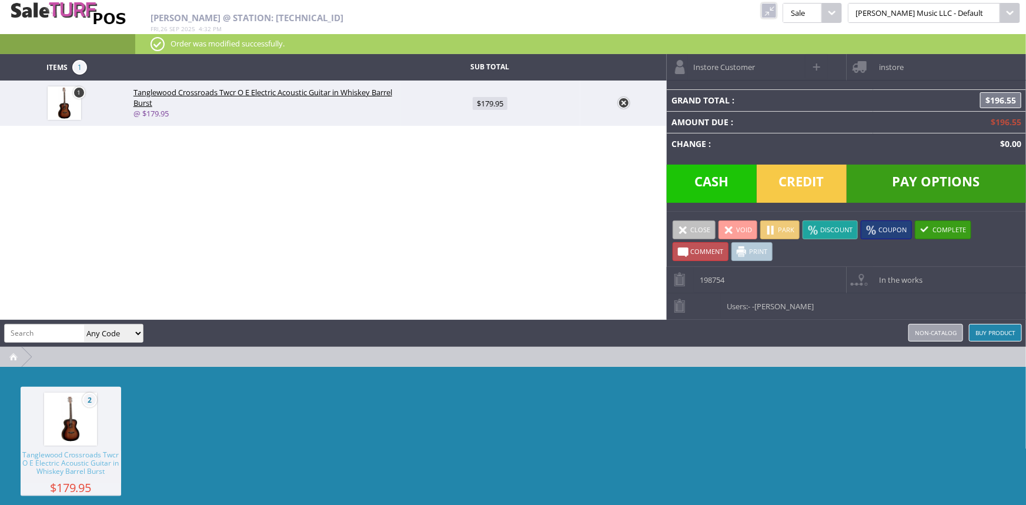
select select "6"
select select "1"
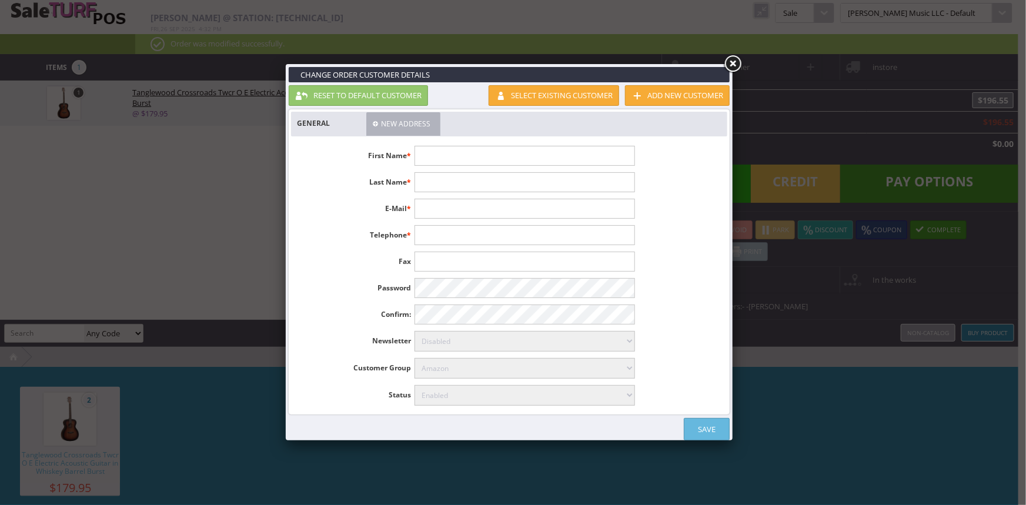
click at [527, 150] on input "text" at bounding box center [524, 156] width 220 height 20
type input "[PERSON_NAME]"
type input "[EMAIL_ADDRESS][DOMAIN_NAME]"
type input "[PHONE_NUMBER]"
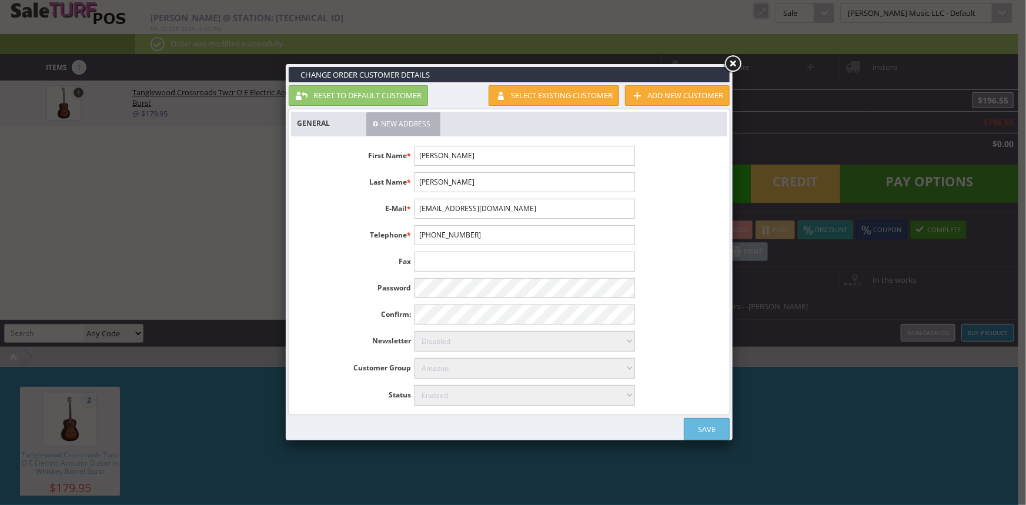
click at [699, 425] on link "Save" at bounding box center [707, 429] width 46 height 22
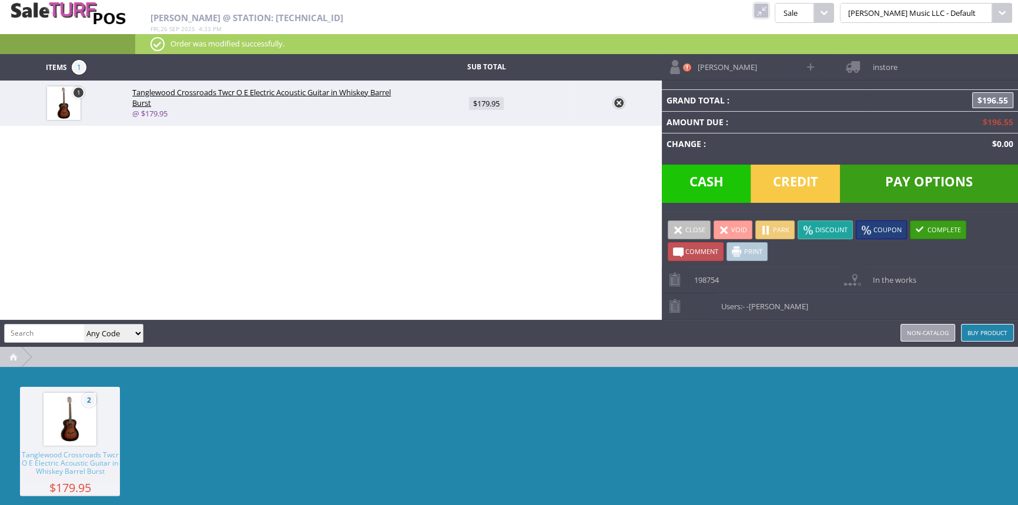
click at [878, 63] on span "instore" at bounding box center [881, 63] width 31 height 18
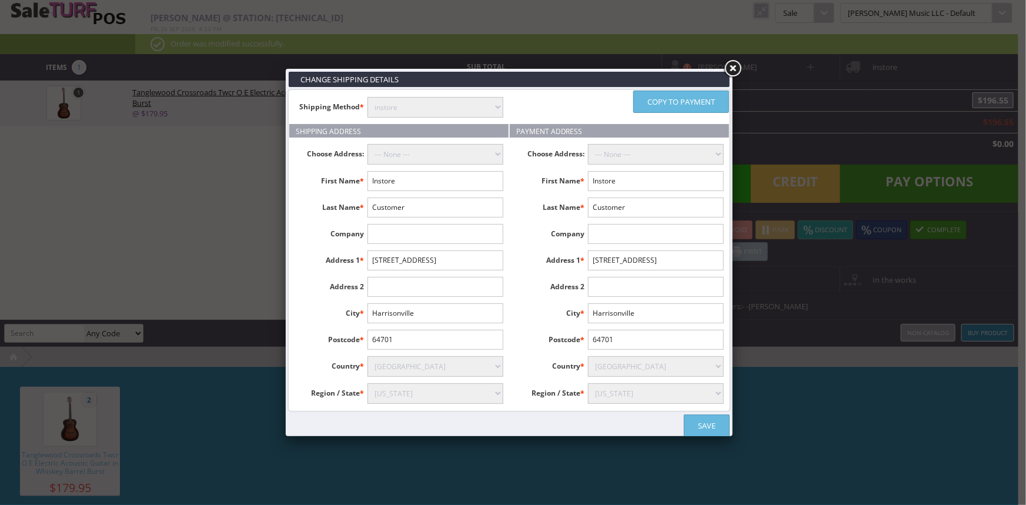
click at [403, 108] on select "instore Free Shipping (2-7days) ($0) Per Item Shipping ($1) text_description ($…" at bounding box center [435, 107] width 136 height 21
select select "[DOMAIN_NAME]"
click at [367, 97] on select "instore Free Shipping (2-7days) ($0) Per Item Shipping ($1) text_description ($…" at bounding box center [435, 107] width 136 height 21
click at [401, 185] on input "Instore" at bounding box center [435, 181] width 136 height 20
type input "I"
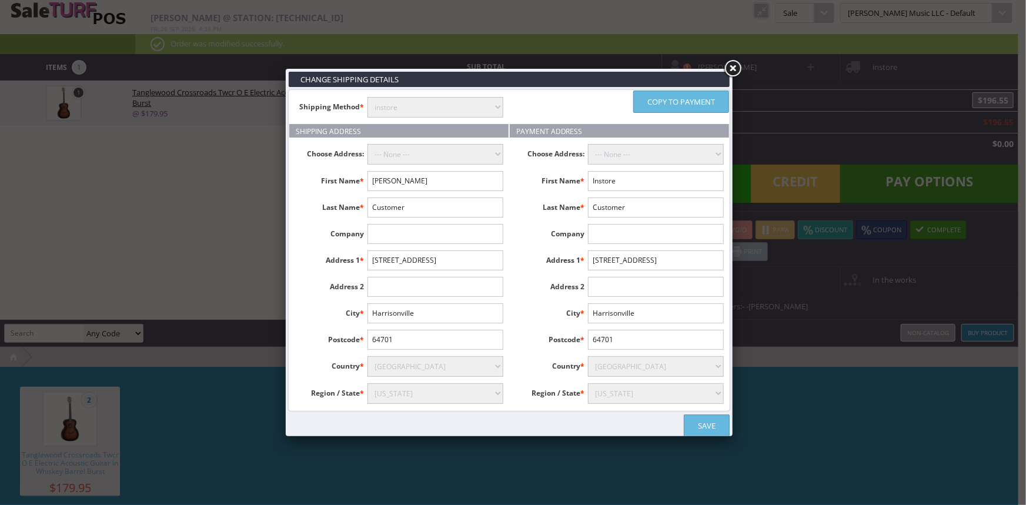
type input "[PERSON_NAME]"
type input "728 Maxfield Rd"
type input "Smithland"
type input "42081"
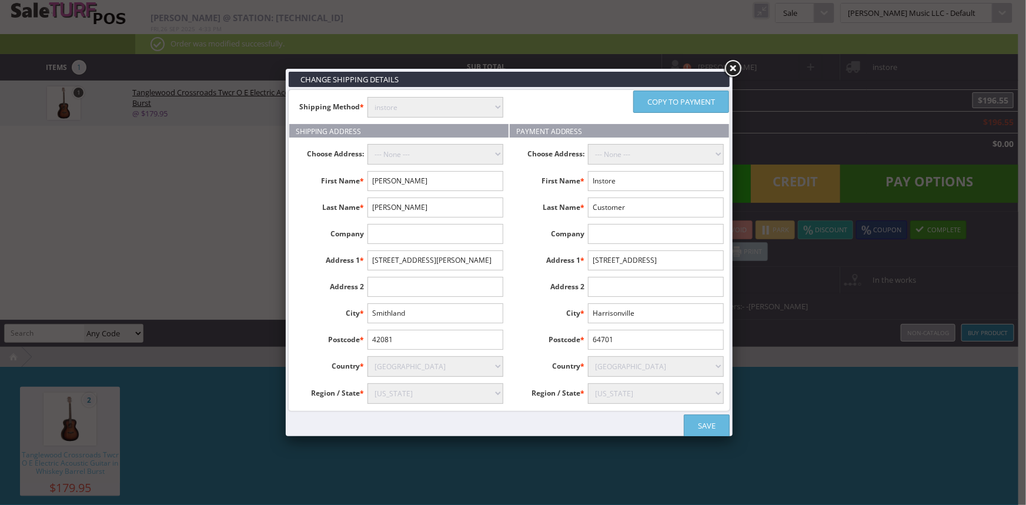
click at [481, 392] on select "Alabama Alaska American Samoa Arizona Arkansas Armed Forces Africa Armed Forces…" at bounding box center [435, 393] width 136 height 21
select select "3639"
click at [367, 383] on select "Alabama Alaska American Samoa Arizona Arkansas Armed Forces Africa Armed Forces…" at bounding box center [435, 393] width 136 height 21
click at [655, 100] on link "Copy to payment" at bounding box center [681, 102] width 96 height 22
type input "Rick"
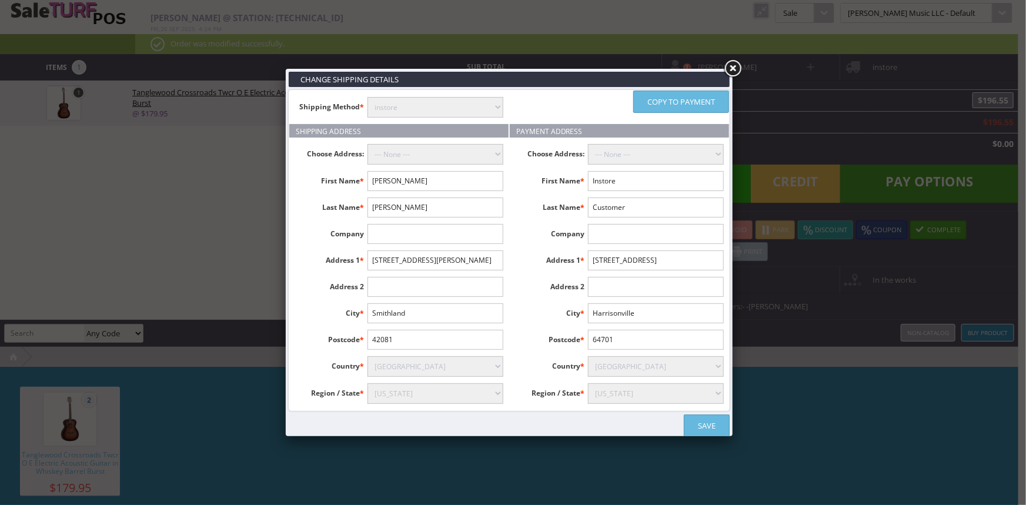
type input "Dunkerson"
type input "728 Maxfield Rd"
type input "Smithland"
type input "42081"
select select "3639"
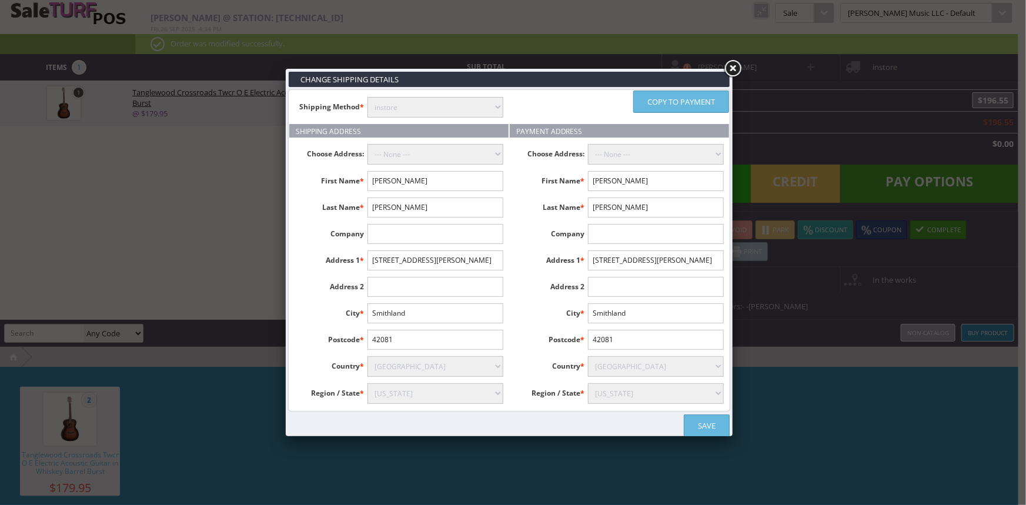
click at [706, 422] on link "Save" at bounding box center [707, 425] width 46 height 22
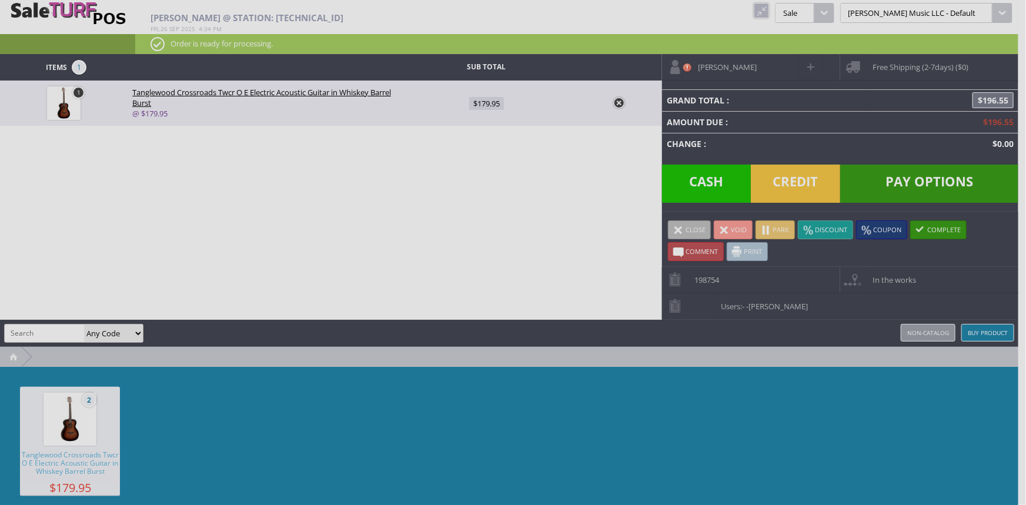
type input "179.95"
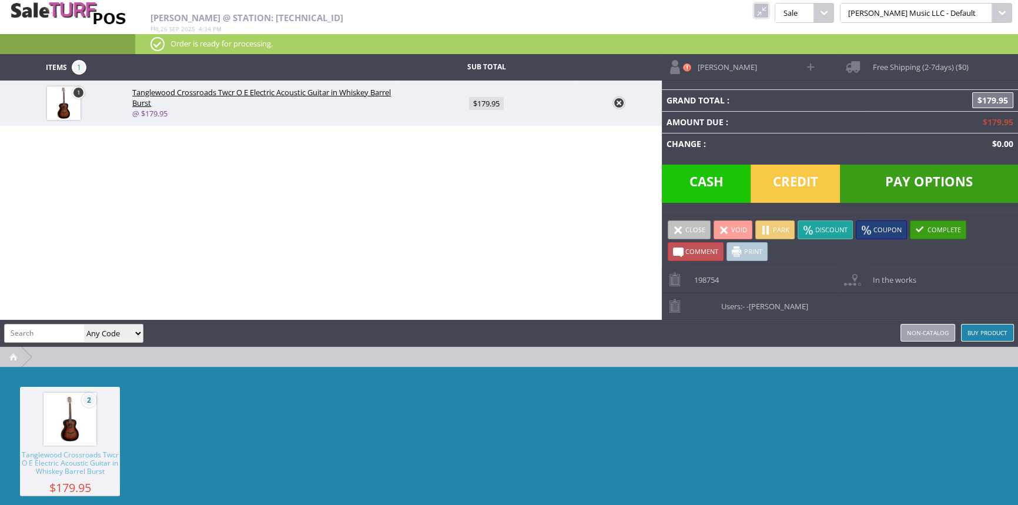
click at [914, 181] on span "Pay Options" at bounding box center [929, 184] width 178 height 38
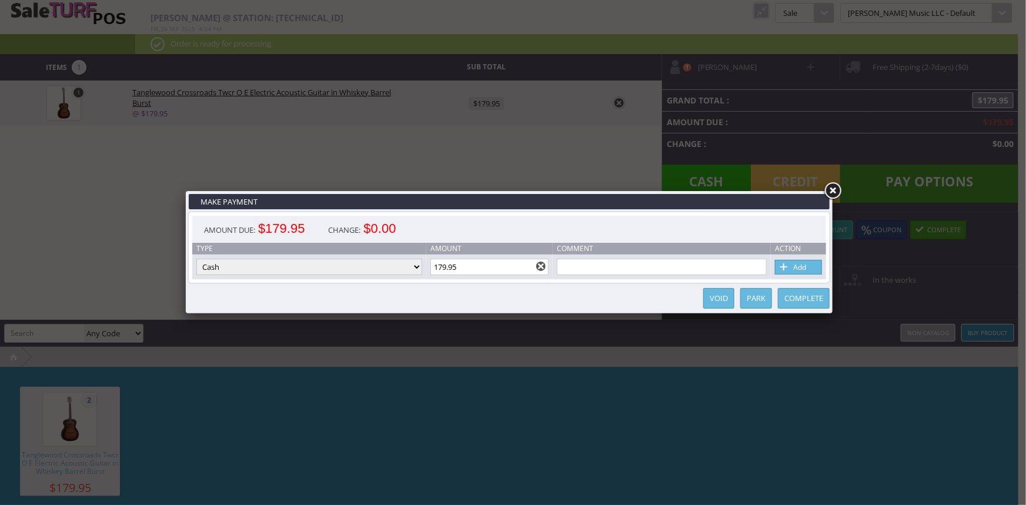
click at [407, 270] on select "Cash Credit Card Cheque or Money Order" at bounding box center [309, 267] width 226 height 16
select select "credit_card"
click at [196, 259] on select "Cash Credit Card Cheque or Money Order" at bounding box center [309, 267] width 226 height 16
click at [806, 270] on link "Add" at bounding box center [798, 267] width 47 height 15
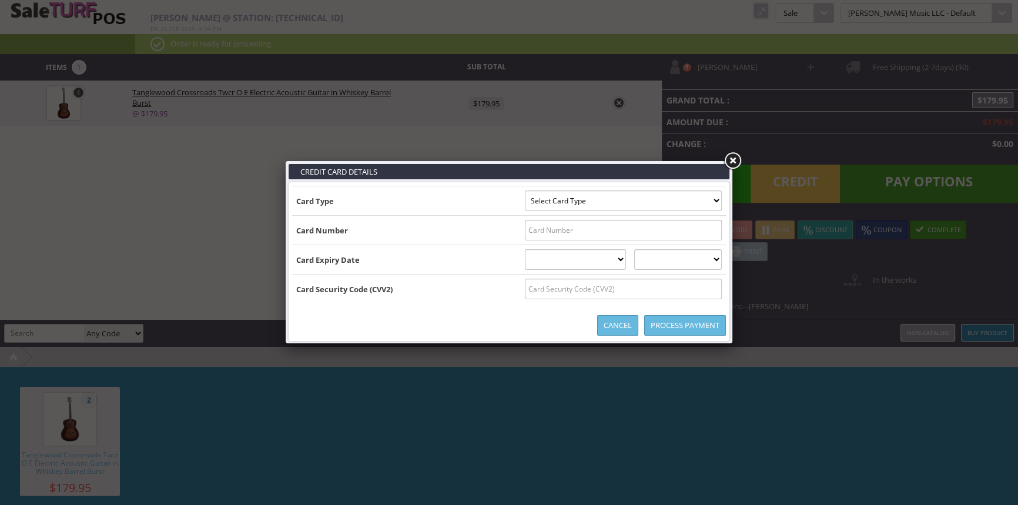
click at [715, 198] on select "Select Card Type Visa MasterCard Discover Card American Express Maestro Solo" at bounding box center [623, 200] width 197 height 21
click at [710, 202] on select "Select Card Type Visa MasterCard Discover Card American Express Maestro Solo" at bounding box center [623, 200] width 197 height 21
select select "VISA"
click at [525, 190] on select "Select Card Type Visa MasterCard Discover Card American Express Maestro Solo" at bounding box center [623, 200] width 197 height 21
click at [707, 232] on input "text" at bounding box center [623, 230] width 197 height 21
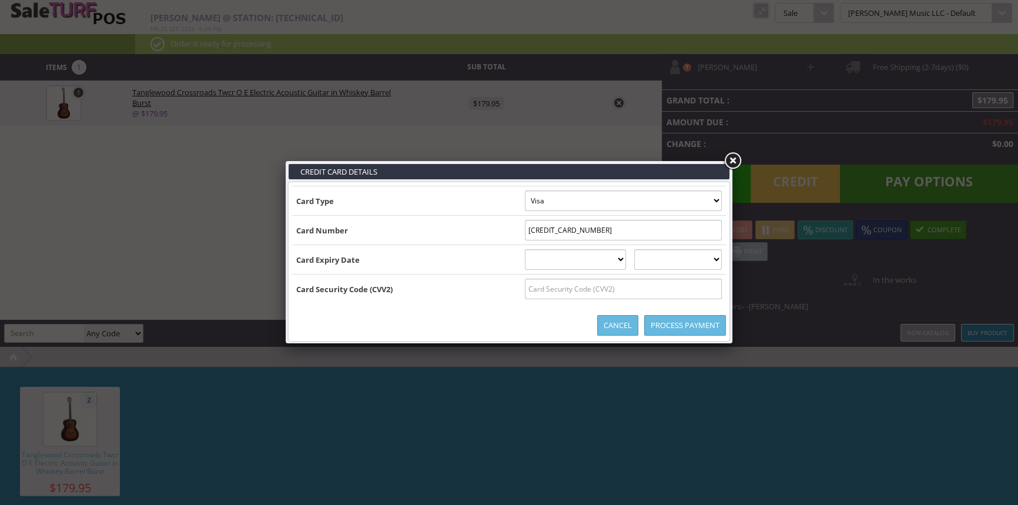
type input "4100640417555442"
click at [627, 260] on select "01 January 02 February 03 March 04 April 05 May 06 June 07 July 08 August 09 Se…" at bounding box center [576, 259] width 102 height 21
select select "07"
click at [525, 249] on select "01 January 02 February 03 March 04 April 05 May 06 June 07 July 08 August 09 Se…" at bounding box center [576, 259] width 102 height 21
click at [697, 263] on select "2025 2026 2027 2028 2029 2030 2031 2032 2033 2034 2035" at bounding box center [678, 259] width 88 height 21
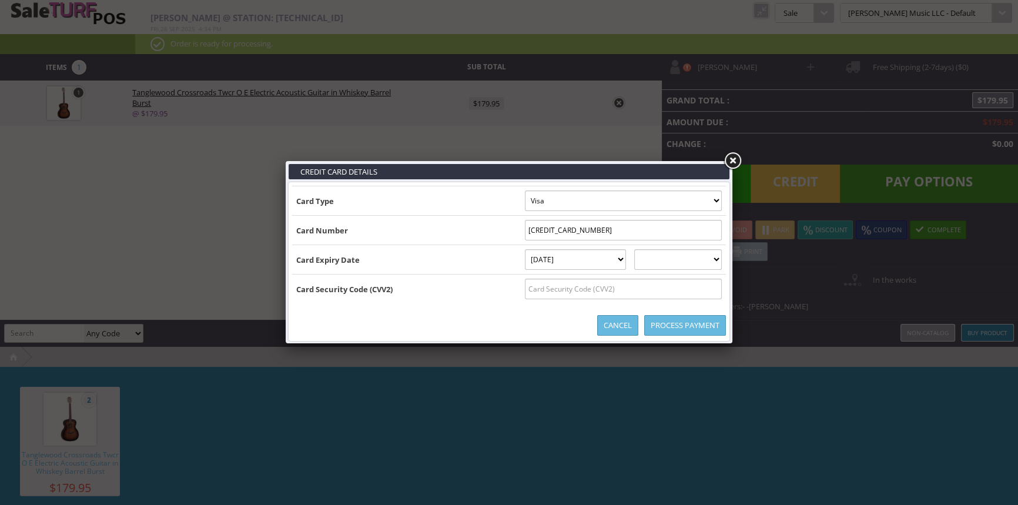
select select "2027"
click at [646, 249] on select "2025 2026 2027 2028 2029 2030 2031 2032 2033 2034 2035" at bounding box center [678, 259] width 88 height 21
drag, startPoint x: 699, startPoint y: 286, endPoint x: 750, endPoint y: 258, distance: 58.1
click at [699, 287] on input "text" at bounding box center [623, 289] width 197 height 21
type input "502"
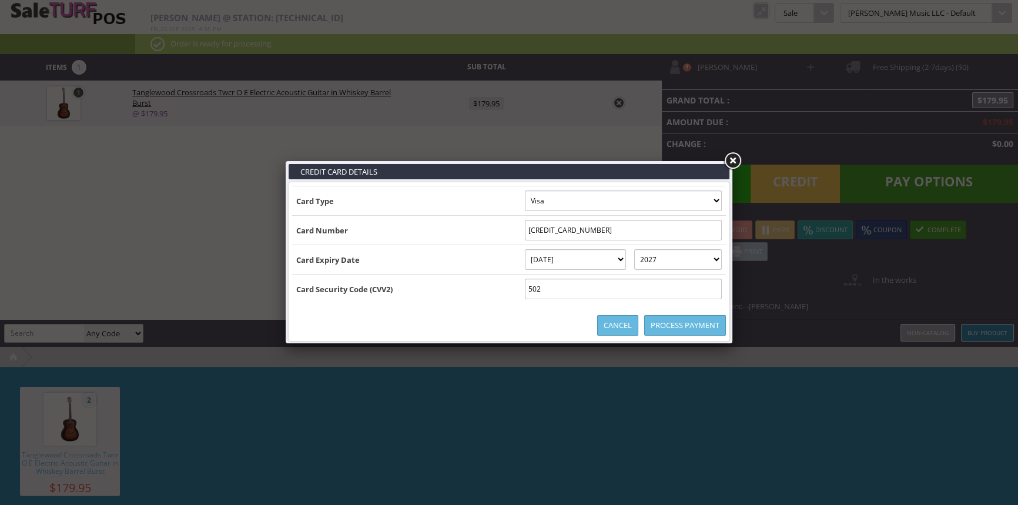
click at [694, 329] on link "Process Payment" at bounding box center [685, 325] width 82 height 21
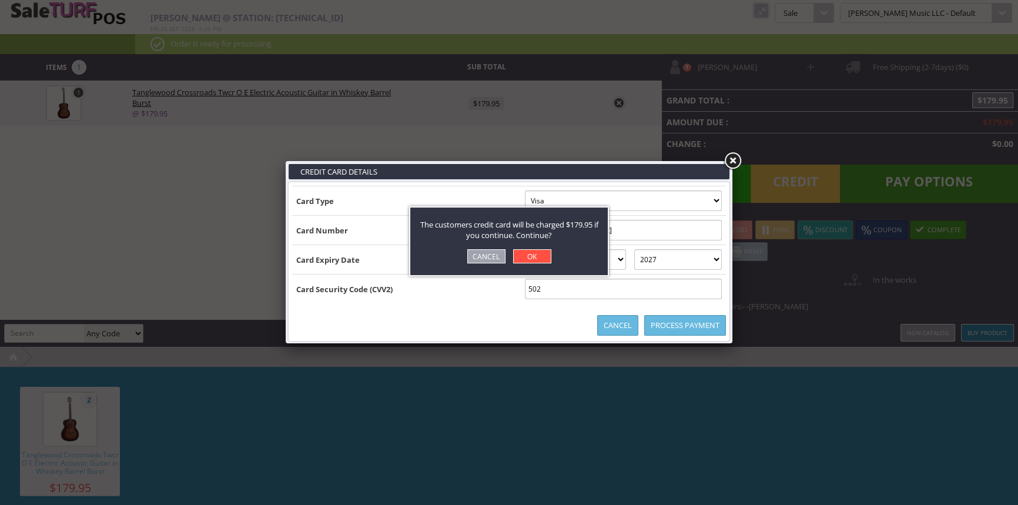
click at [530, 256] on link "OK" at bounding box center [532, 256] width 38 height 14
select select "cash"
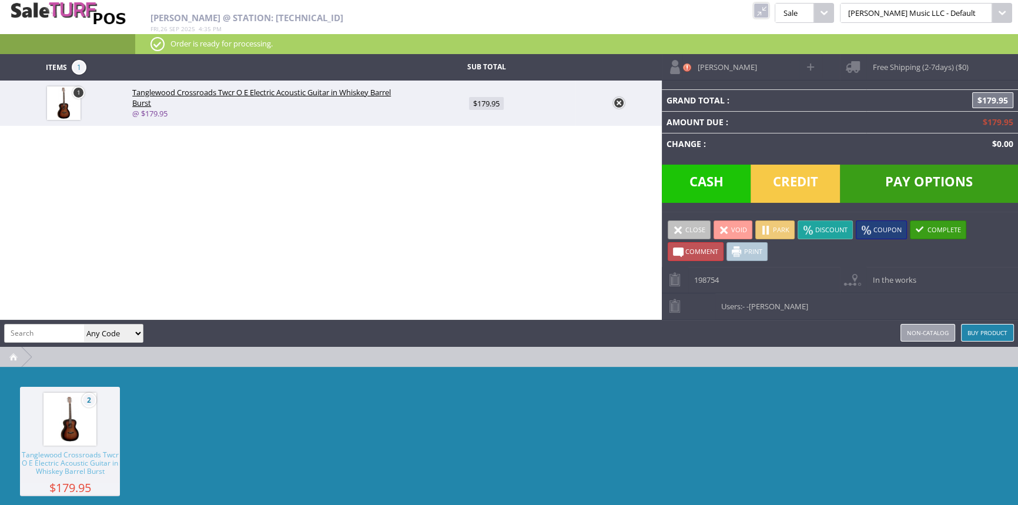
type input "0"
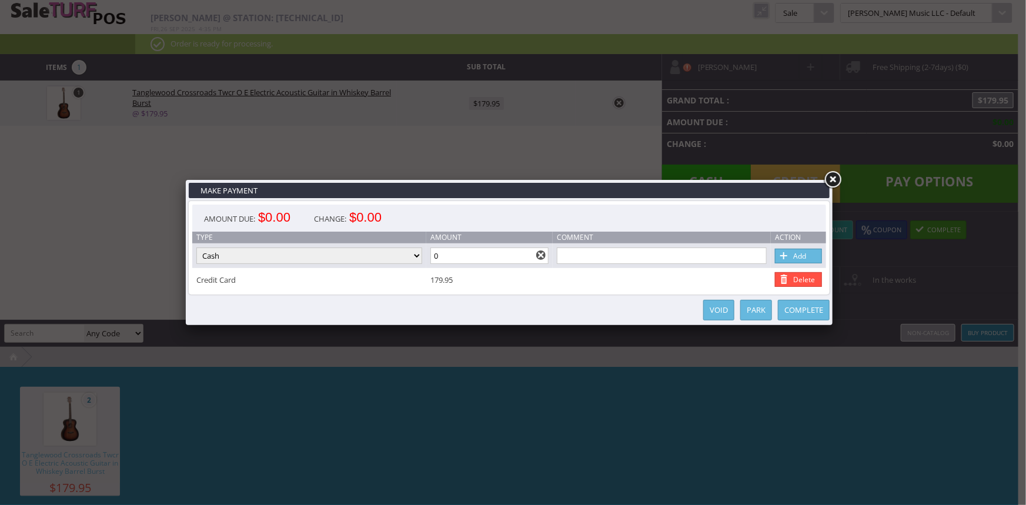
click at [801, 310] on link "Complete" at bounding box center [804, 310] width 52 height 21
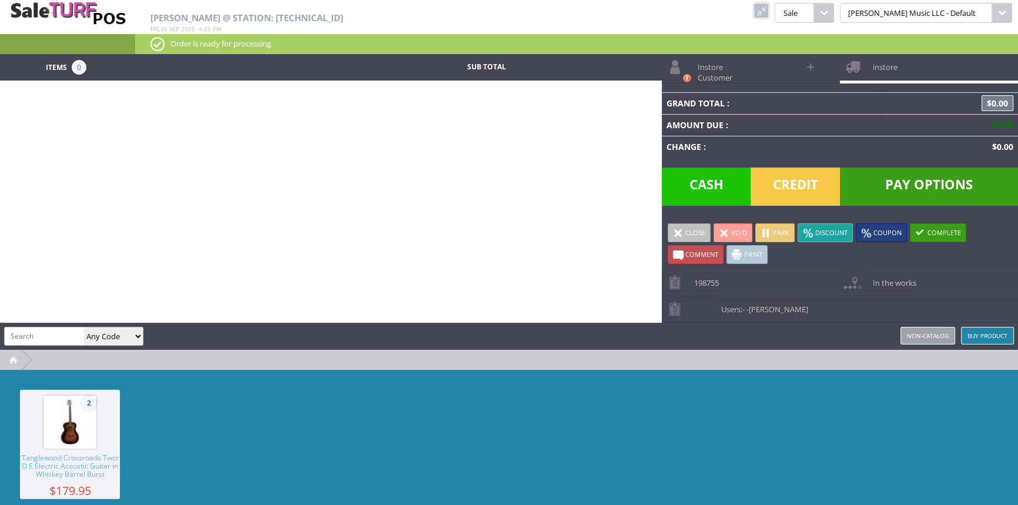
click at [769, 7] on link at bounding box center [761, 10] width 15 height 15
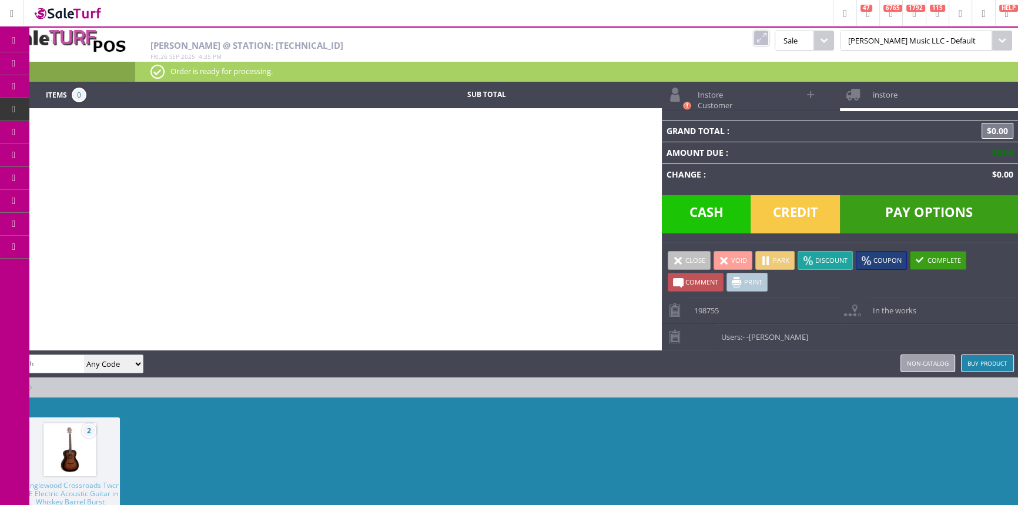
click at [83, 132] on span "Order List" at bounding box center [87, 133] width 35 height 11
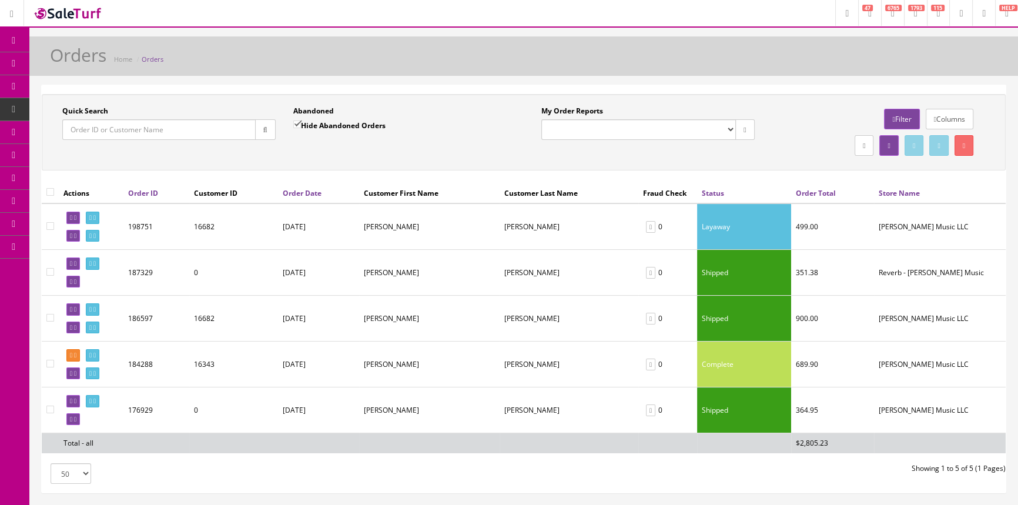
click at [216, 133] on input "Quick Search" at bounding box center [158, 129] width 193 height 21
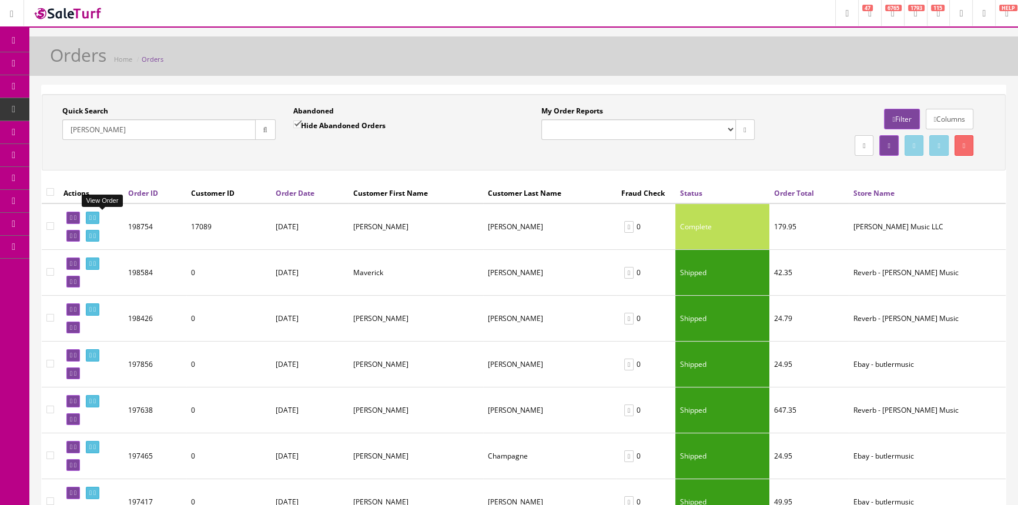
type input "[PERSON_NAME]"
click at [92, 216] on icon at bounding box center [90, 218] width 2 height 6
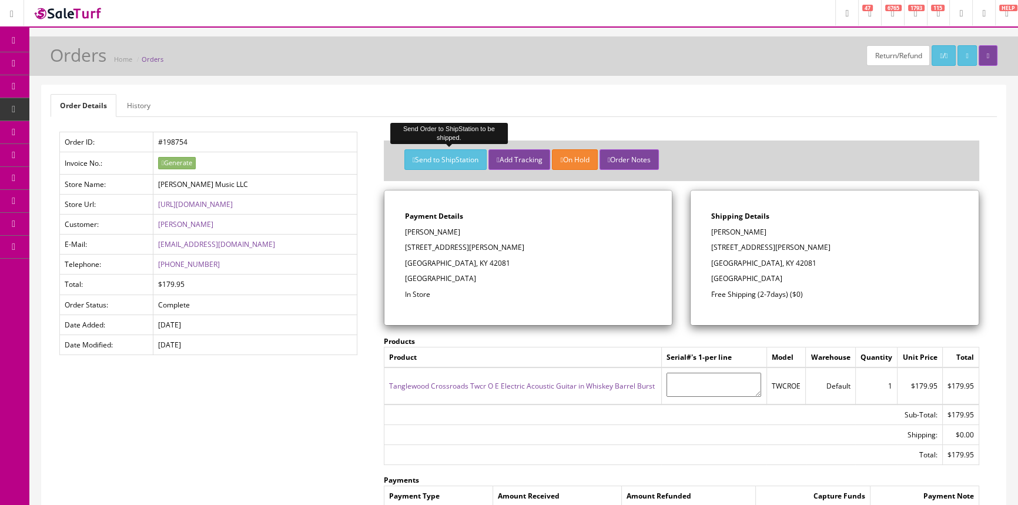
click at [453, 156] on button "Send to ShipStation" at bounding box center [445, 159] width 82 height 21
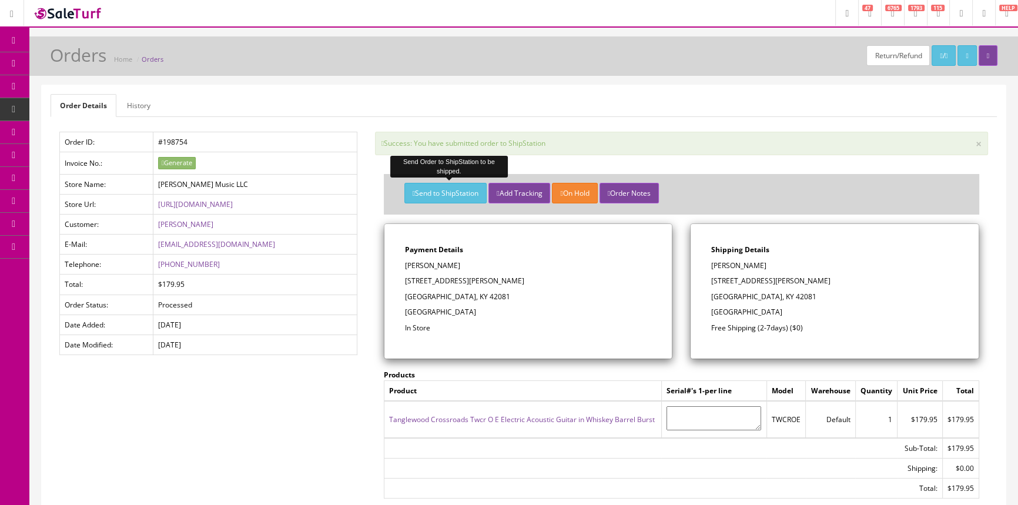
click at [106, 106] on span "POS Console" at bounding box center [91, 109] width 42 height 10
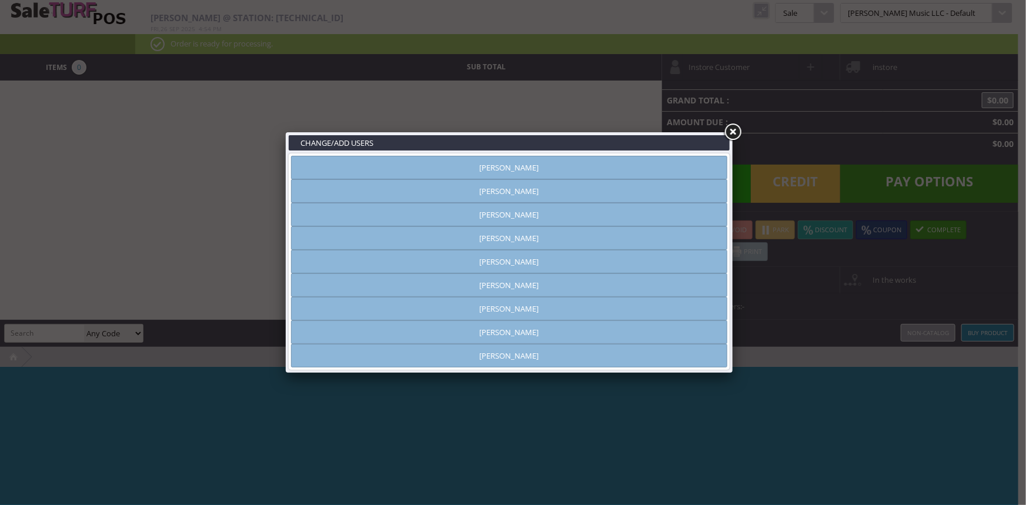
type input "[PERSON_NAME]"
click at [734, 130] on link at bounding box center [732, 132] width 21 height 21
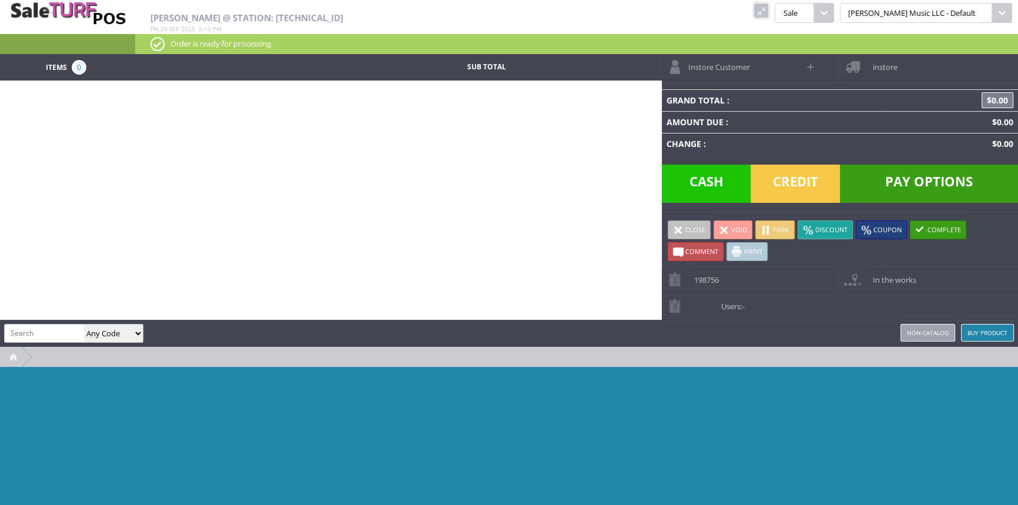
click at [769, 4] on link at bounding box center [761, 10] width 15 height 15
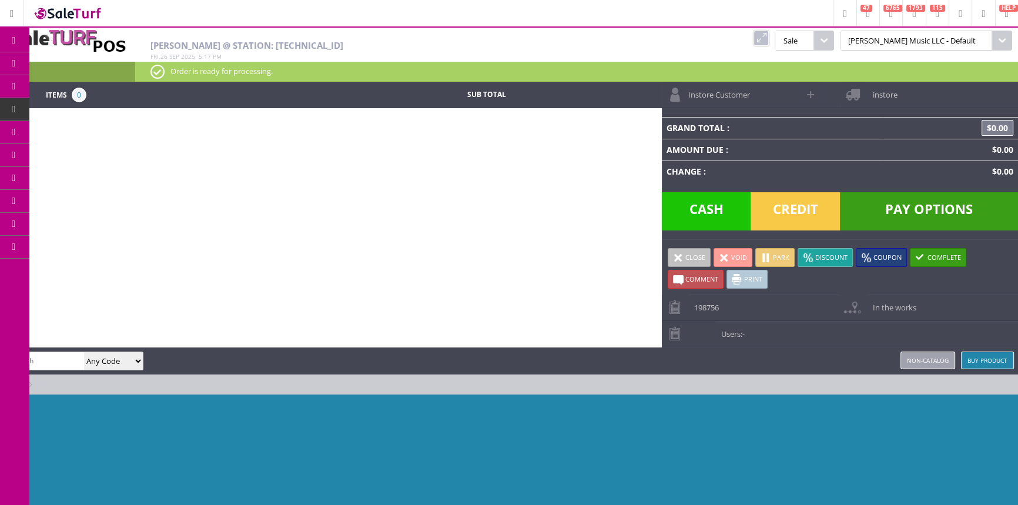
click at [95, 108] on span "POS Console" at bounding box center [98, 109] width 45 height 11
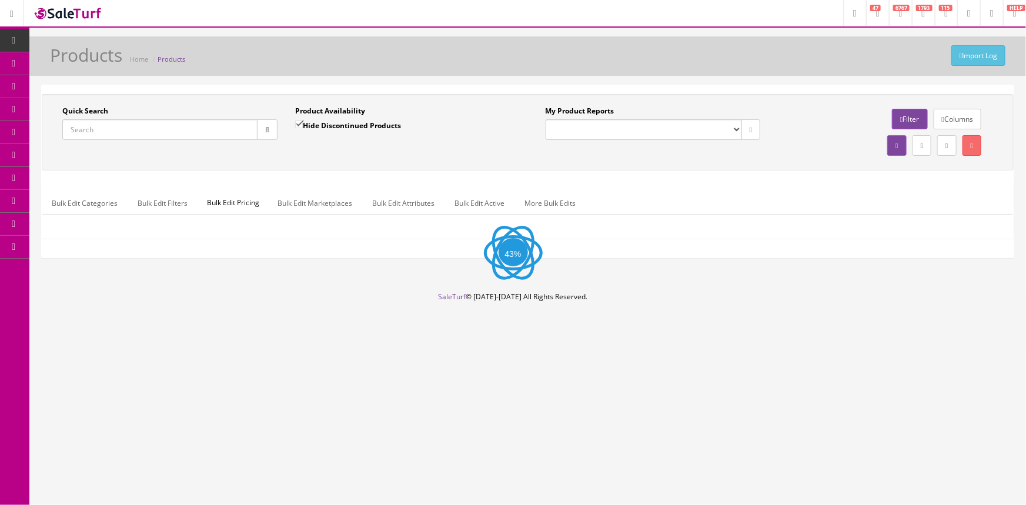
click at [232, 130] on input "Quick Search" at bounding box center [159, 129] width 195 height 21
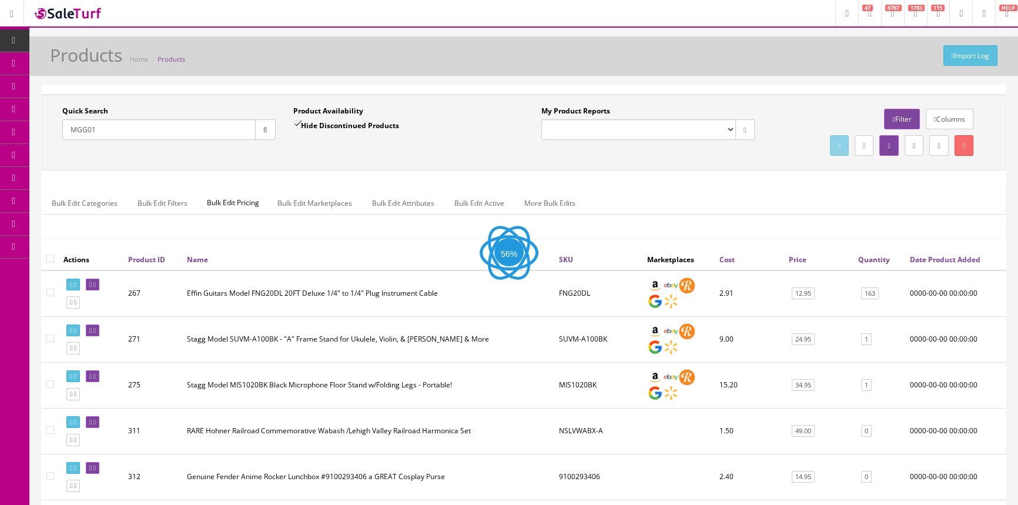
type input "MGG01"
click at [319, 128] on label "Hide Discontinued Products" at bounding box center [346, 125] width 106 height 12
click at [301, 128] on input "Hide Discontinued Products" at bounding box center [297, 124] width 8 height 8
checkbox input "false"
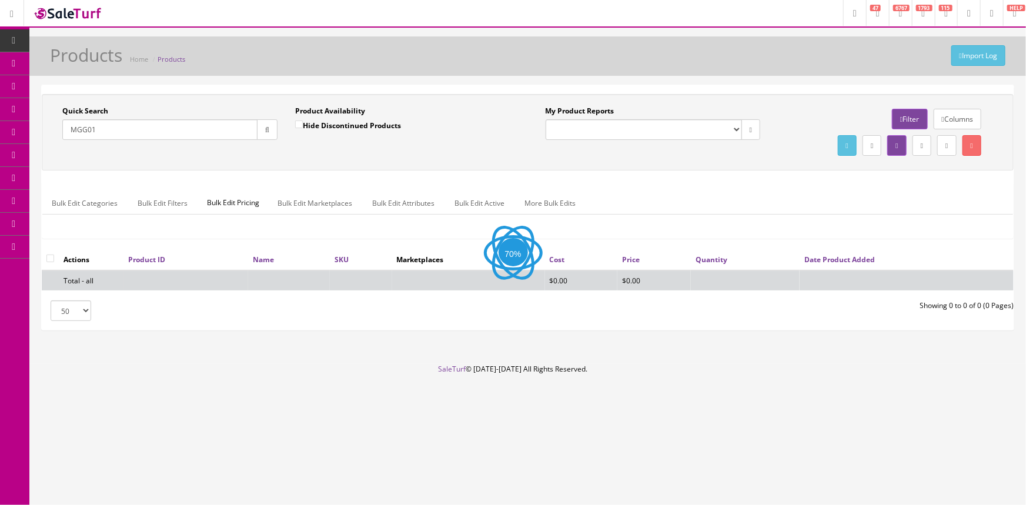
click at [261, 129] on button "button" at bounding box center [267, 129] width 21 height 21
click at [315, 160] on div "Quick Search MGG01 Date From Product Availability Hide Discontinued Products Da…" at bounding box center [528, 132] width 972 height 76
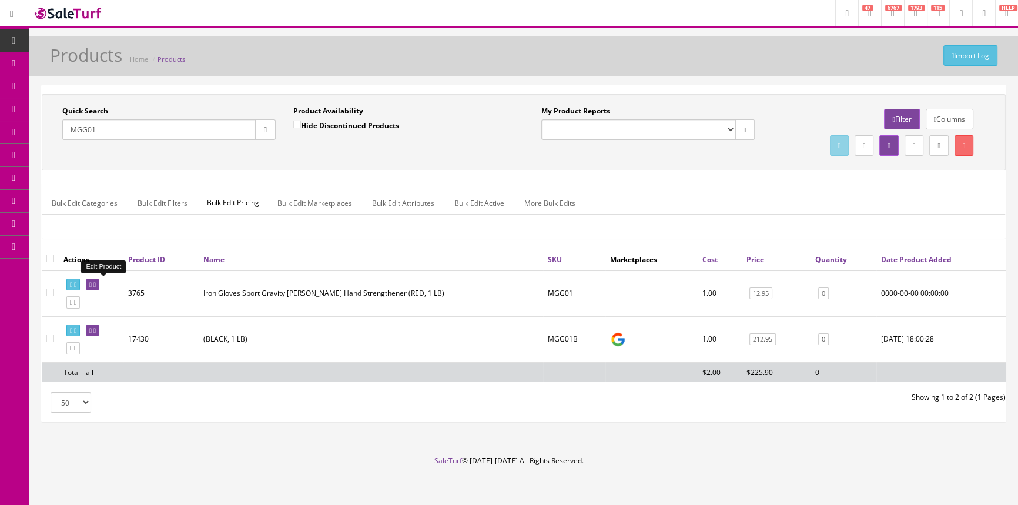
click at [99, 284] on link at bounding box center [93, 285] width 14 height 12
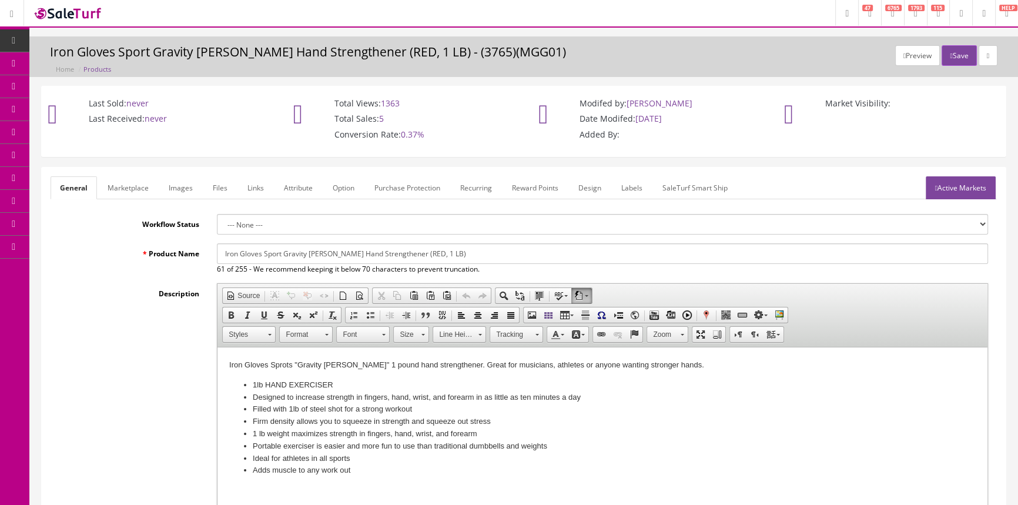
click at [66, 66] on icon at bounding box center [62, 62] width 12 height 9
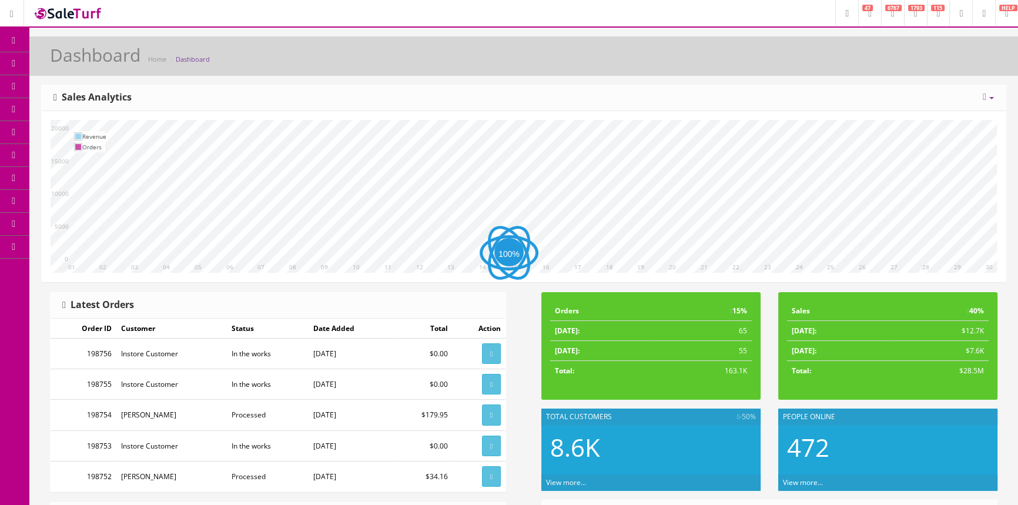
click at [61, 61] on icon at bounding box center [62, 62] width 12 height 9
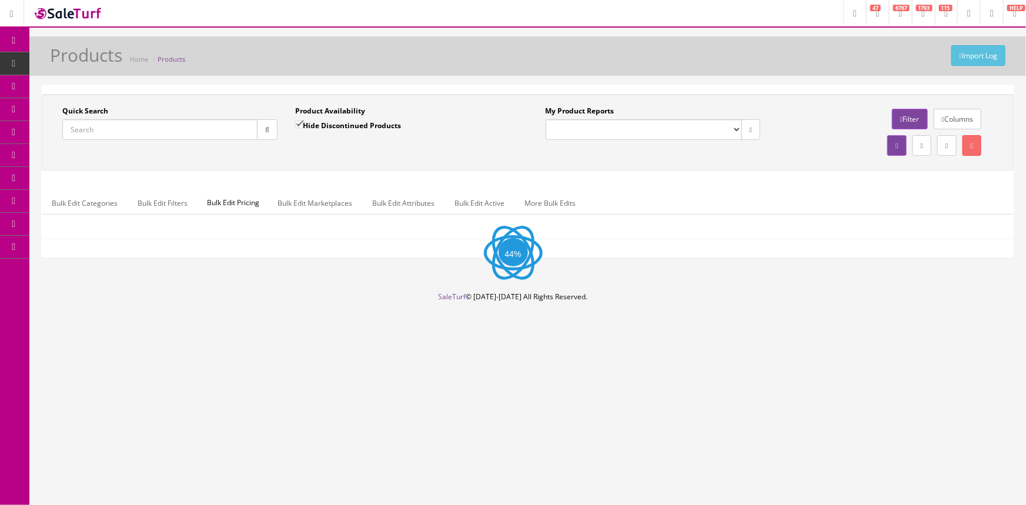
click at [208, 135] on input "Quick Search" at bounding box center [159, 129] width 195 height 21
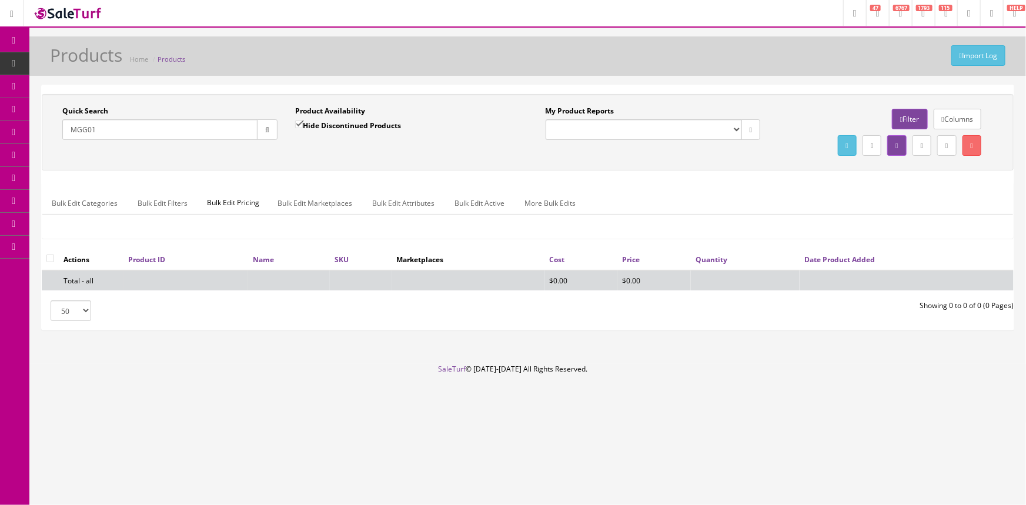
type input "MGG01"
click at [298, 120] on input "Hide Discontinued Products" at bounding box center [299, 124] width 8 height 8
checkbox input "false"
click at [330, 158] on div "Quick Search MGG01 Date From Product Availability Hide Discontinued Products Da…" at bounding box center [528, 132] width 966 height 53
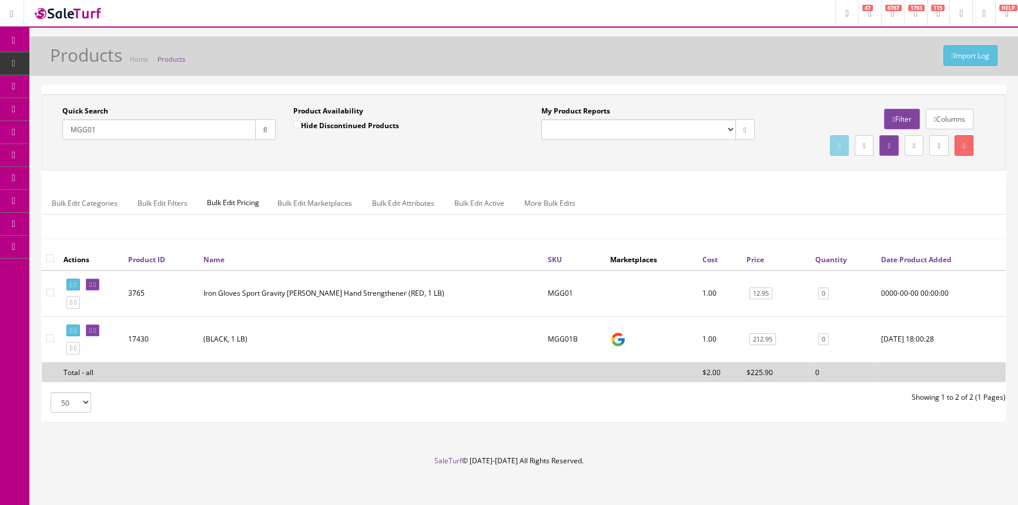
click at [83, 72] on div "Import Log Products Home Products" at bounding box center [523, 59] width 971 height 28
click at [94, 46] on h1 "Products" at bounding box center [86, 54] width 72 height 19
click at [87, 53] on h1 "Products" at bounding box center [86, 54] width 72 height 19
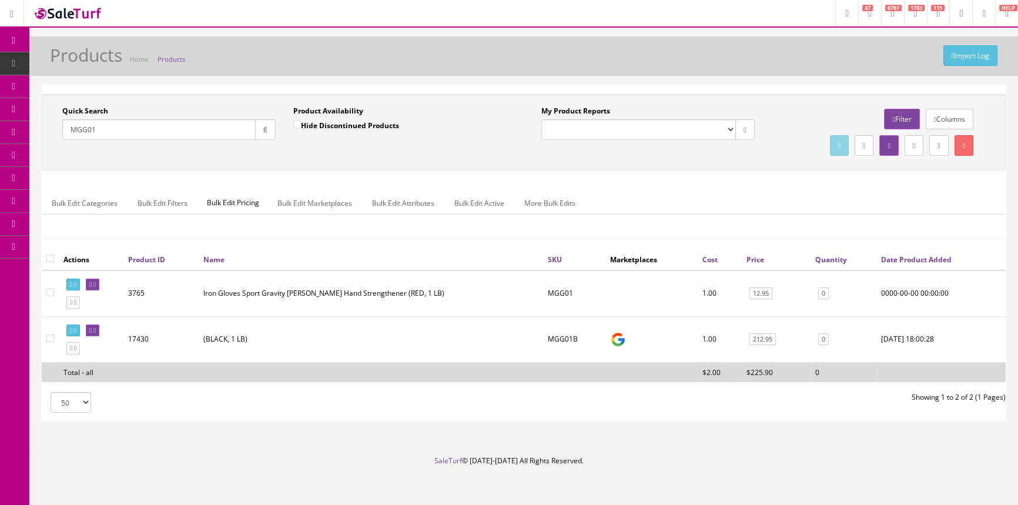
click at [0, 37] on link "Dashboard" at bounding box center [14, 40] width 29 height 23
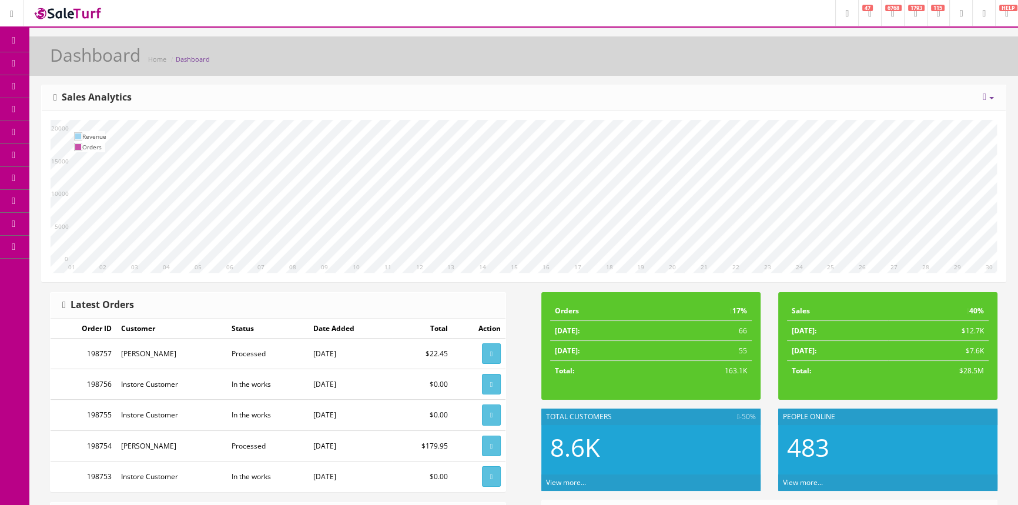
click at [94, 108] on span "POS Console" at bounding box center [91, 109] width 42 height 10
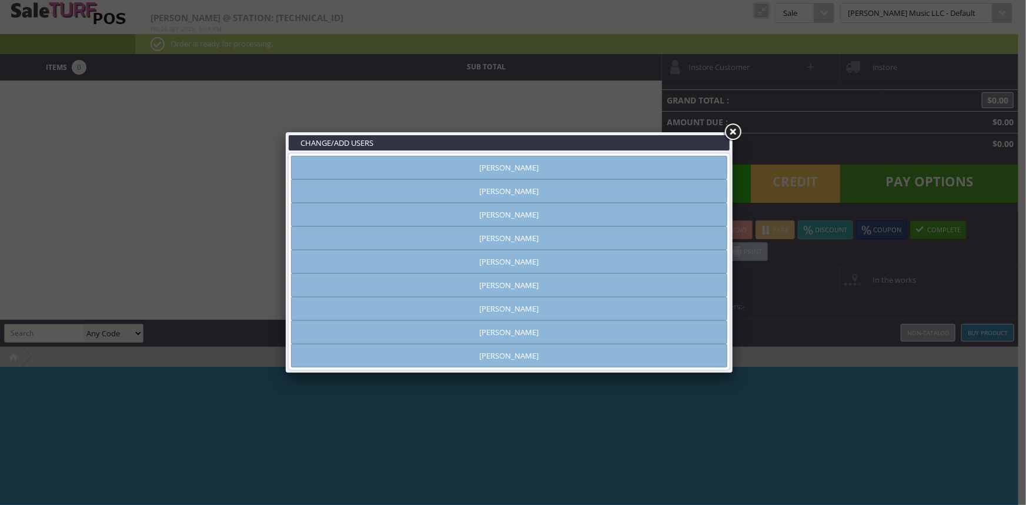
type input "amber helgren"
click at [460, 164] on link "Amber Helgren" at bounding box center [509, 168] width 436 height 24
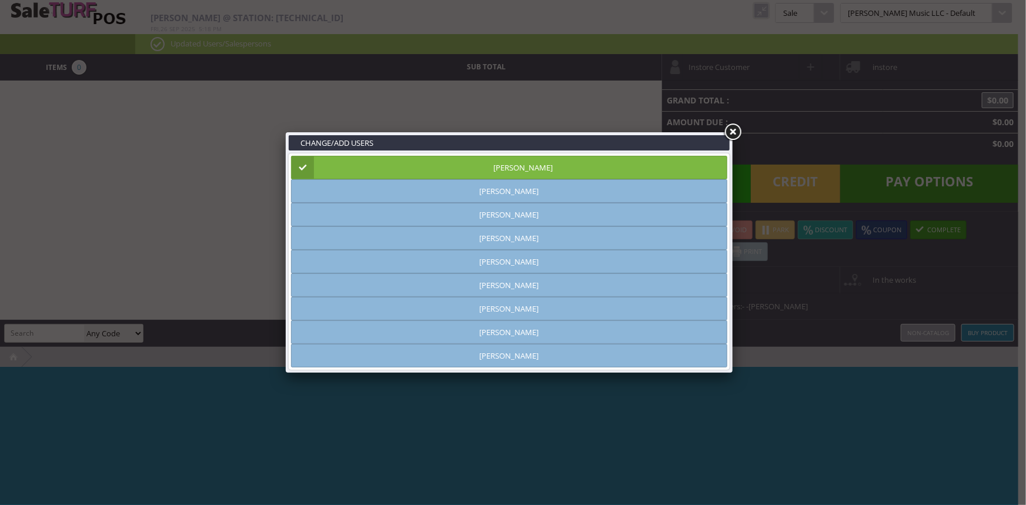
click at [733, 131] on link at bounding box center [732, 132] width 21 height 21
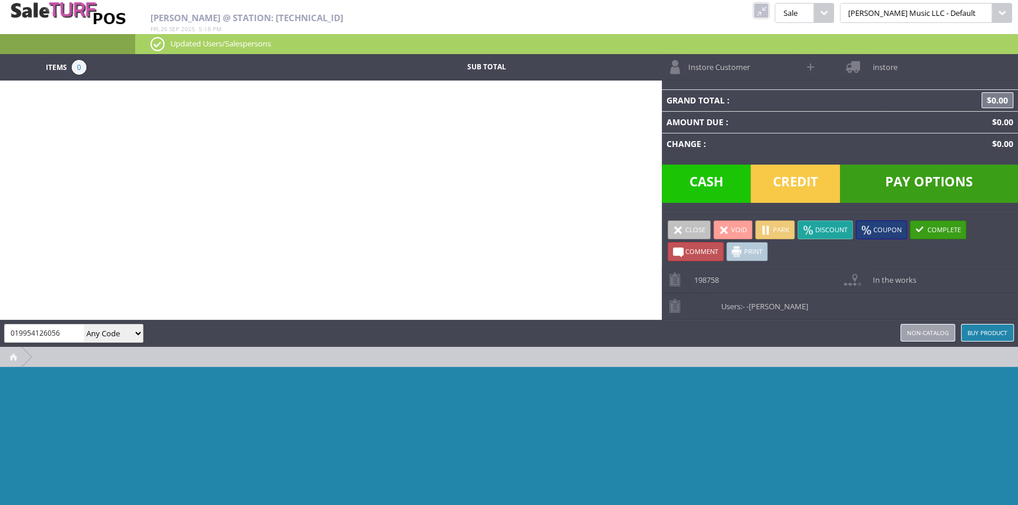
type input "019954126056"
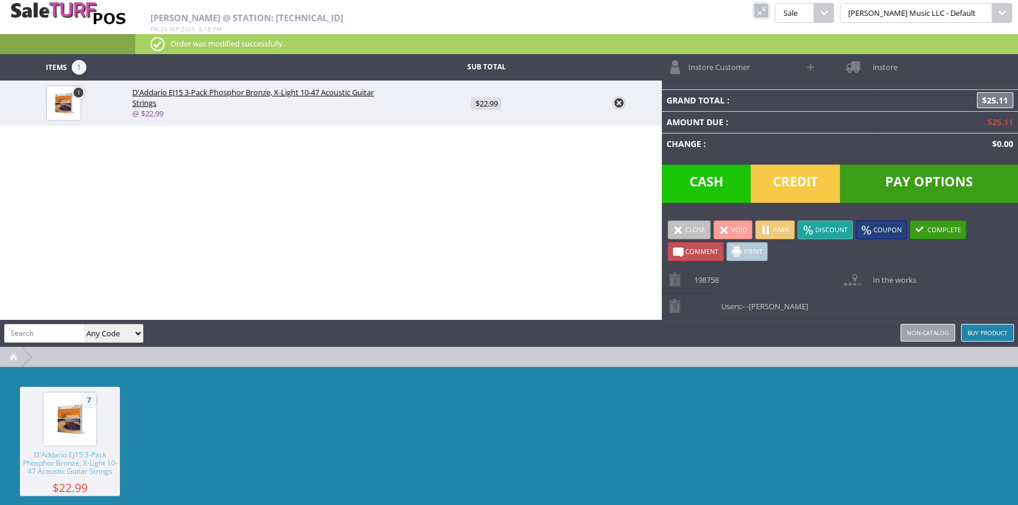
drag, startPoint x: 782, startPoint y: 178, endPoint x: 776, endPoint y: 165, distance: 14.5
click at [782, 178] on span "Credit" at bounding box center [795, 184] width 89 height 38
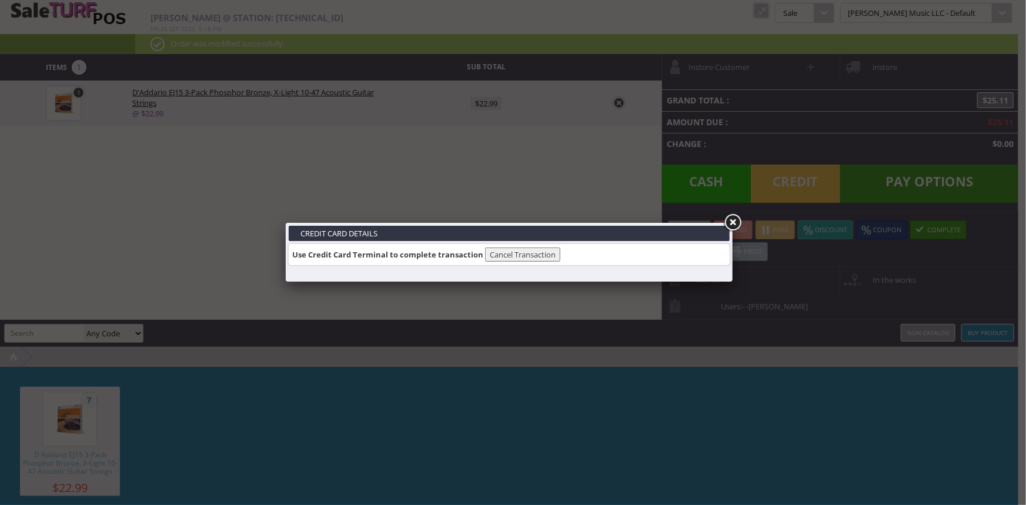
click at [736, 222] on link at bounding box center [732, 222] width 21 height 21
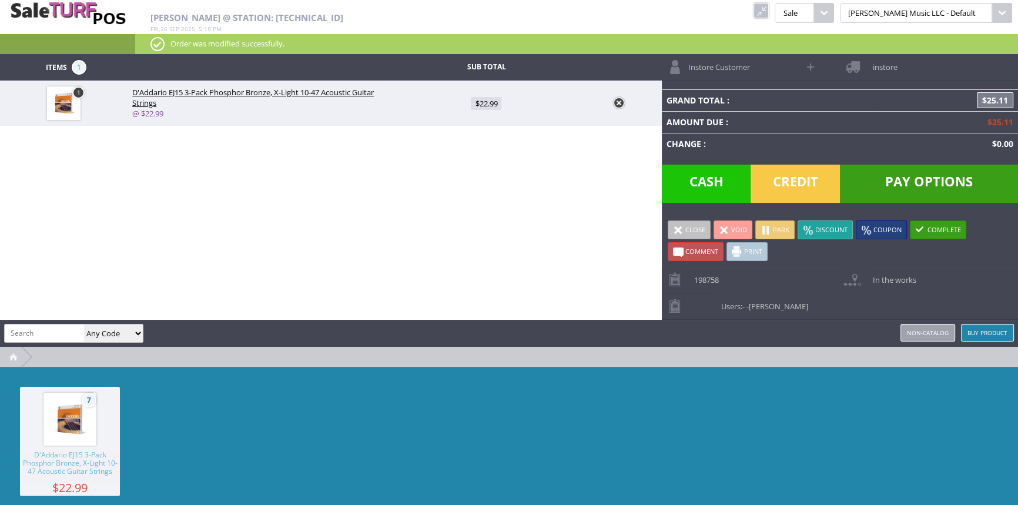
click at [901, 186] on span "Pay Options" at bounding box center [929, 184] width 178 height 38
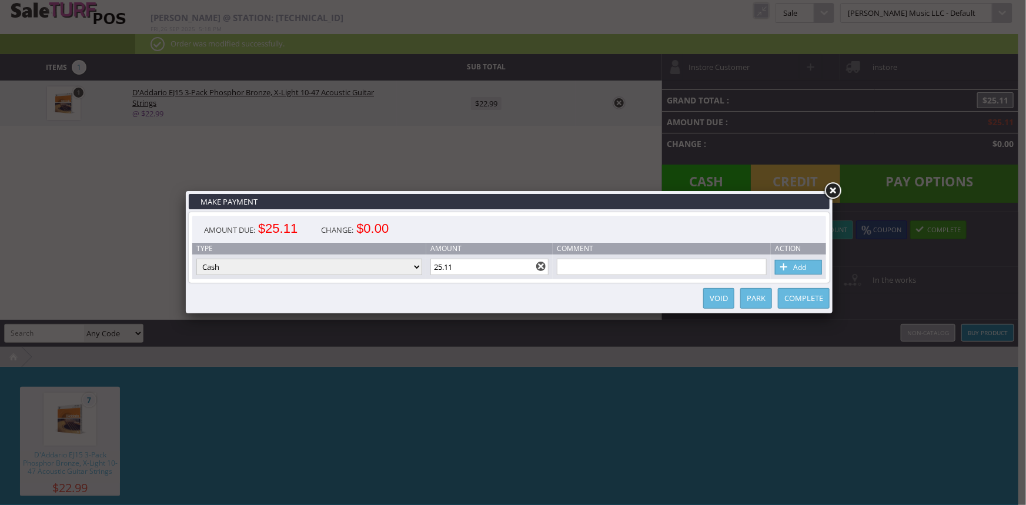
click at [341, 270] on select "Cash Credit Card Cheque or Money Order" at bounding box center [309, 267] width 226 height 16
select select "credit_card"
click at [196, 259] on select "Cash Credit Card Cheque or Money Order" at bounding box center [309, 267] width 226 height 16
click at [790, 264] on link "Add" at bounding box center [798, 267] width 47 height 15
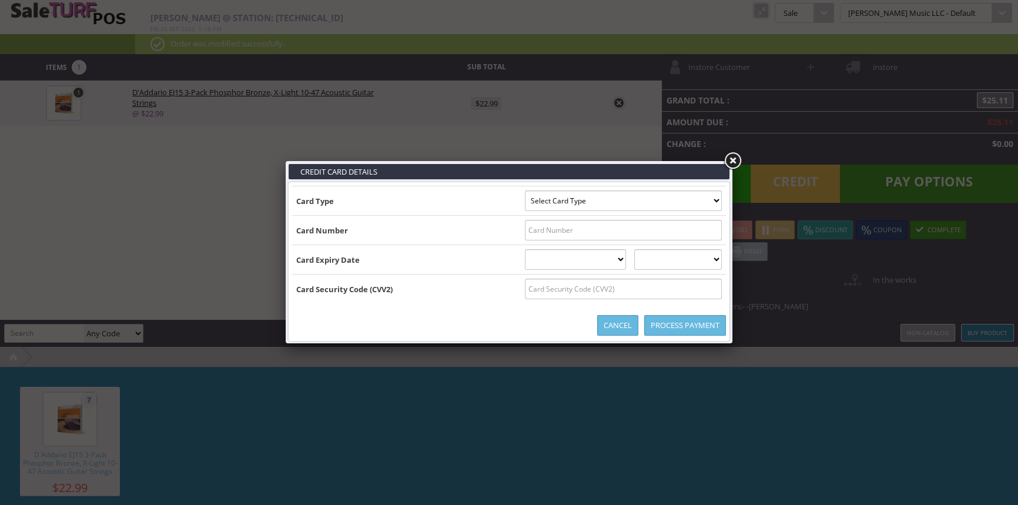
type input "B4000223245242870^SMITH/JAYME/T ^28112010019500000040"
select select "VISA"
type input "4000223245242870"
select select "11"
select select "2028"
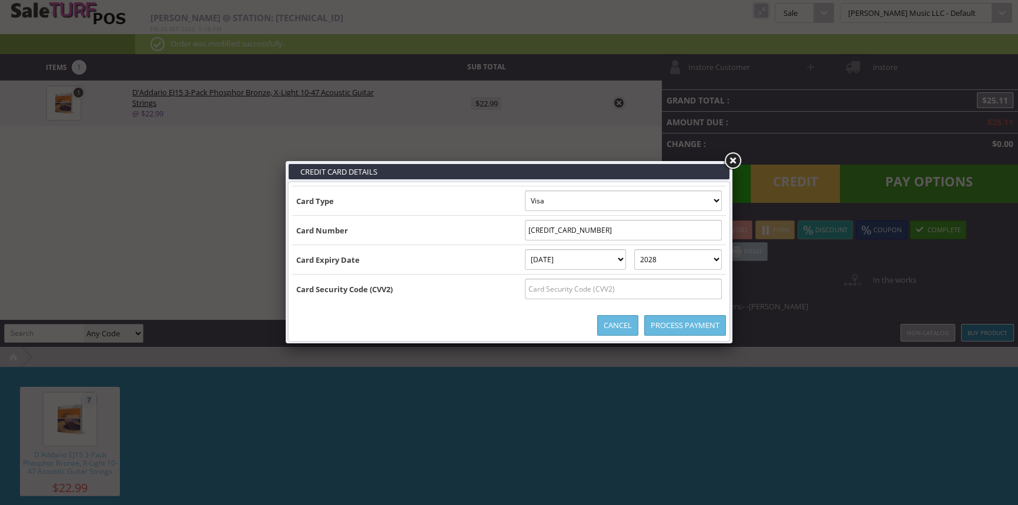
type input "B4000223245242870^SMITH/JAYME/T ^2811201001950000004000223245242870=28112010019…"
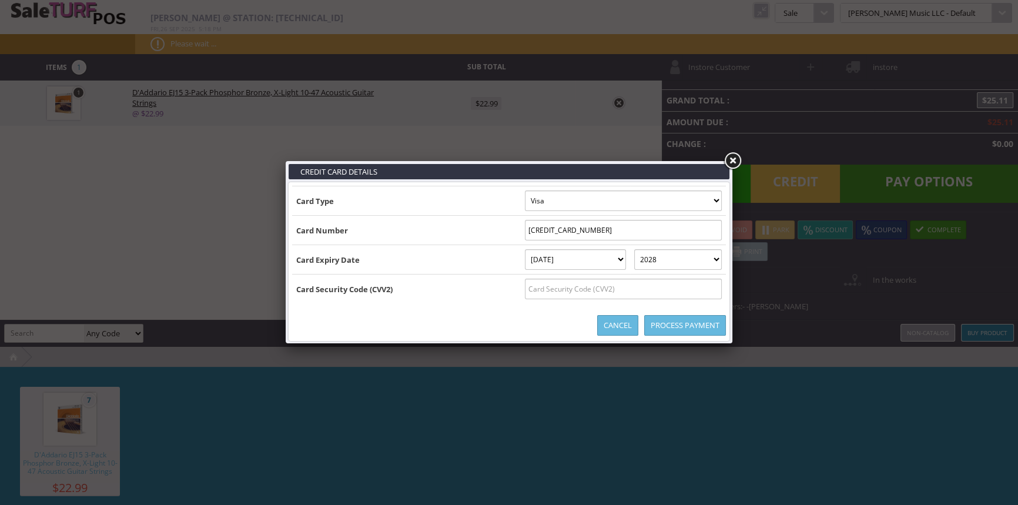
click at [679, 289] on input "text" at bounding box center [623, 289] width 197 height 21
type input "670"
click at [682, 320] on link "Process Payment" at bounding box center [685, 325] width 82 height 21
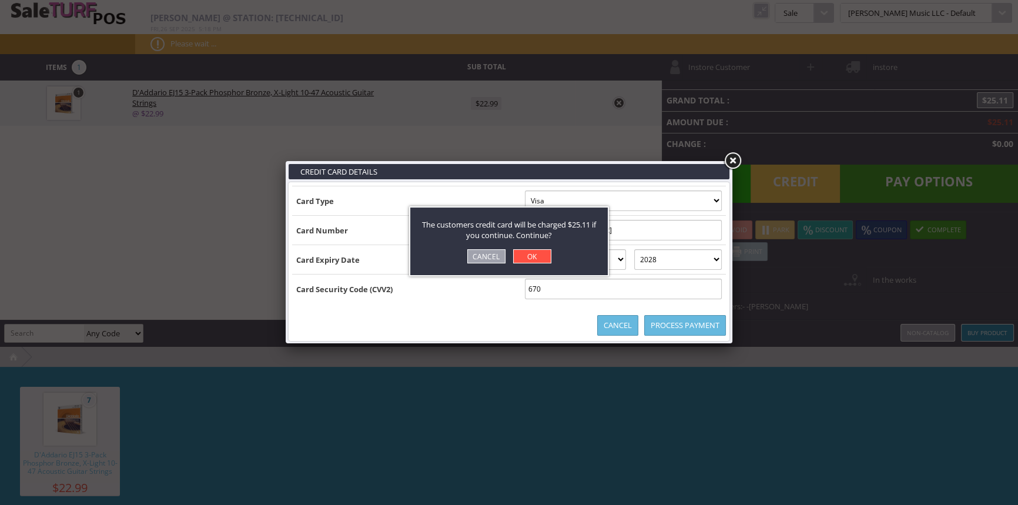
click at [541, 256] on link "OK" at bounding box center [532, 256] width 38 height 14
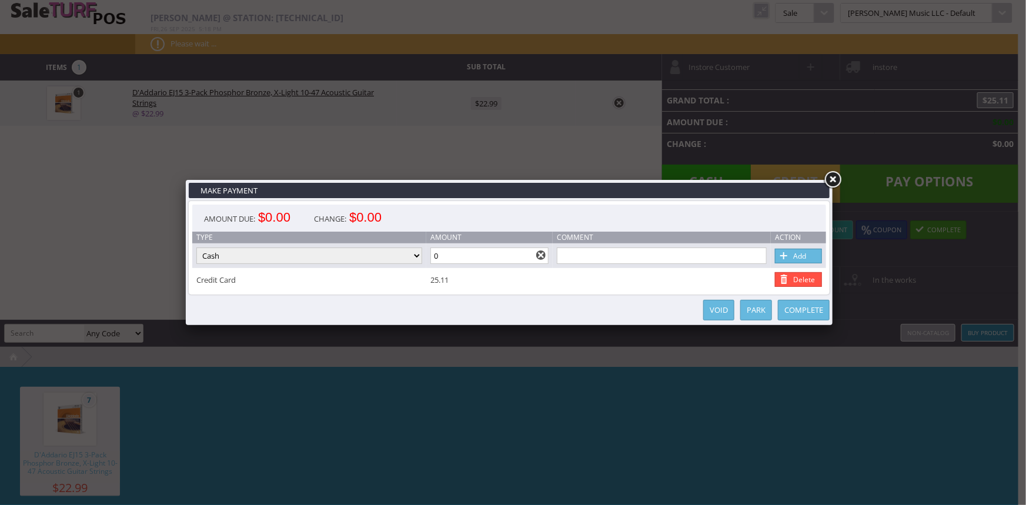
click at [815, 308] on link "Complete" at bounding box center [804, 310] width 52 height 21
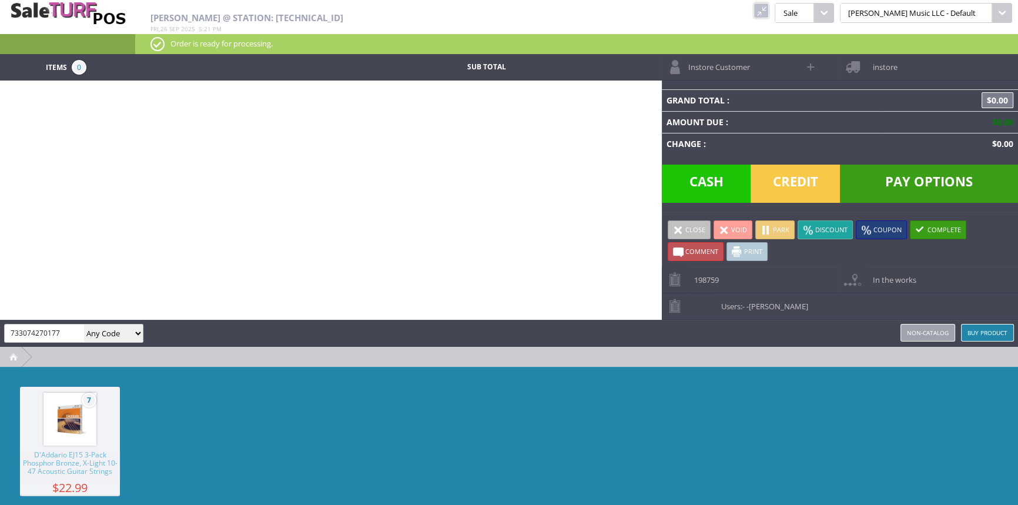
type input "733074270177"
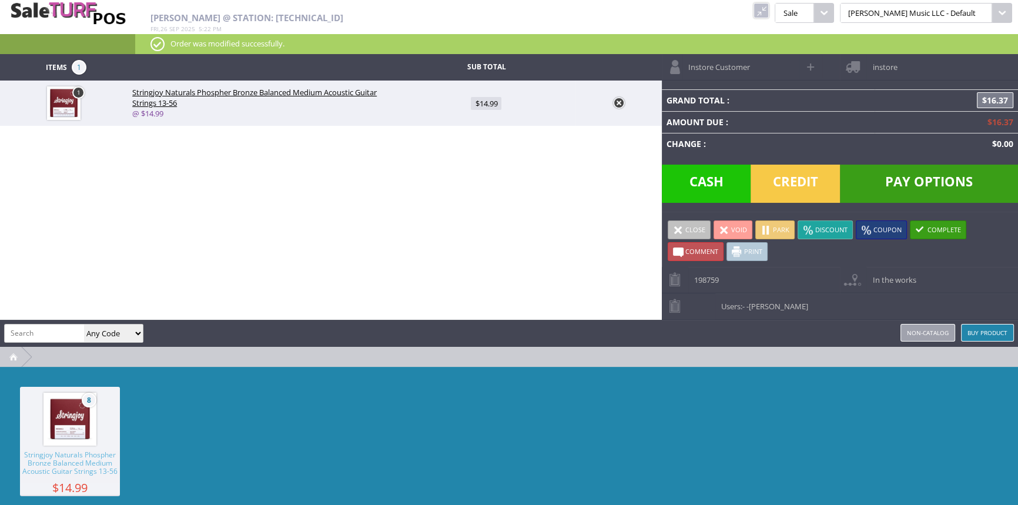
click at [909, 180] on span "Pay Options" at bounding box center [929, 184] width 178 height 38
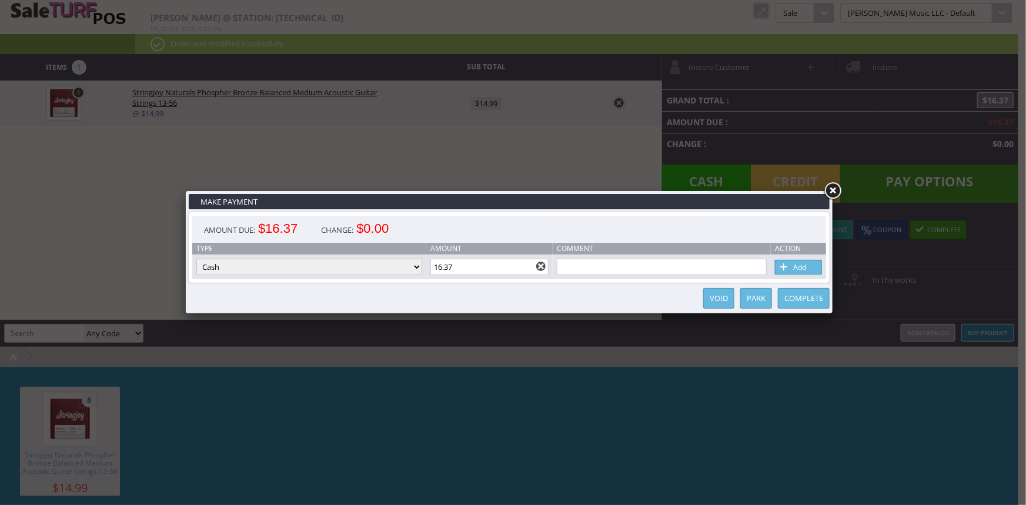
click at [789, 266] on span at bounding box center [784, 267] width 12 height 13
type input "0"
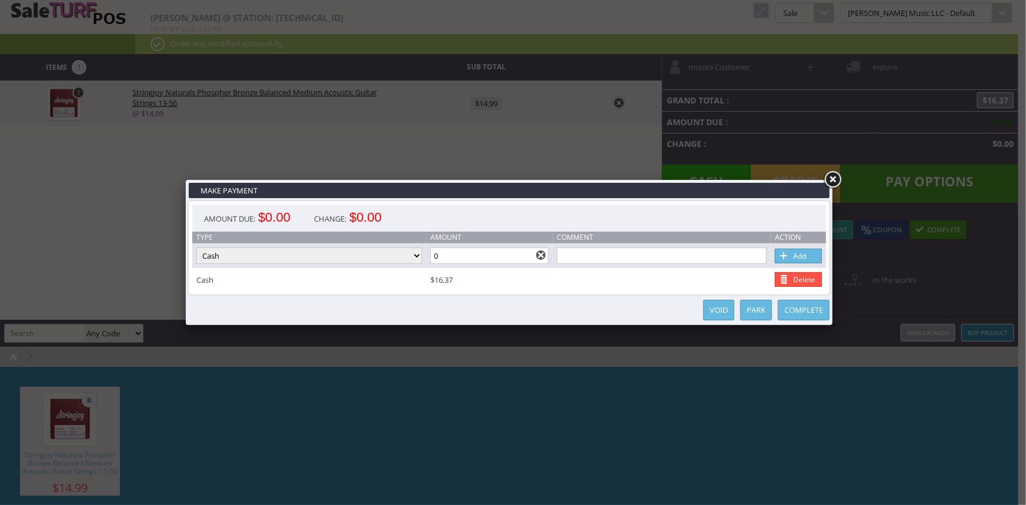
drag, startPoint x: 803, startPoint y: 311, endPoint x: 795, endPoint y: 309, distance: 8.6
click at [803, 312] on link "Complete" at bounding box center [804, 310] width 52 height 21
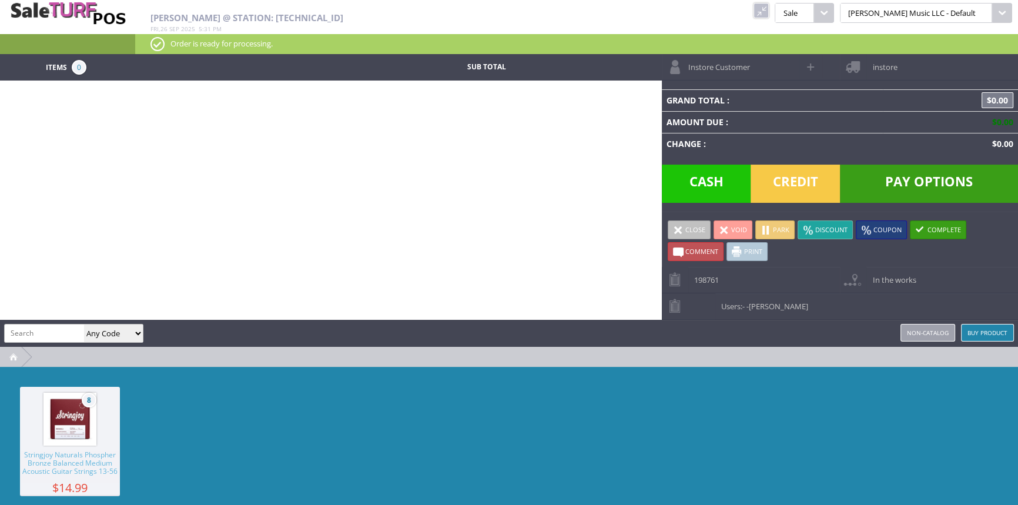
click at [75, 411] on img at bounding box center [70, 419] width 45 height 45
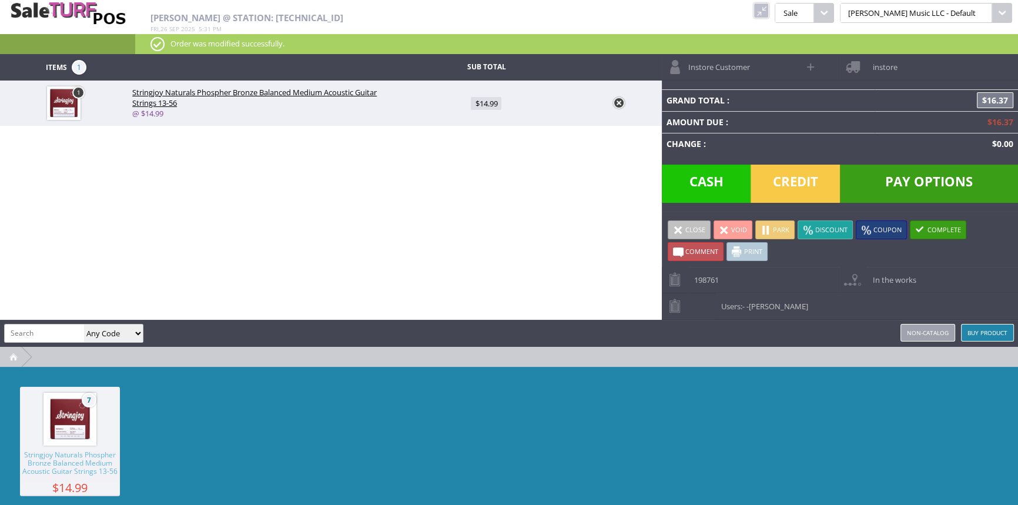
click at [617, 104] on link at bounding box center [619, 103] width 12 height 12
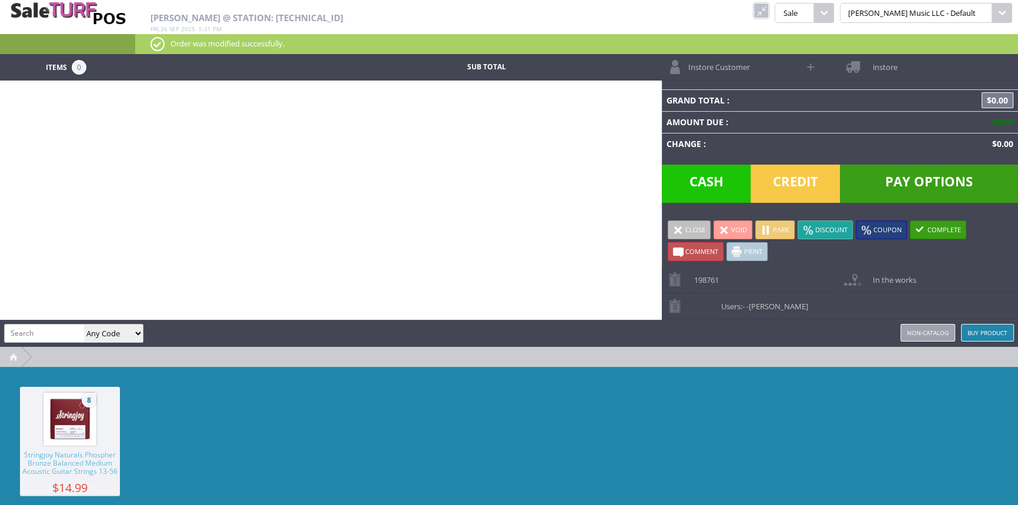
click at [769, 16] on link at bounding box center [761, 10] width 15 height 15
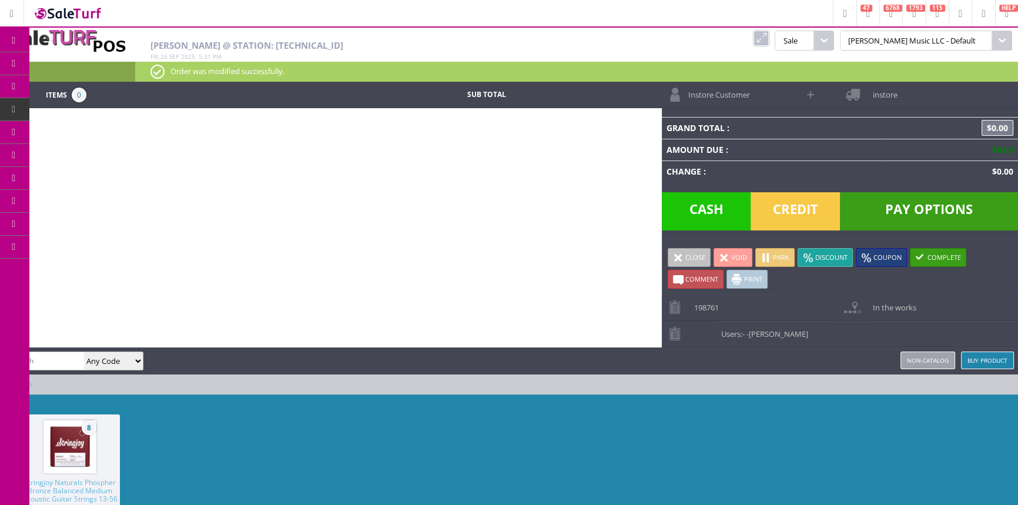
click at [980, 21] on link at bounding box center [983, 13] width 23 height 26
click at [909, 80] on link "Logout" at bounding box center [936, 78] width 118 height 14
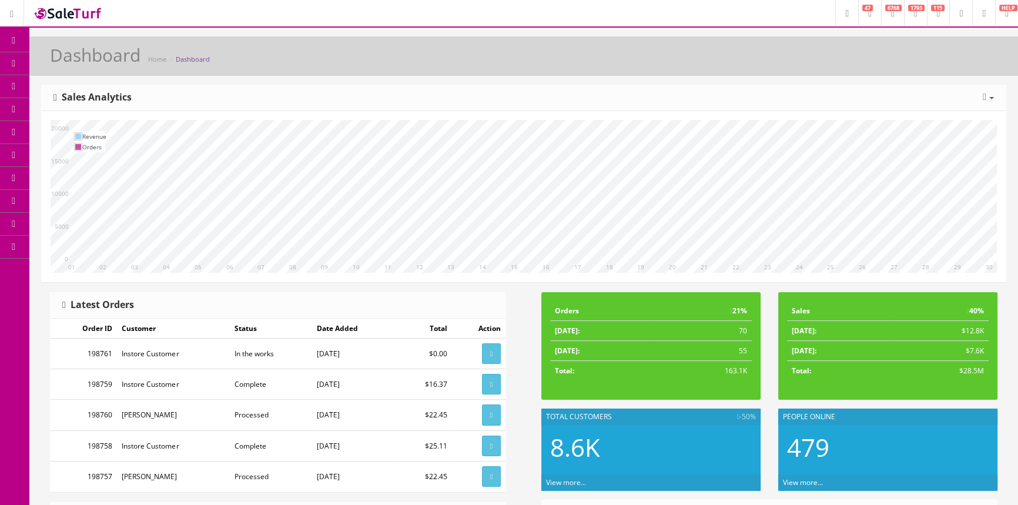
click at [61, 109] on link "POS Console" at bounding box center [90, 109] width 123 height 23
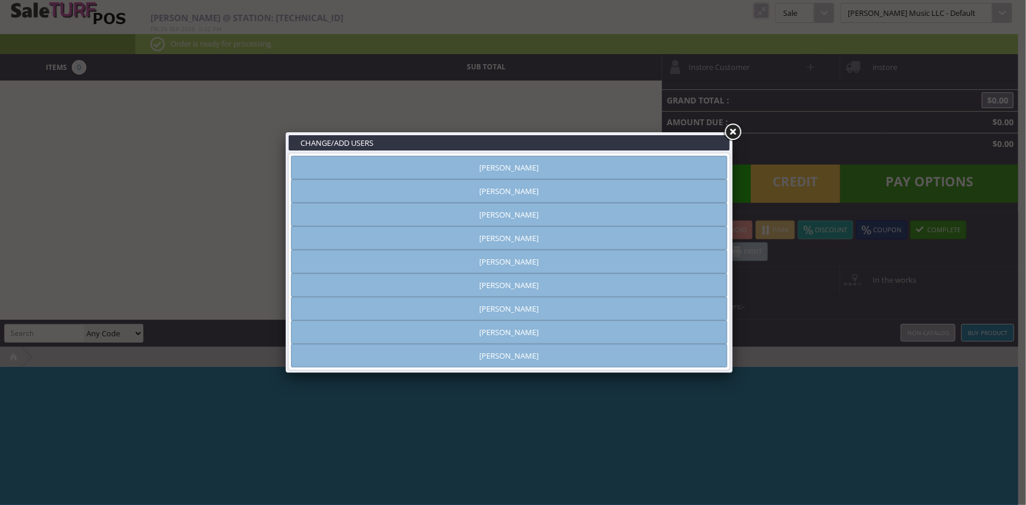
type input "amber helgren"
click at [510, 221] on link "[PERSON_NAME]" at bounding box center [509, 215] width 436 height 24
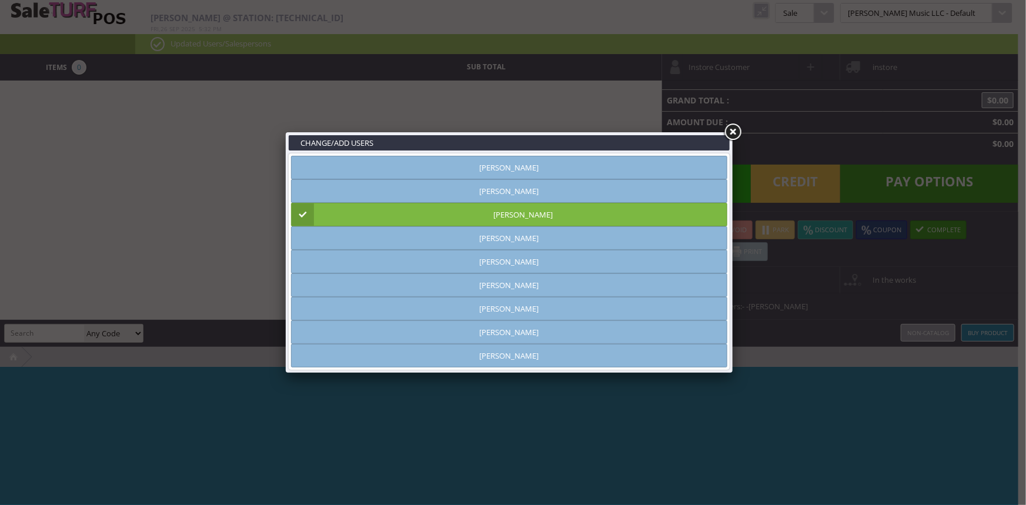
click at [730, 132] on link at bounding box center [732, 132] width 21 height 21
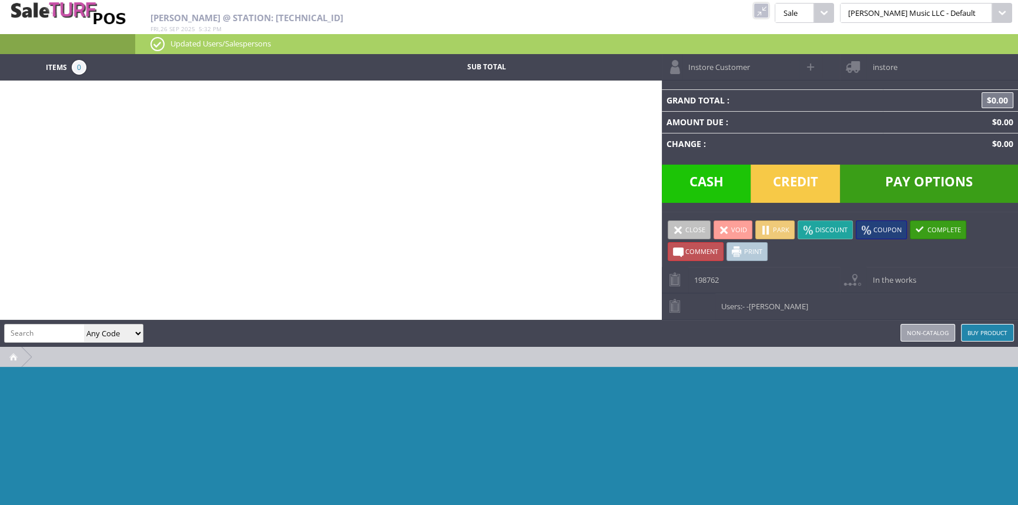
click at [46, 329] on input "search" at bounding box center [44, 332] width 79 height 17
type input "test"
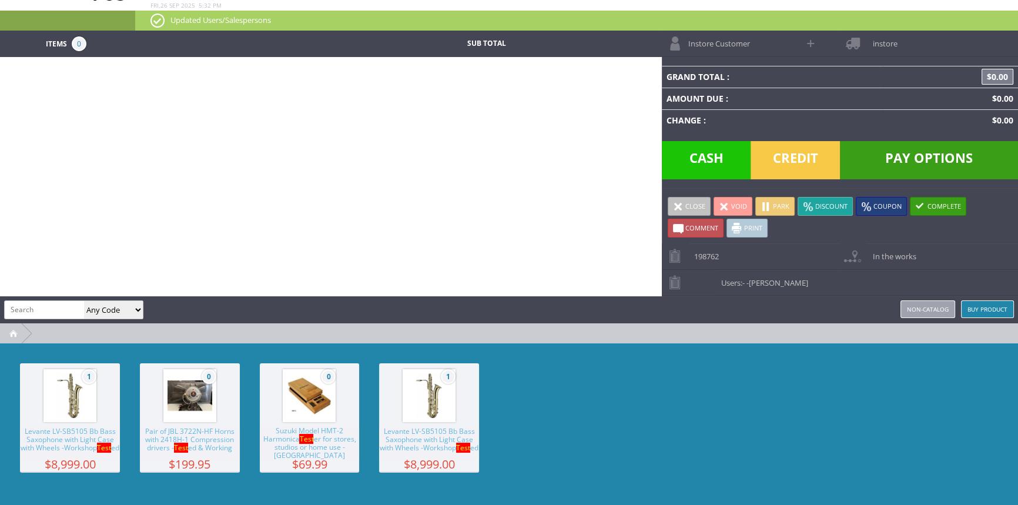
scroll to position [36, 0]
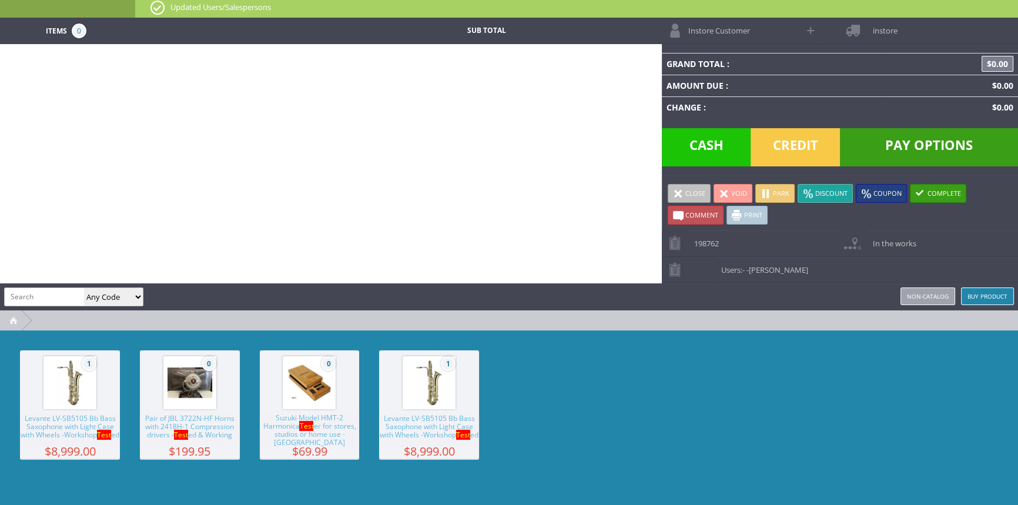
click at [75, 293] on input "search" at bounding box center [44, 296] width 79 height 17
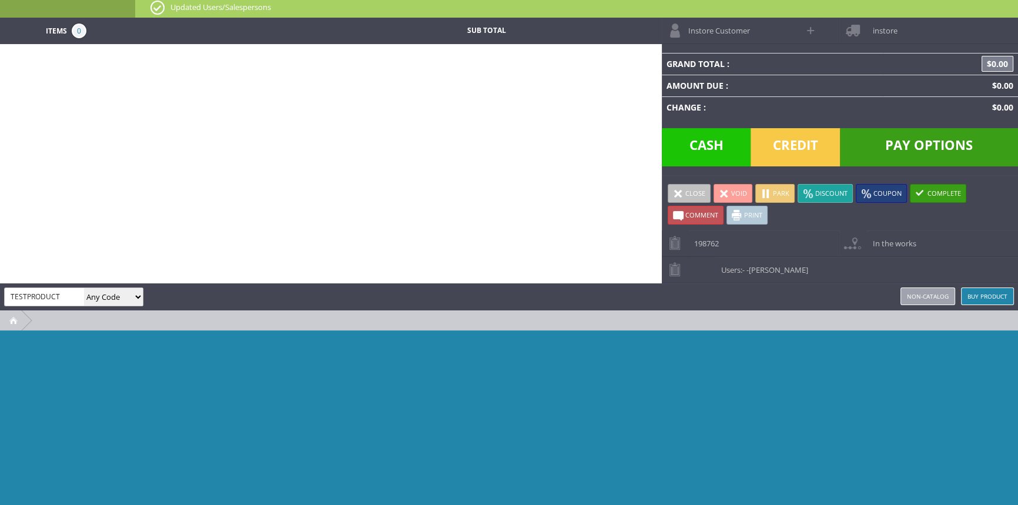
click at [28, 291] on input "TESTPRODUCT" at bounding box center [44, 296] width 79 height 17
type input "TEST-PRODUCT"
click at [27, 300] on input "TEST-PRODUCT" at bounding box center [44, 296] width 79 height 17
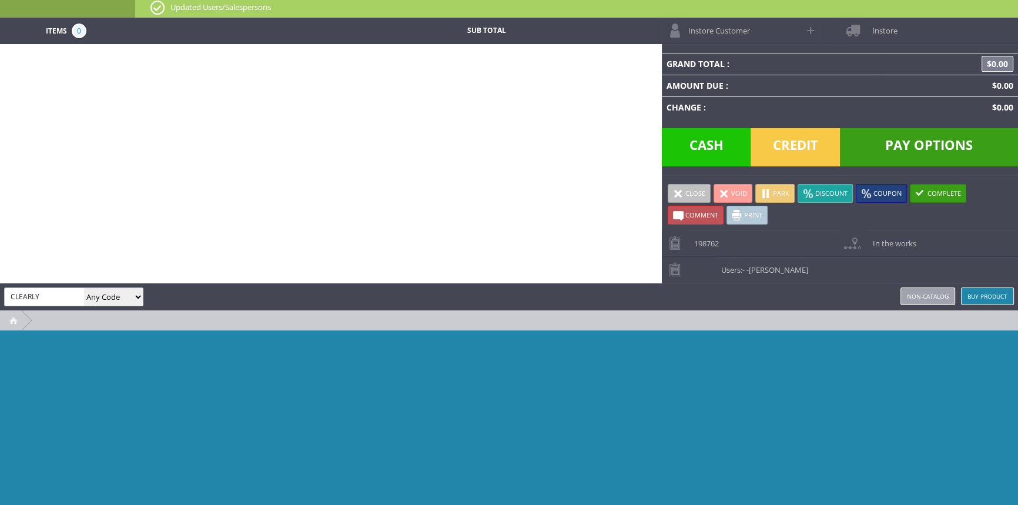
type input "CLEARLY"
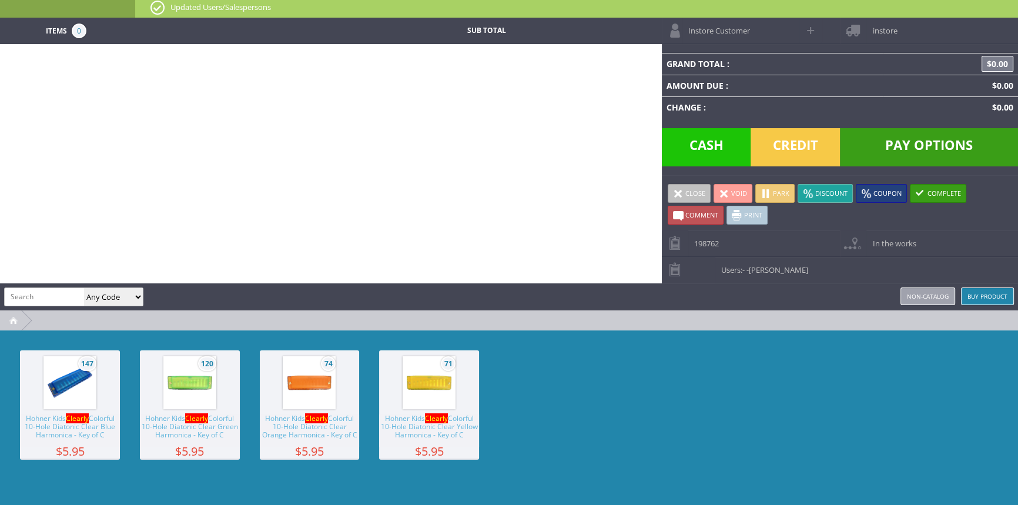
click at [100, 386] on span "147" at bounding box center [70, 382] width 100 height 65
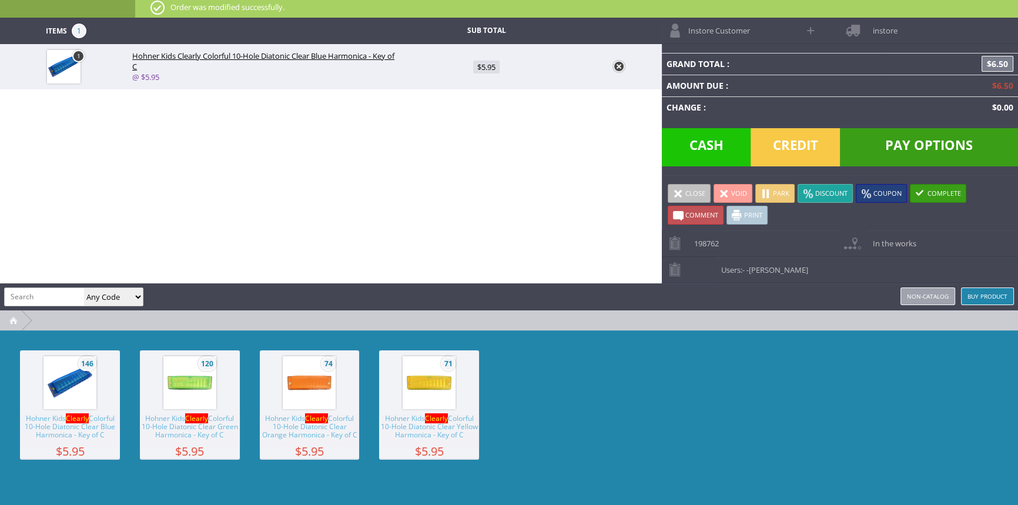
click at [781, 148] on span "Credit" at bounding box center [795, 147] width 89 height 38
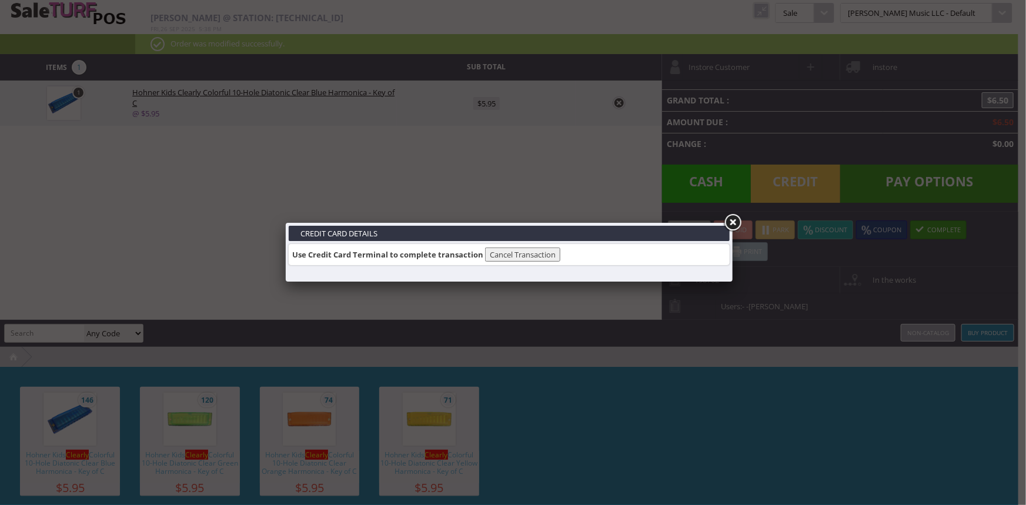
click at [523, 250] on button "Cancel Transaction" at bounding box center [522, 254] width 75 height 14
click at [528, 252] on button "Cancel Transaction" at bounding box center [522, 254] width 75 height 14
click at [506, 257] on button "Cancel Transaction" at bounding box center [522, 254] width 75 height 14
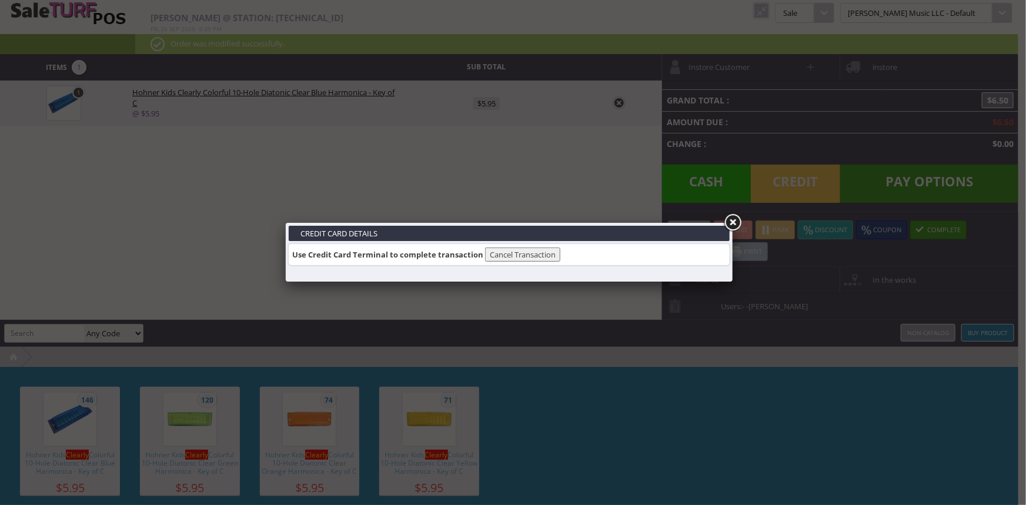
click at [506, 257] on button "Cancel Transaction" at bounding box center [522, 254] width 75 height 14
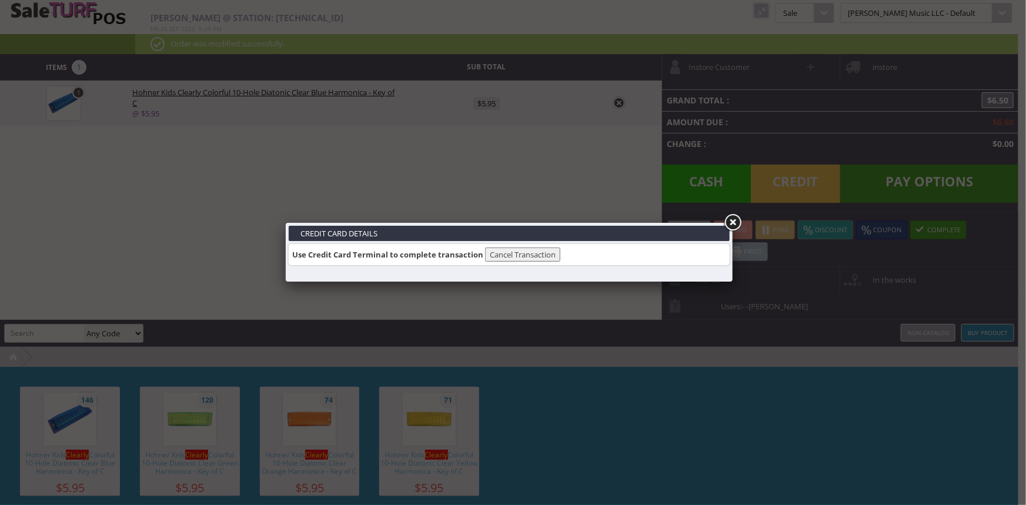
click at [506, 257] on button "Cancel Transaction" at bounding box center [522, 254] width 75 height 14
click at [506, 258] on button "Cancel Transaction" at bounding box center [522, 254] width 75 height 14
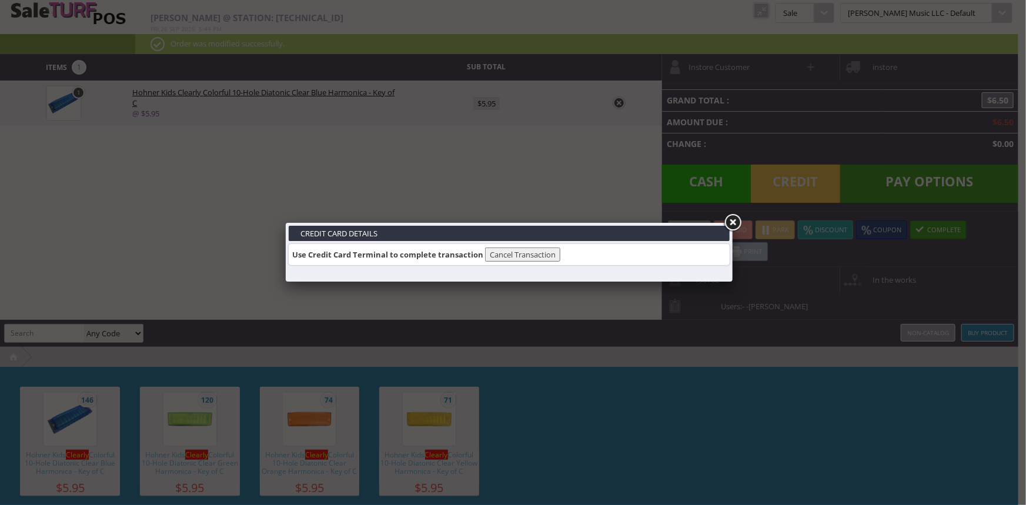
click at [547, 257] on button "Cancel Transaction" at bounding box center [522, 254] width 75 height 14
click at [734, 223] on link at bounding box center [732, 222] width 21 height 21
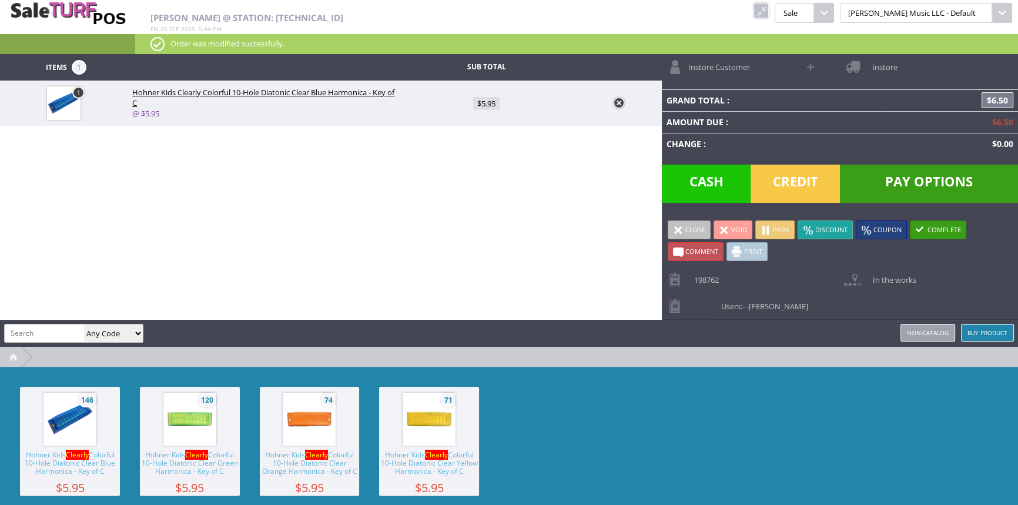
click at [769, 10] on link at bounding box center [761, 10] width 15 height 15
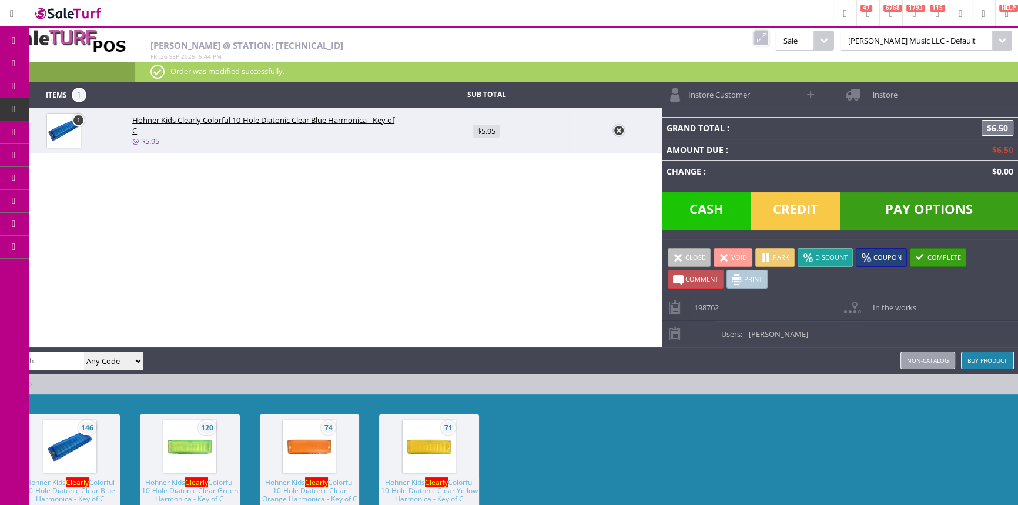
click at [621, 133] on link at bounding box center [619, 131] width 12 height 12
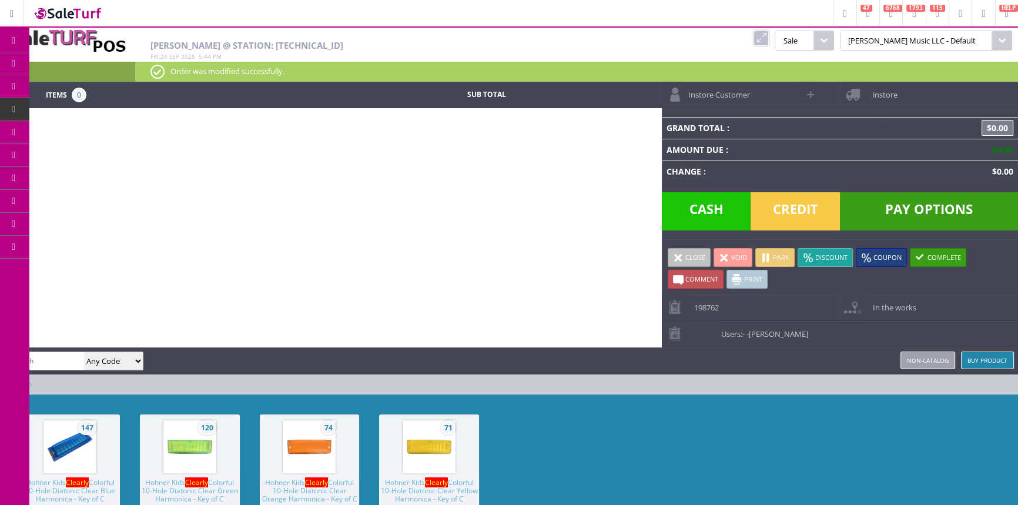
click at [18, 38] on icon at bounding box center [14, 40] width 12 height 9
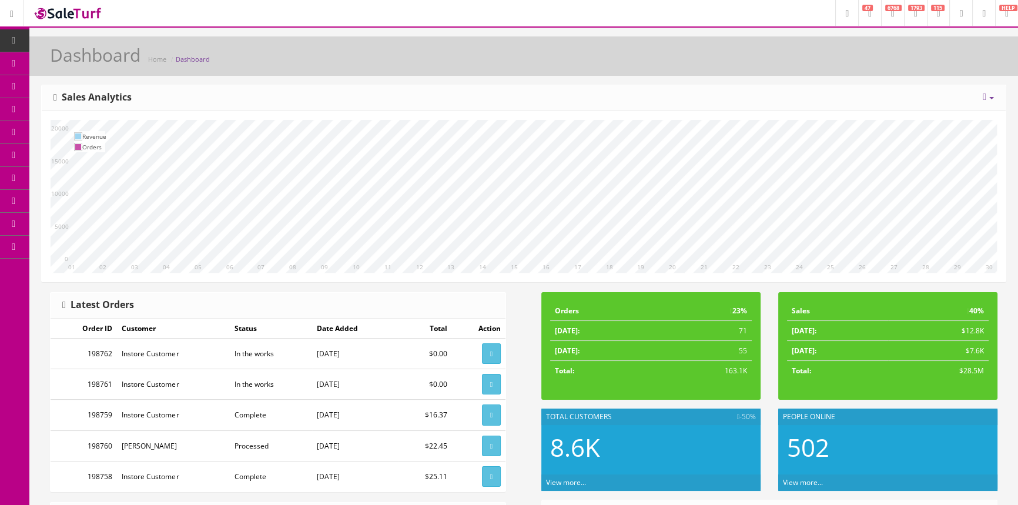
click at [71, 344] on link "Integrations" at bounding box center [90, 338] width 123 height 23
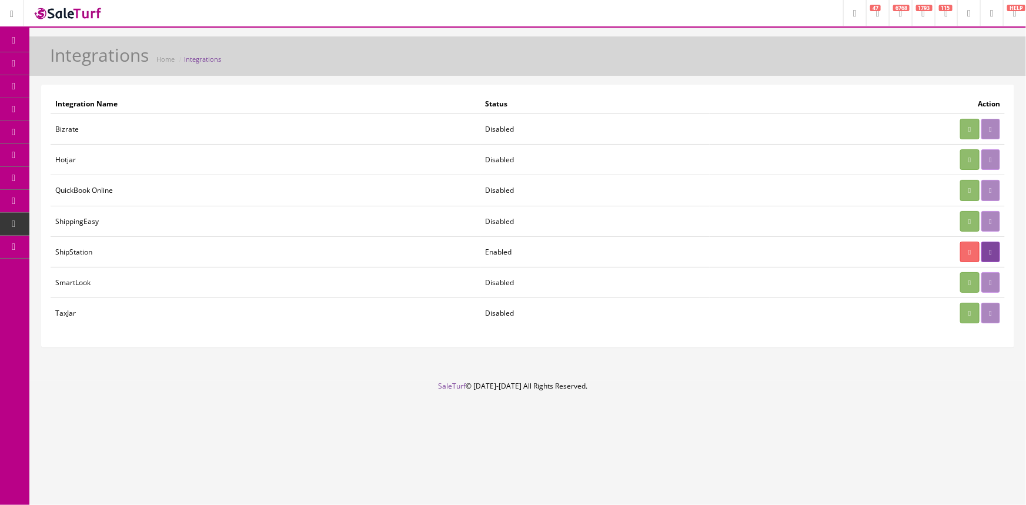
click at [72, 229] on link "System Configs" at bounding box center [90, 224] width 123 height 23
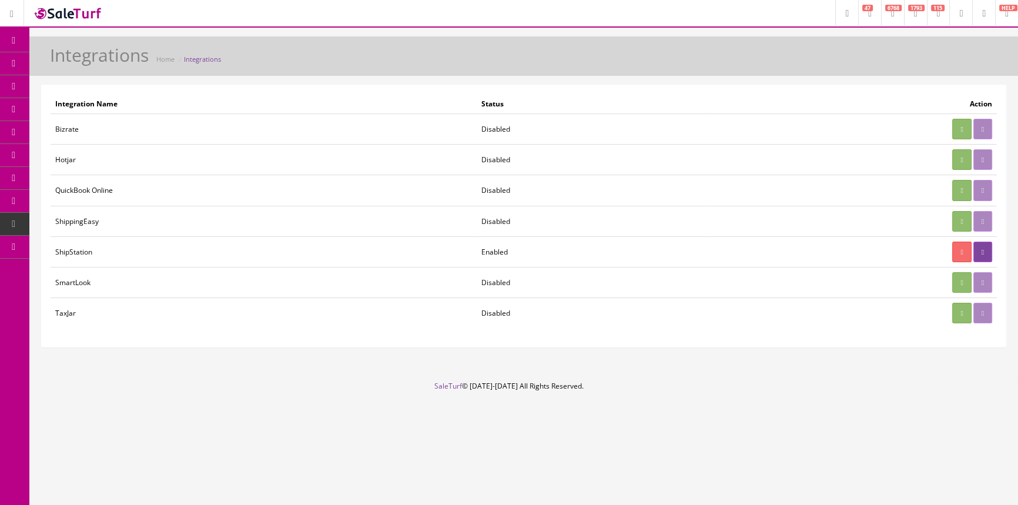
click at [79, 270] on link "Payments" at bounding box center [90, 270] width 123 height 23
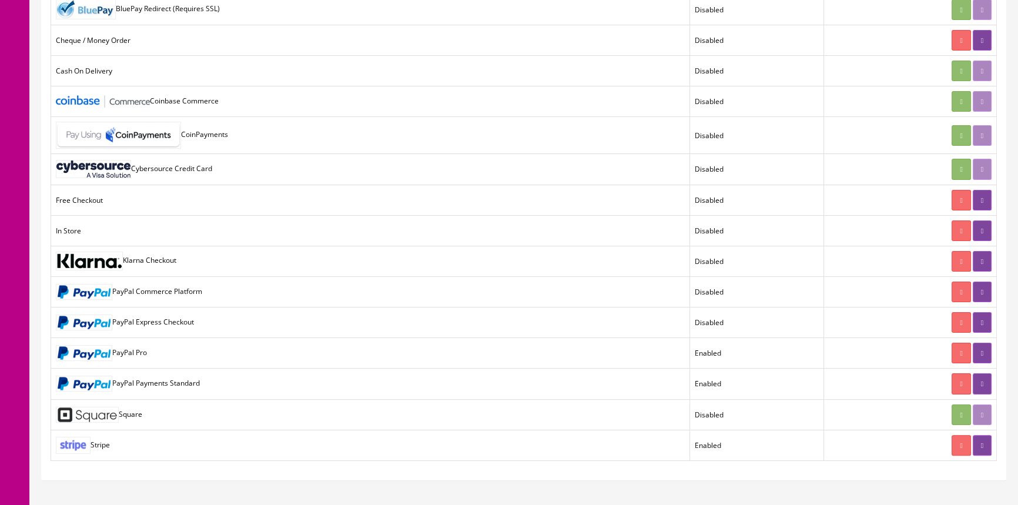
scroll to position [337, 0]
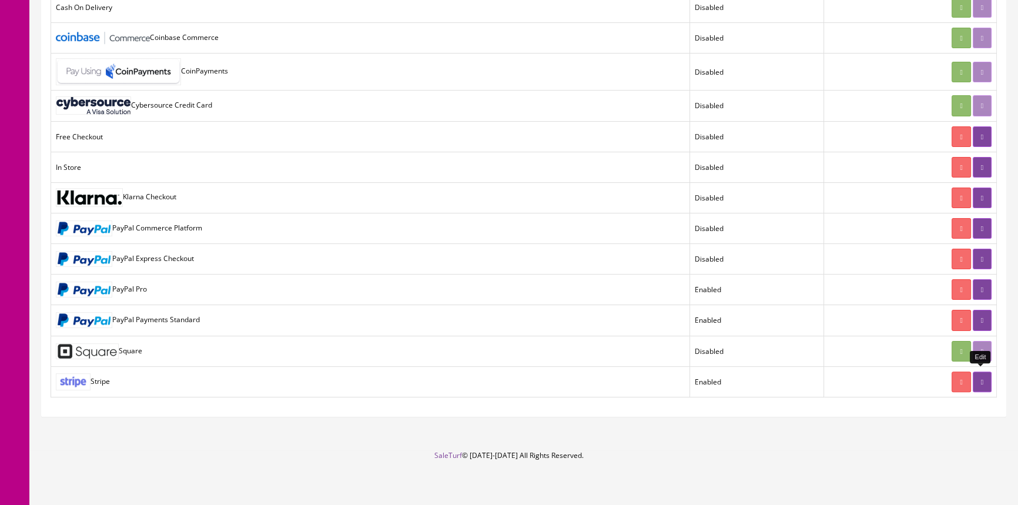
click at [974, 374] on link at bounding box center [982, 381] width 19 height 21
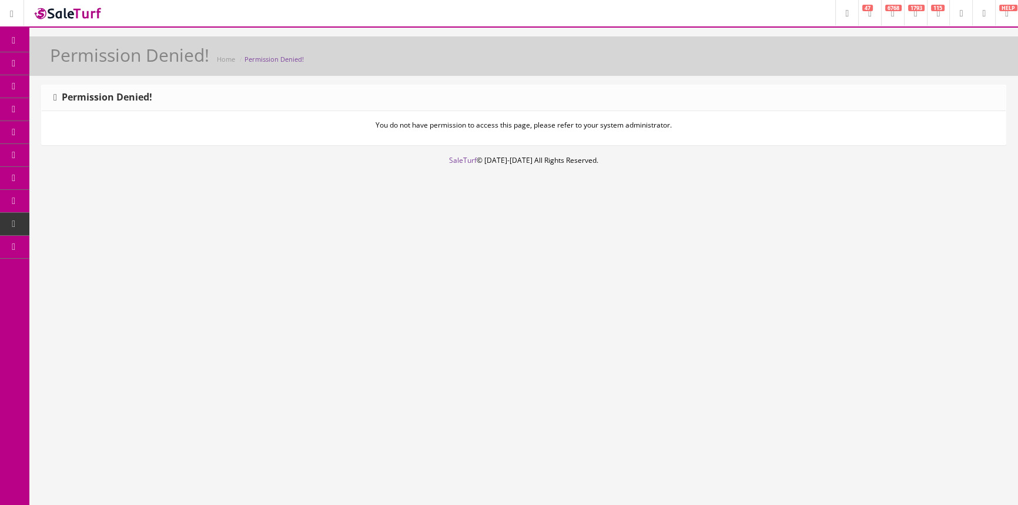
click at [982, 10] on icon at bounding box center [984, 13] width 4 height 7
click at [595, 89] on div "Permission Denied!" at bounding box center [524, 98] width 964 height 26
click at [975, 16] on link at bounding box center [983, 13] width 23 height 26
click at [913, 79] on icon at bounding box center [915, 78] width 4 height 7
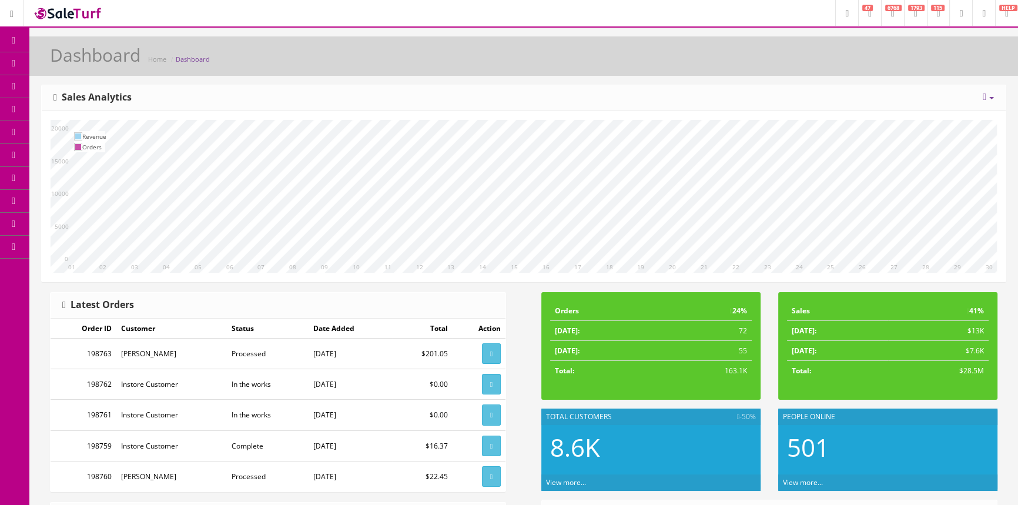
click at [100, 226] on link "System Configs" at bounding box center [90, 224] width 123 height 23
click at [87, 269] on link "Payments" at bounding box center [90, 270] width 123 height 23
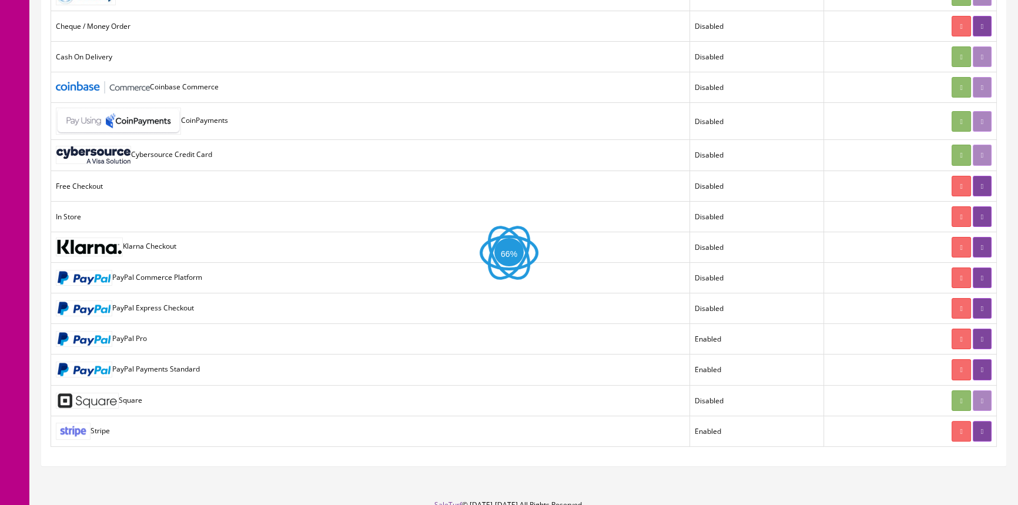
scroll to position [320, 0]
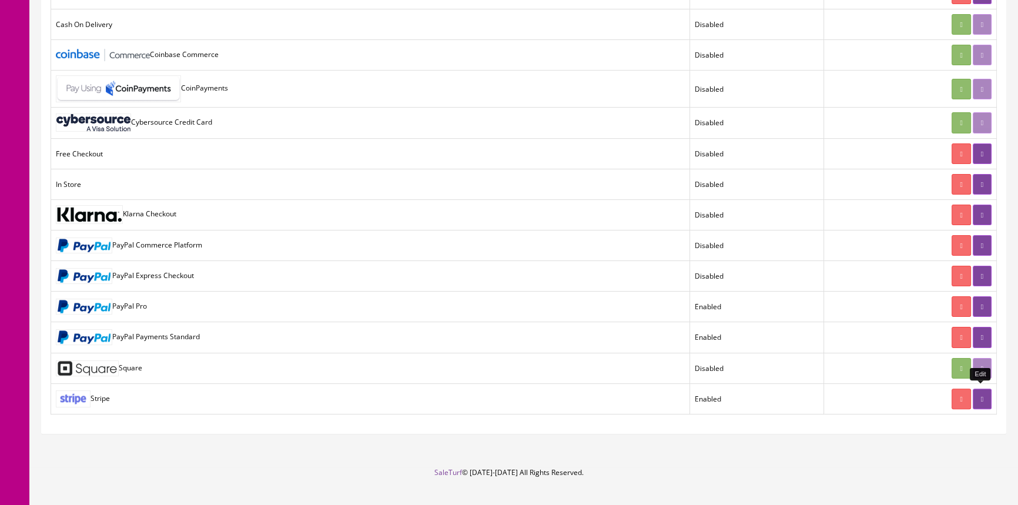
click at [981, 396] on icon at bounding box center [982, 399] width 2 height 7
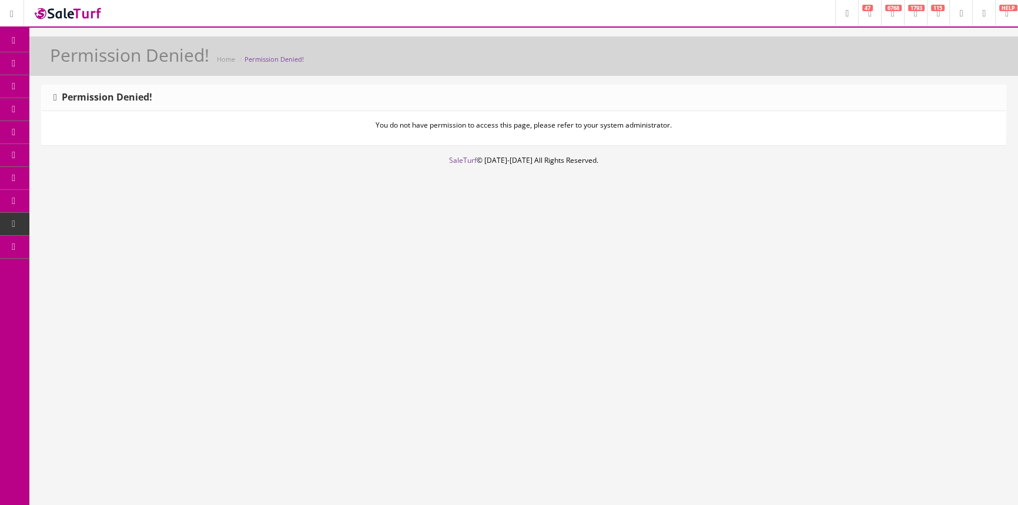
click at [406, 122] on p "You do not have permission to access this page, please refer to your system adm…" at bounding box center [524, 125] width 946 height 11
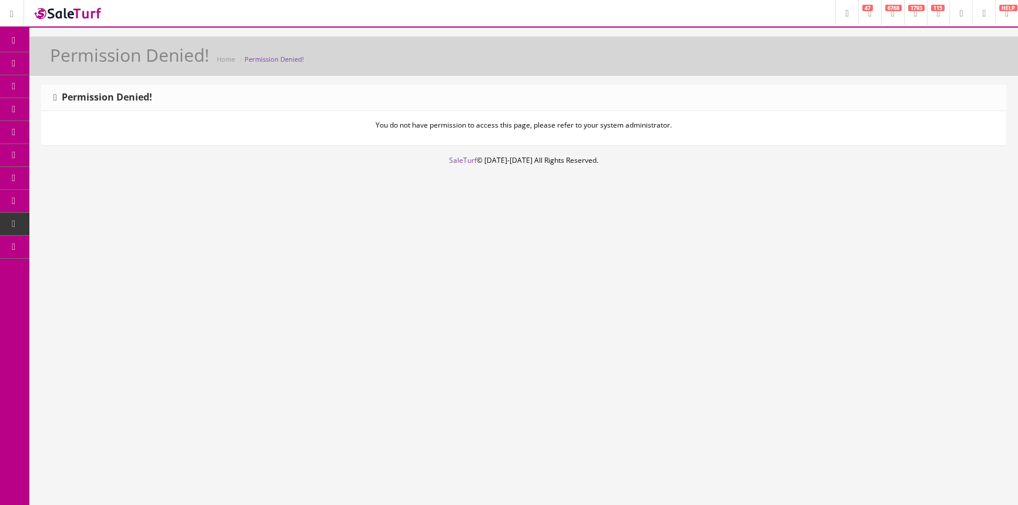
click at [406, 122] on p "You do not have permission to access this page, please refer to your system adm…" at bounding box center [524, 125] width 946 height 11
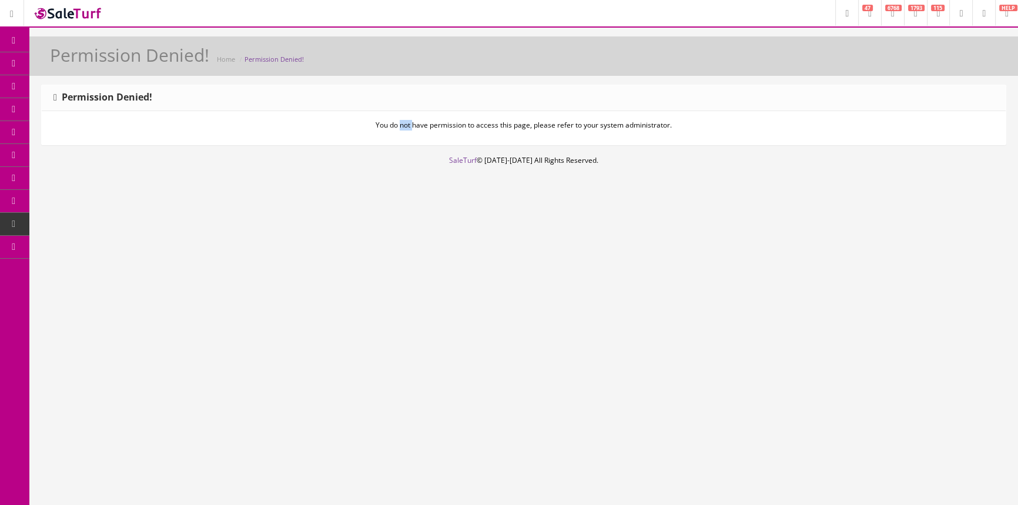
click at [406, 122] on p "You do not have permission to access this page, please refer to your system adm…" at bounding box center [524, 125] width 946 height 11
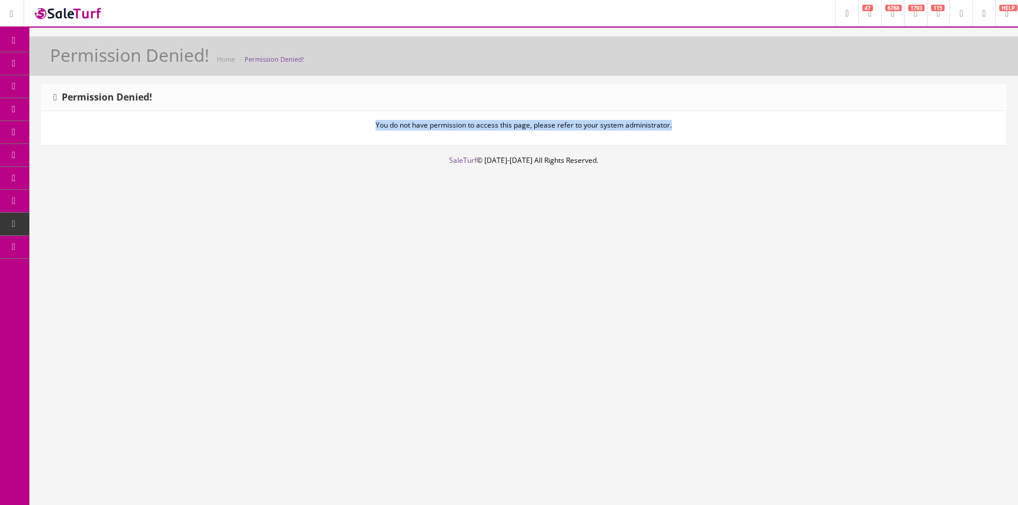
click at [406, 122] on p "You do not have permission to access this page, please refer to your system adm…" at bounding box center [524, 125] width 946 height 11
click at [6, 35] on link "Dashboard" at bounding box center [14, 40] width 29 height 23
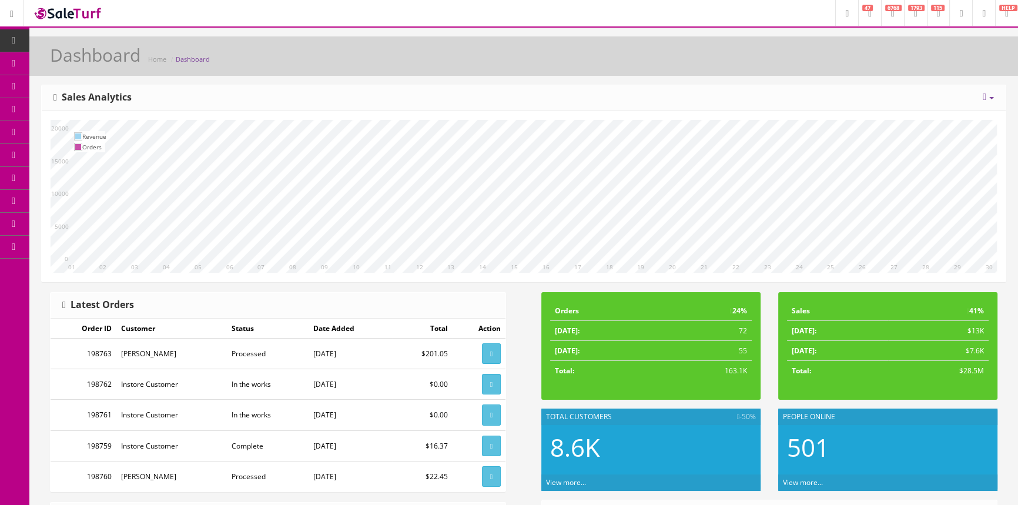
click at [514, 114] on div "10 11 12 13 14 15 16 17 18 19 20 21 22 23 24 25 26 27 28 29 30 01 02 03 04 05 0…" at bounding box center [524, 196] width 964 height 170
click at [99, 109] on span "POS Console" at bounding box center [91, 109] width 42 height 10
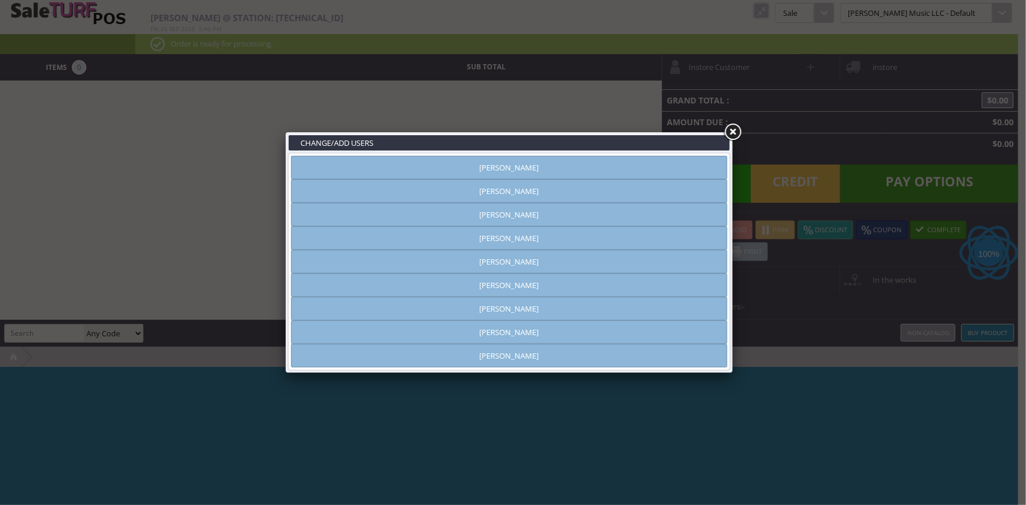
type input "[PERSON_NAME]"
click at [513, 216] on link "[PERSON_NAME]" at bounding box center [509, 215] width 436 height 24
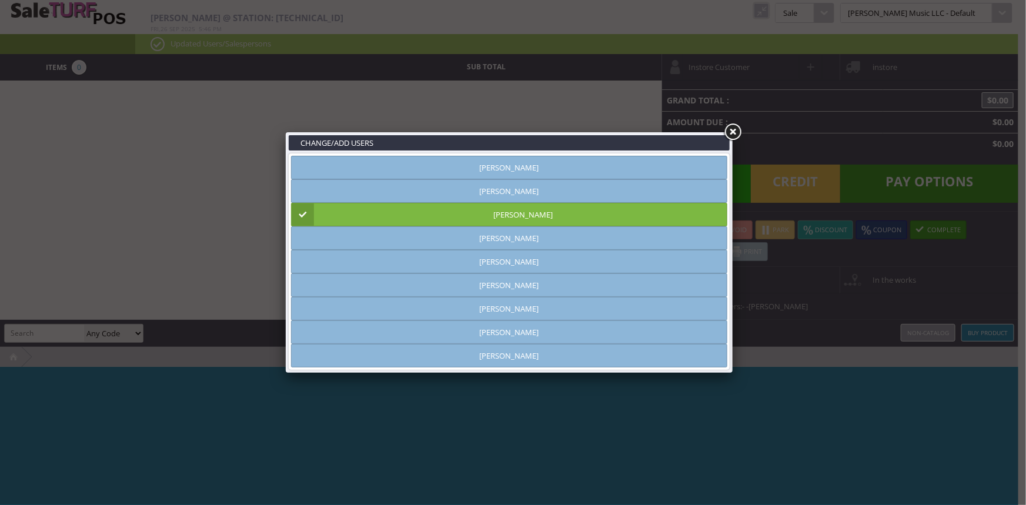
click at [737, 127] on link at bounding box center [732, 132] width 21 height 21
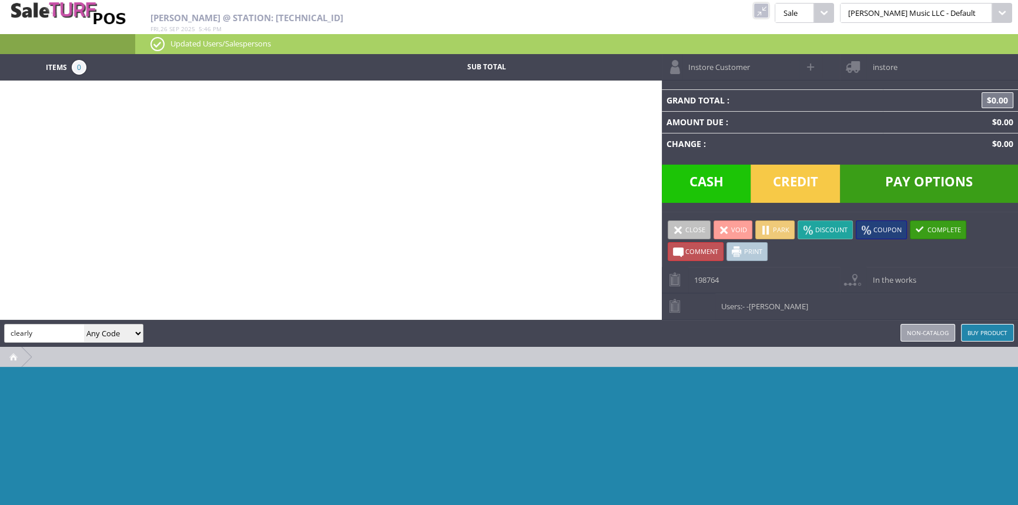
type input "clearly"
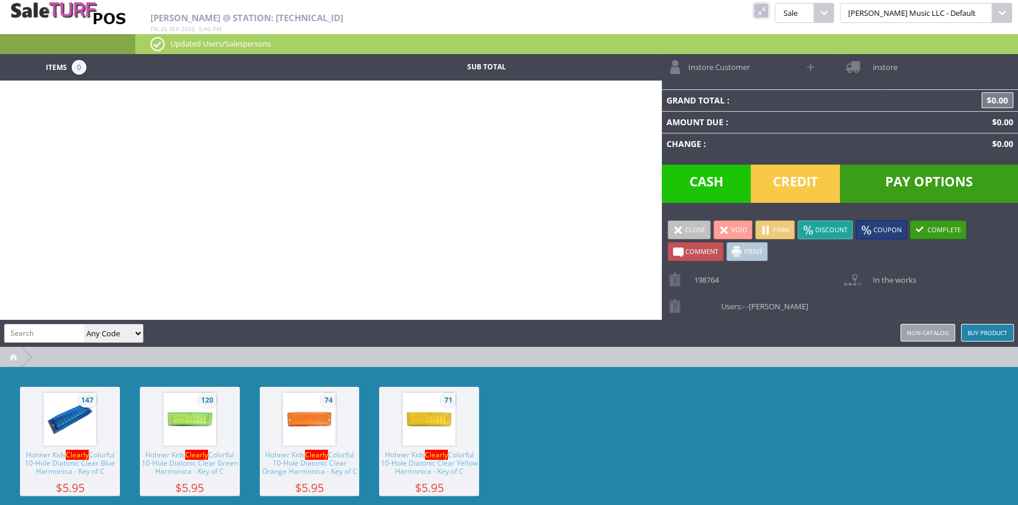
click at [103, 391] on span "147" at bounding box center [70, 419] width 100 height 65
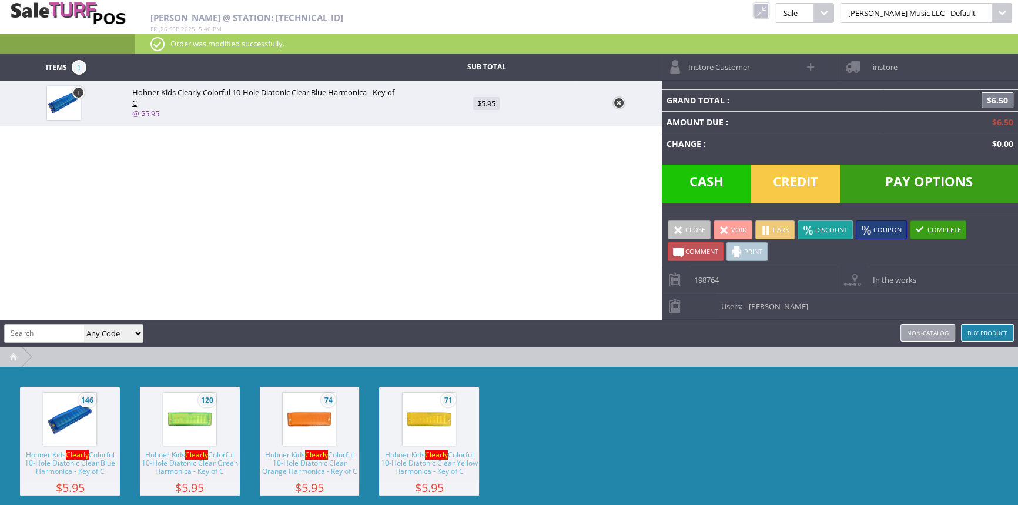
click at [810, 180] on span "Credit" at bounding box center [795, 184] width 89 height 38
click at [810, 184] on span "Credit" at bounding box center [795, 184] width 89 height 38
click at [706, 120] on td "Amount Due :" at bounding box center [773, 122] width 222 height 22
drag, startPoint x: 706, startPoint y: 120, endPoint x: 721, endPoint y: 120, distance: 14.7
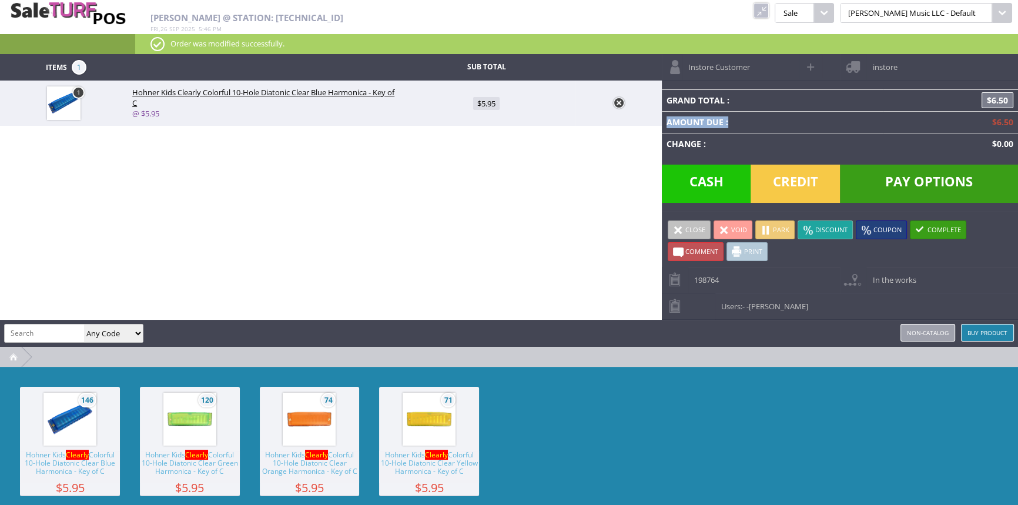
click at [706, 119] on td "Amount Due :" at bounding box center [773, 122] width 222 height 22
click at [721, 120] on td "Amount Due :" at bounding box center [773, 122] width 222 height 22
click at [617, 100] on link at bounding box center [619, 103] width 12 height 12
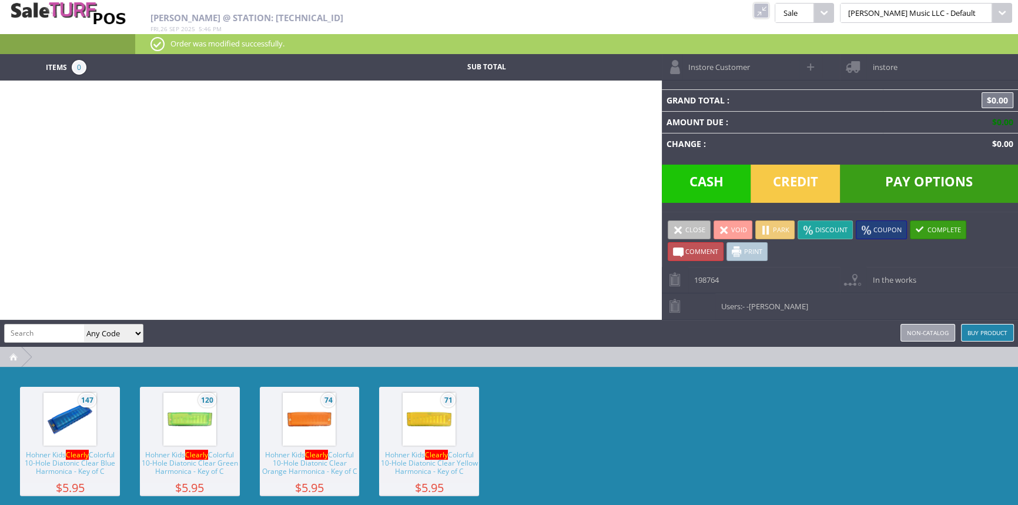
click at [557, 121] on div "Items 0 Sub Total Instore Customer instore Grand Total : $0.00 Amount Due : $0.…" at bounding box center [509, 298] width 1018 height 489
click at [769, 9] on link at bounding box center [761, 10] width 15 height 15
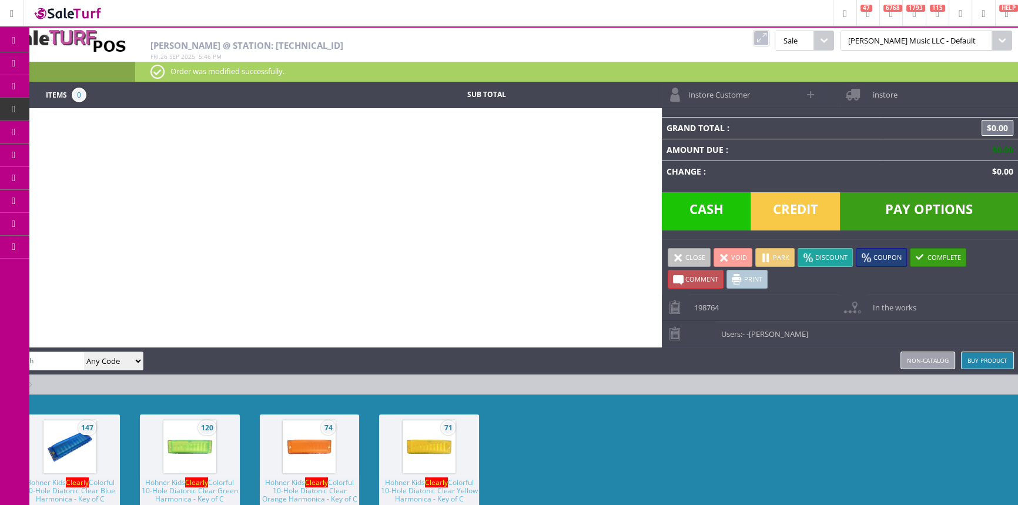
click at [71, 440] on img at bounding box center [70, 446] width 45 height 45
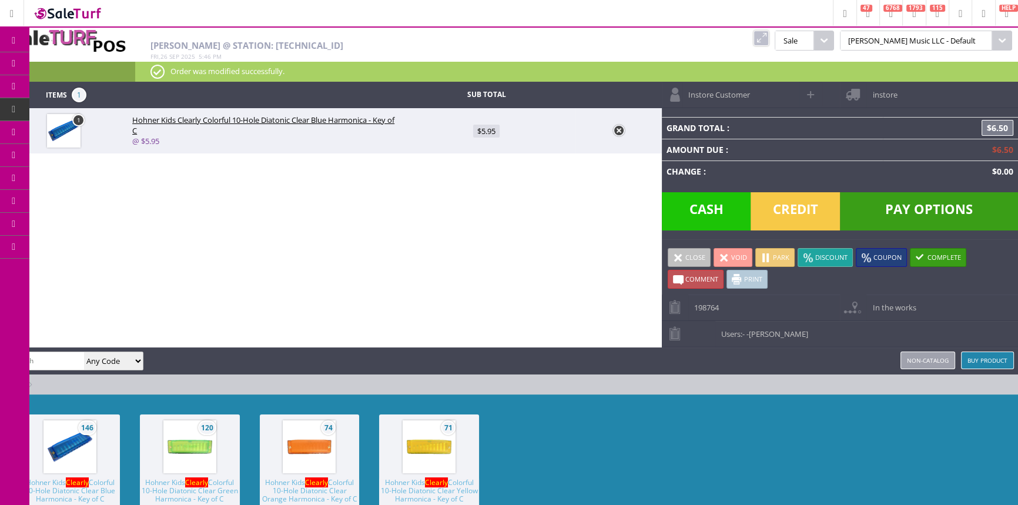
click at [557, 239] on div "Items 1 Sub Total 1 Hohner Kids Clearly Colorful 10-Hole Diatonic Clear Blue Ha…" at bounding box center [509, 326] width 1018 height 489
click at [80, 128] on span "Order List" at bounding box center [87, 133] width 35 height 11
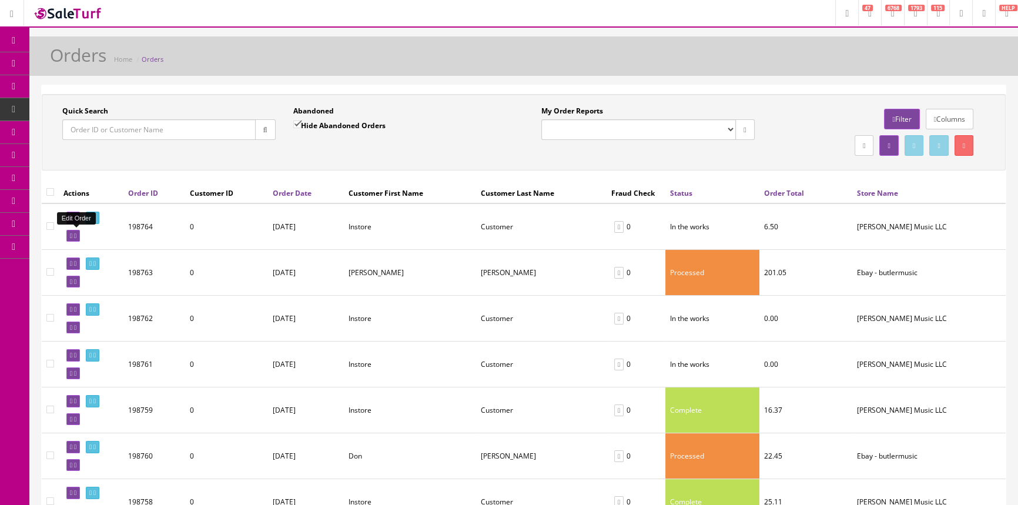
click at [71, 233] on icon at bounding box center [71, 236] width 2 height 6
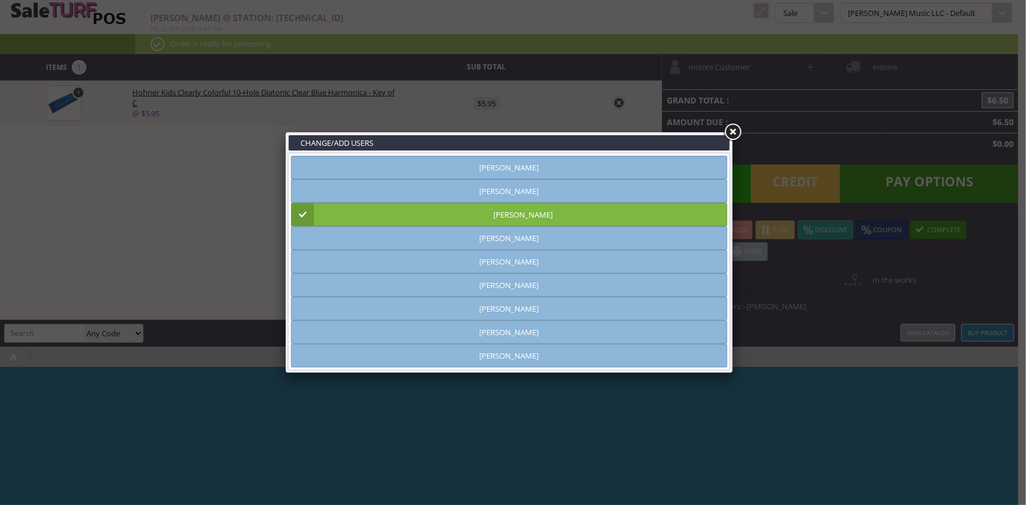
type input "[PERSON_NAME]"
click at [737, 133] on link at bounding box center [732, 132] width 21 height 21
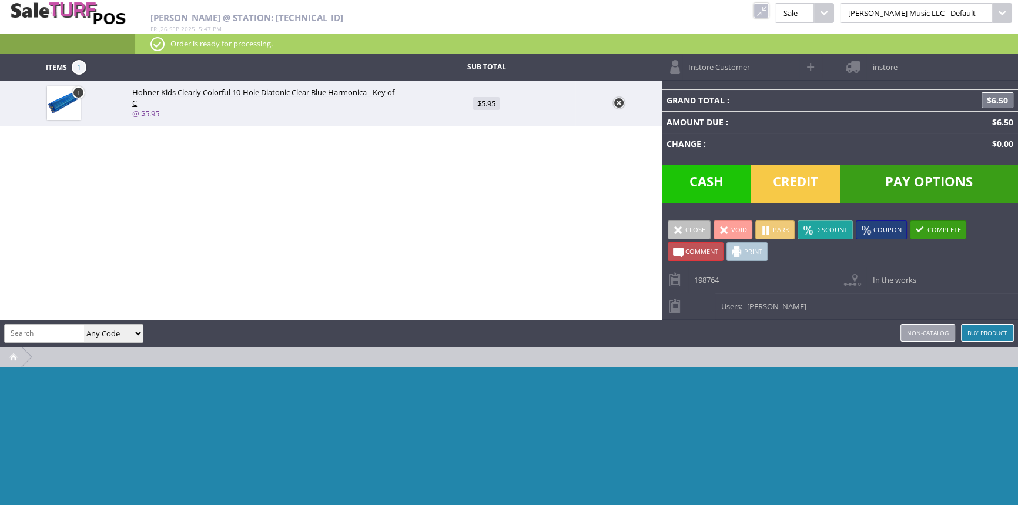
click at [784, 170] on span "Credit" at bounding box center [795, 184] width 89 height 38
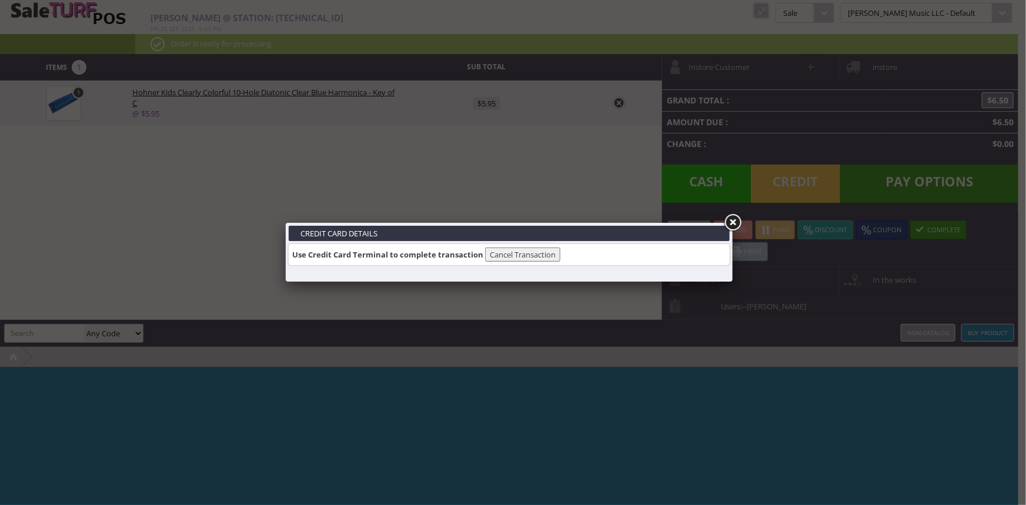
click at [733, 218] on link at bounding box center [732, 222] width 21 height 21
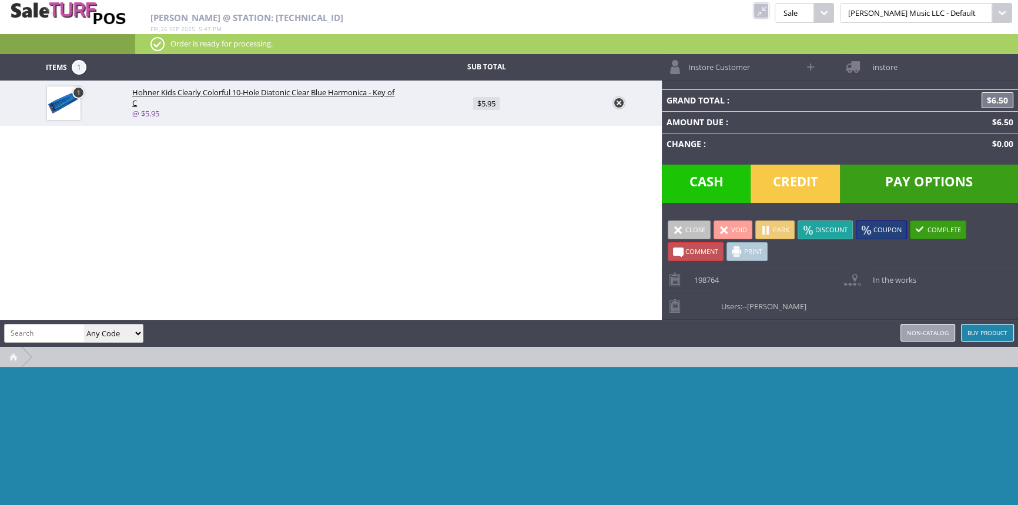
drag, startPoint x: 617, startPoint y: 106, endPoint x: 662, endPoint y: 94, distance: 46.8
click at [617, 106] on link at bounding box center [619, 103] width 12 height 12
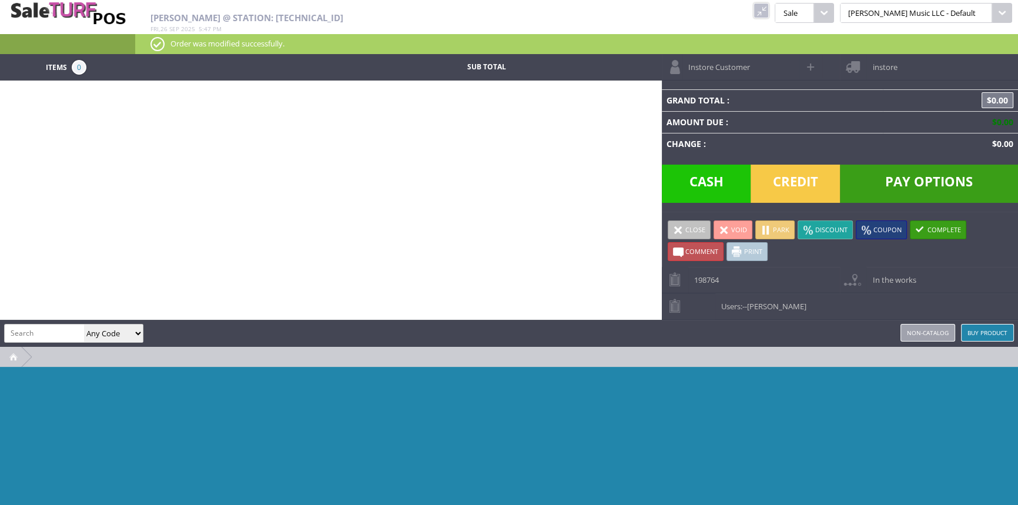
click at [769, 14] on link at bounding box center [761, 10] width 15 height 15
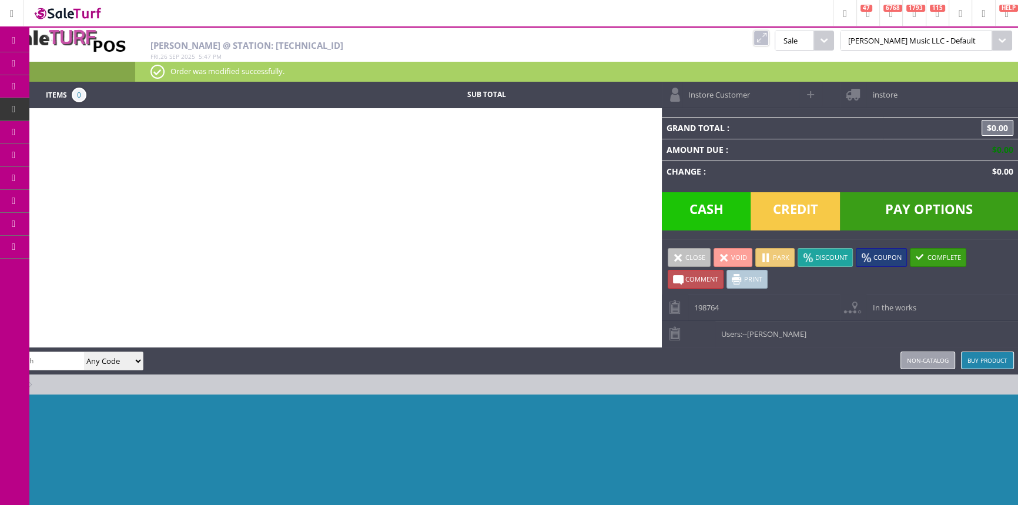
click at [92, 130] on span "Order List" at bounding box center [93, 133] width 35 height 11
